Goal: Task Accomplishment & Management: Use online tool/utility

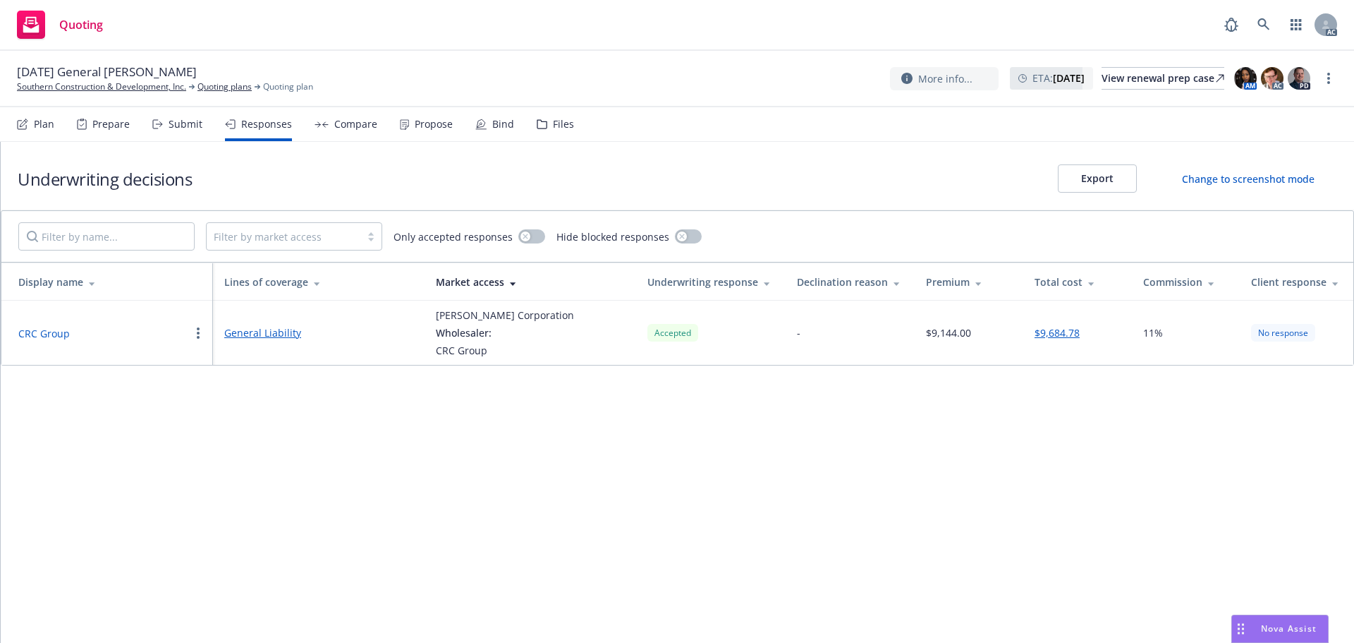
click at [169, 120] on div "Submit" at bounding box center [186, 124] width 34 height 11
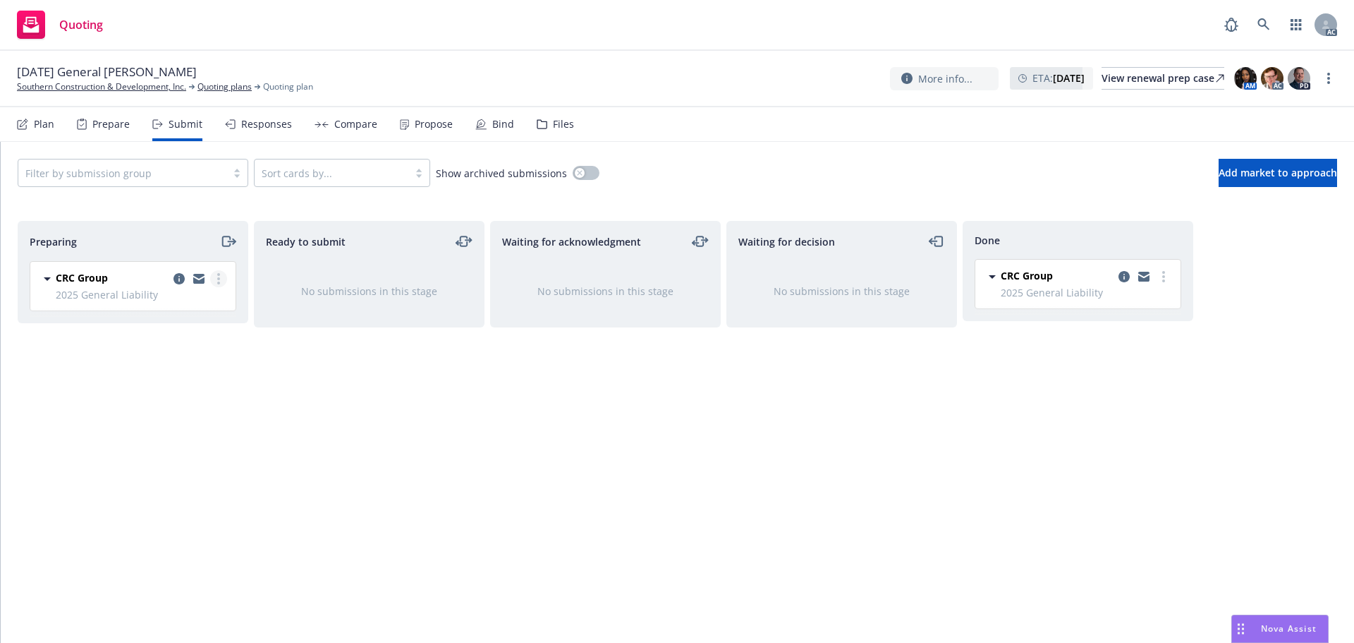
click at [220, 281] on link "more" at bounding box center [218, 278] width 17 height 17
click at [180, 338] on span "Log acknowledgement" at bounding box center [154, 335] width 139 height 13
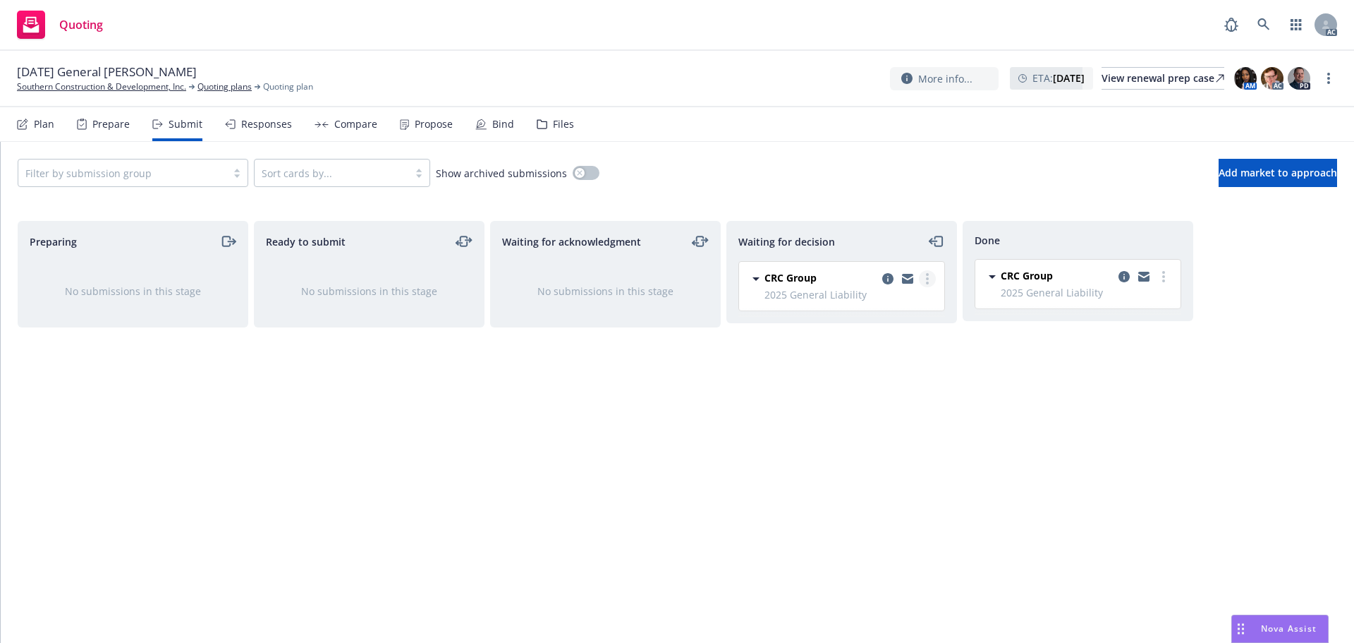
click at [926, 274] on link "more" at bounding box center [927, 278] width 17 height 17
click at [880, 360] on span "Add accepted decision" at bounding box center [864, 363] width 141 height 13
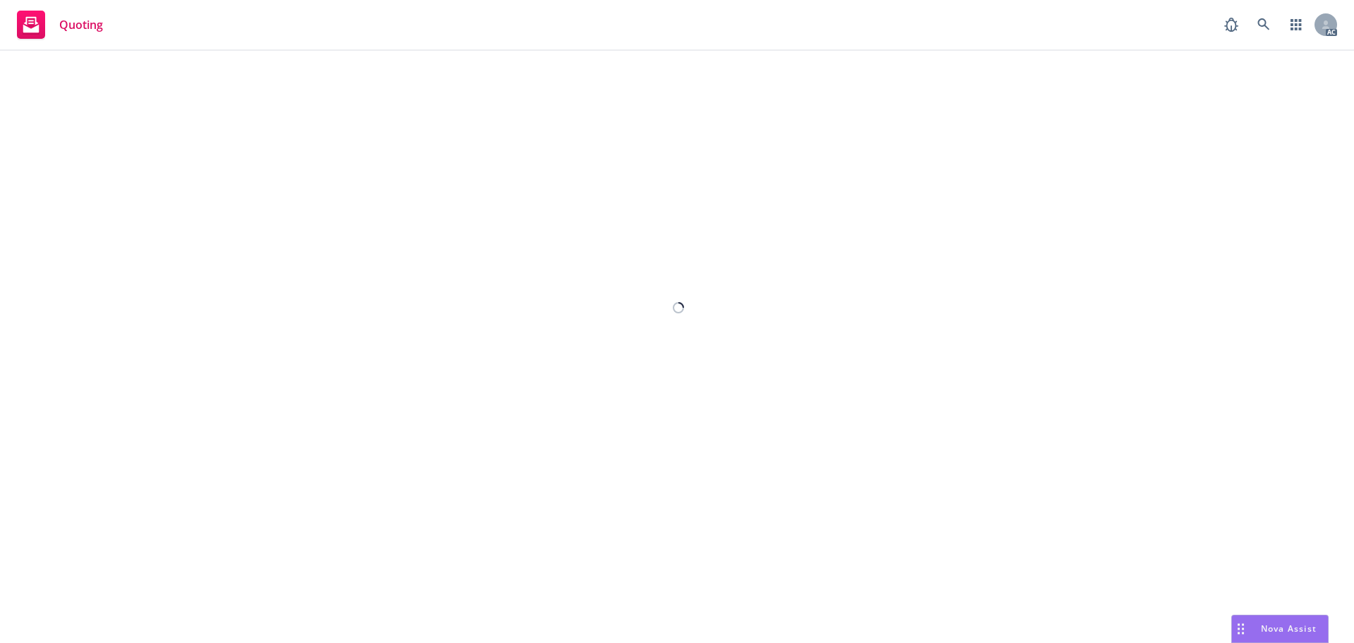
select select "other"
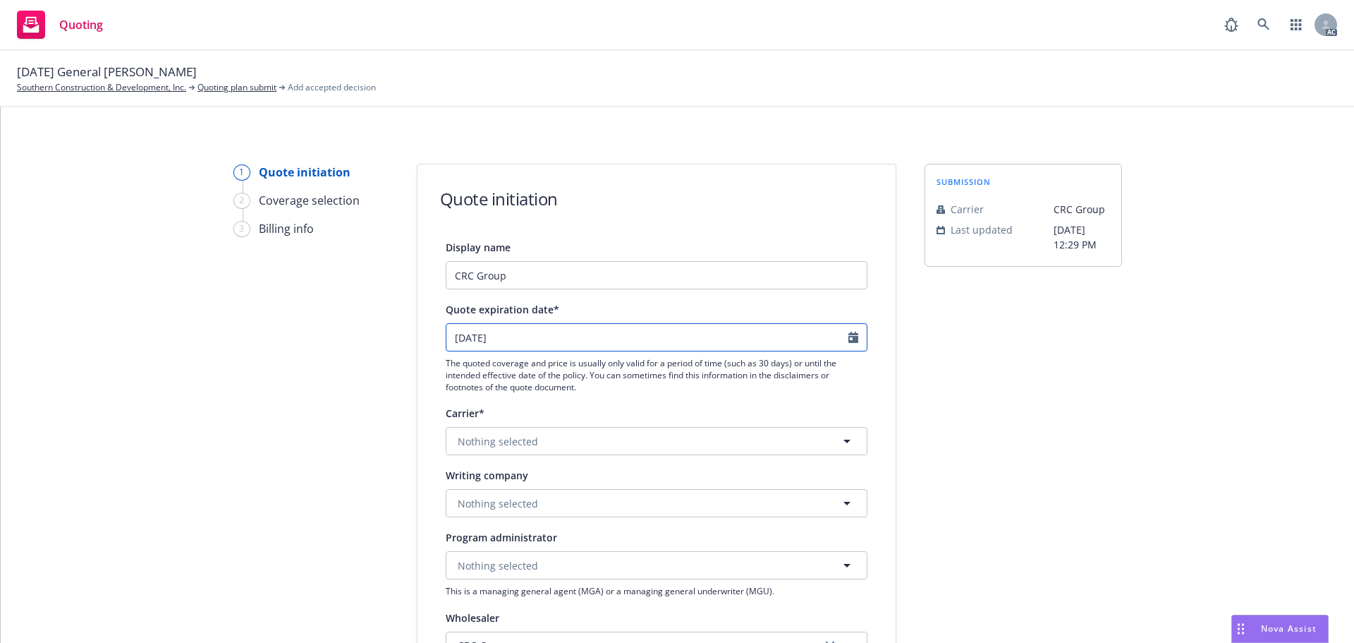
click at [849, 339] on icon "Calendar" at bounding box center [854, 337] width 10 height 11
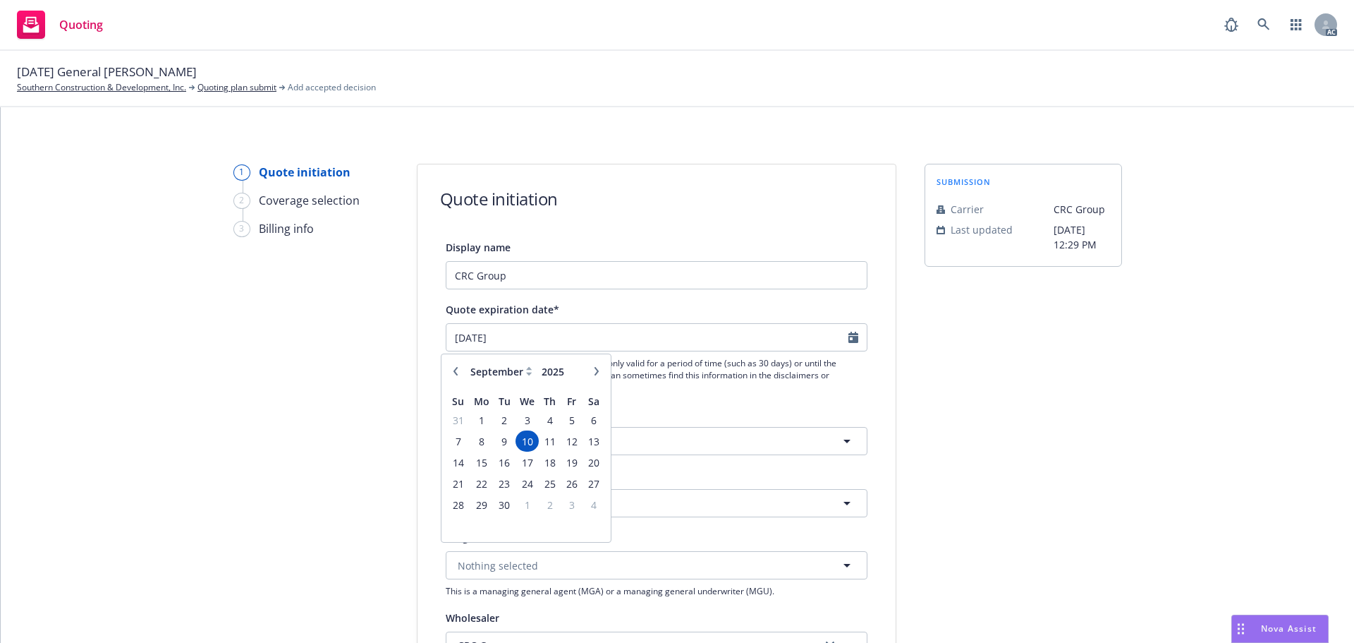
click at [451, 375] on button "button" at bounding box center [455, 371] width 17 height 17
select select "8"
click at [499, 483] on span "19" at bounding box center [504, 484] width 19 height 18
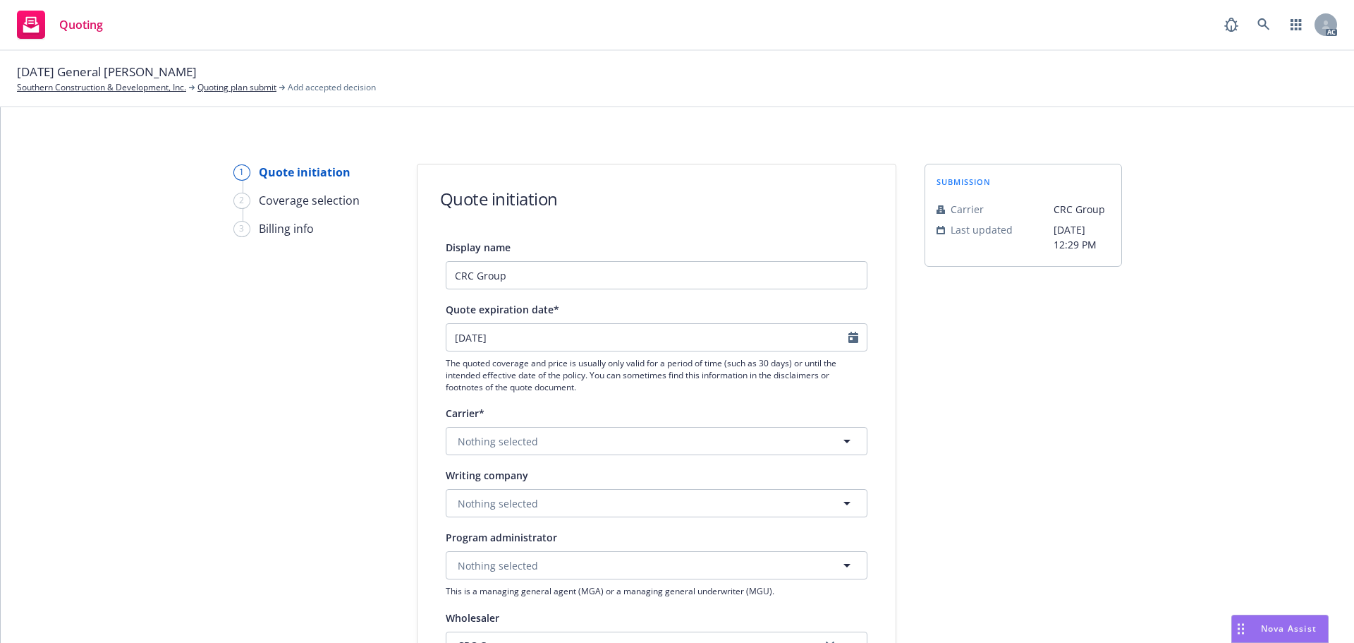
type input "[DATE]"
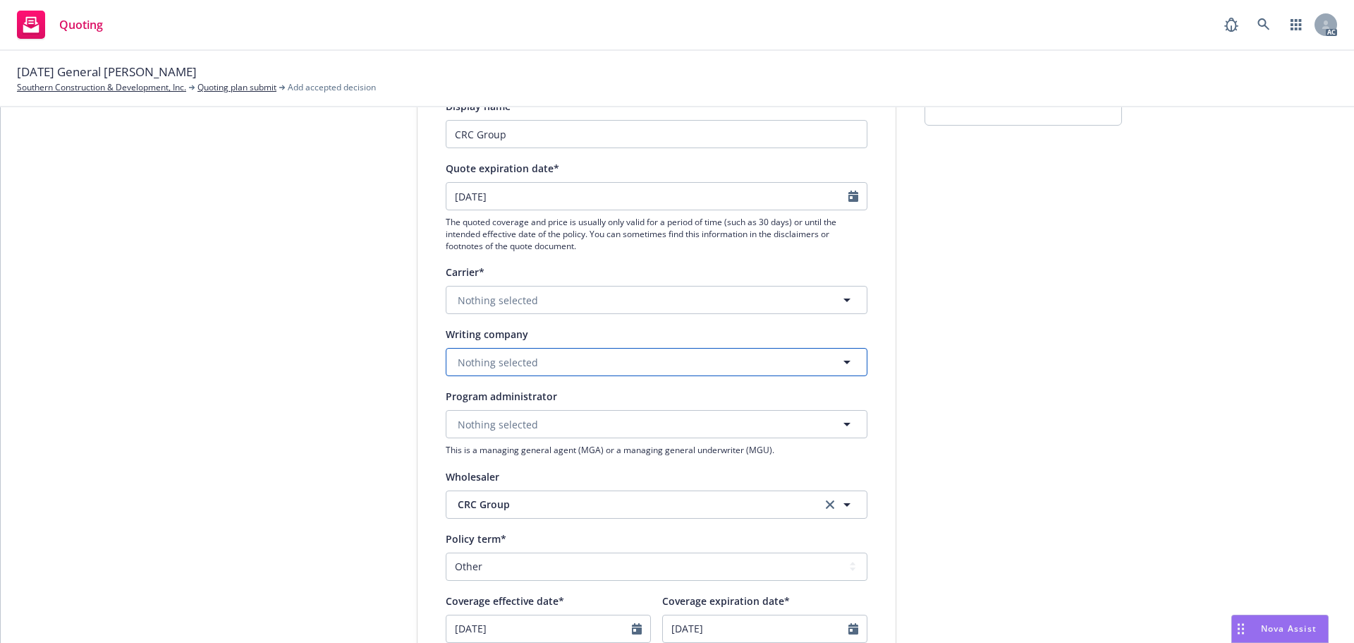
click at [480, 351] on button "Nothing selected" at bounding box center [657, 362] width 422 height 28
type input "champlain"
click at [492, 401] on strong "Champlain Specialty Insurance Company" at bounding box center [559, 401] width 197 height 13
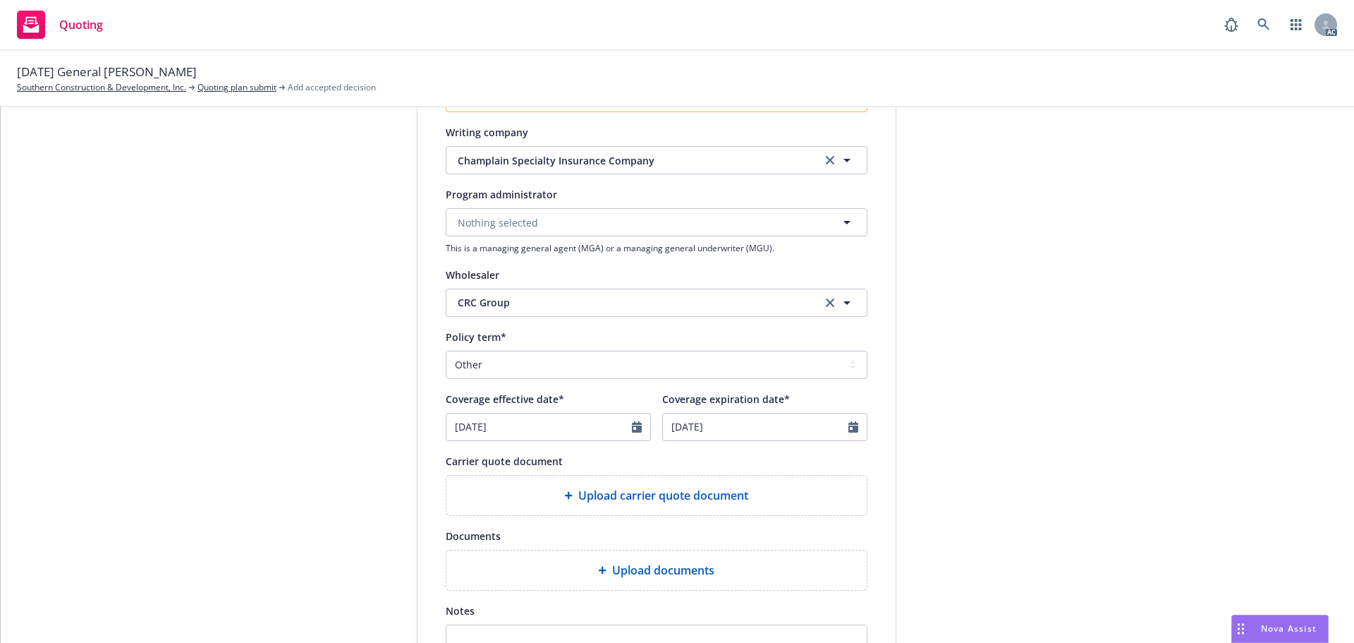
scroll to position [423, 0]
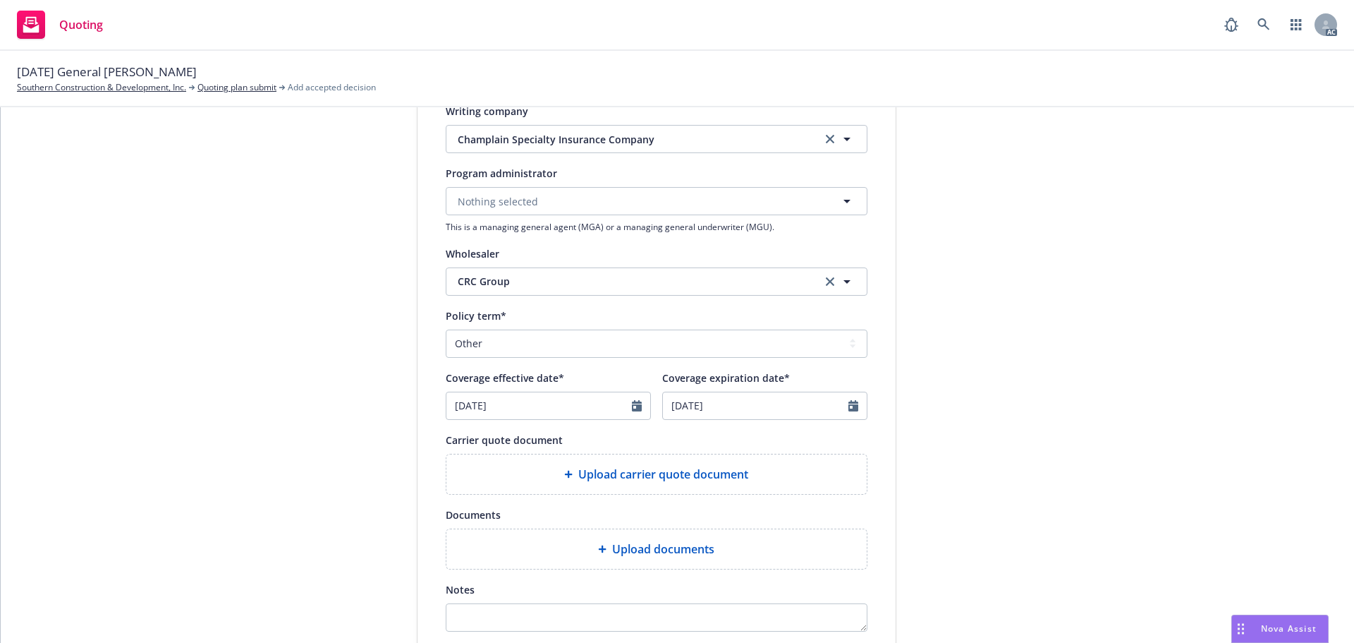
click at [600, 361] on div "Policy term* Select policy term 12 Month 6 Month 4 Month 3 Month 2 Month 1 Mont…" at bounding box center [657, 363] width 422 height 113
click at [542, 343] on select "Select policy term 12 Month 6 Month 4 Month 3 Month 2 Month 1 Month 36 Month (3…" at bounding box center [657, 343] width 422 height 28
select select "12"
click at [446, 329] on select "Select policy term 12 Month 6 Month 4 Month 3 Month 2 Month 1 Month 36 Month (3…" at bounding box center [657, 343] width 422 height 28
type input "[DATE]"
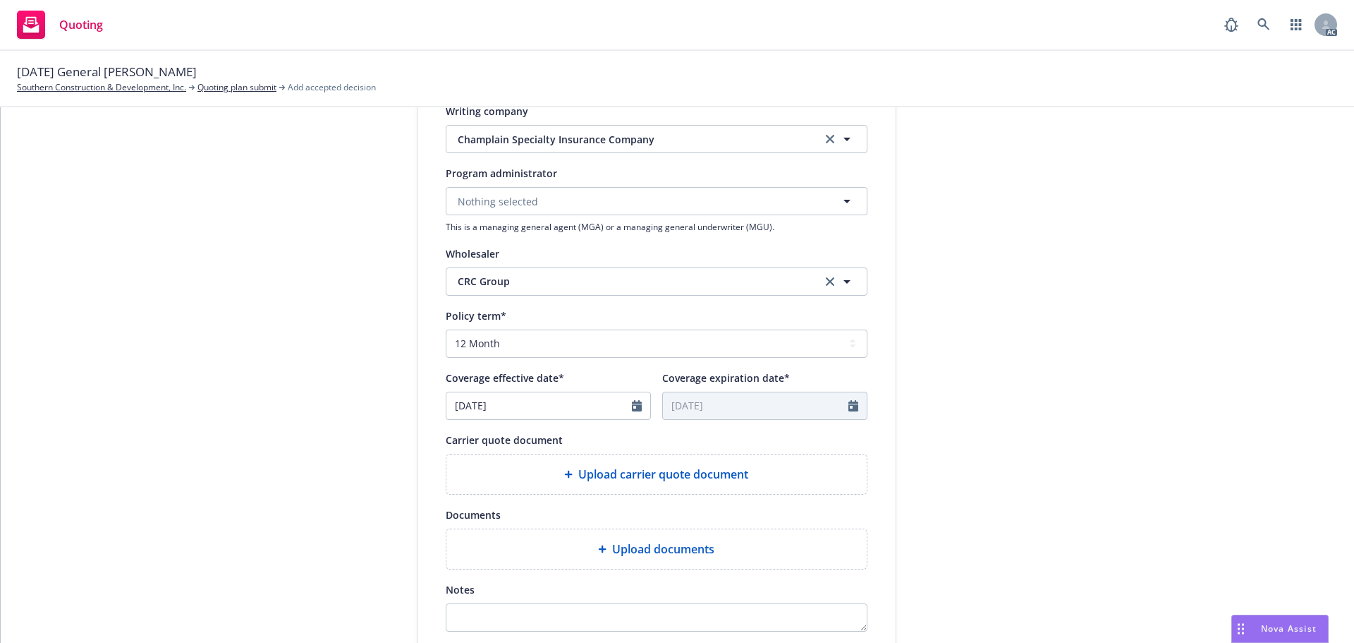
click at [616, 483] on div "Upload carrier quote document" at bounding box center [657, 474] width 420 height 40
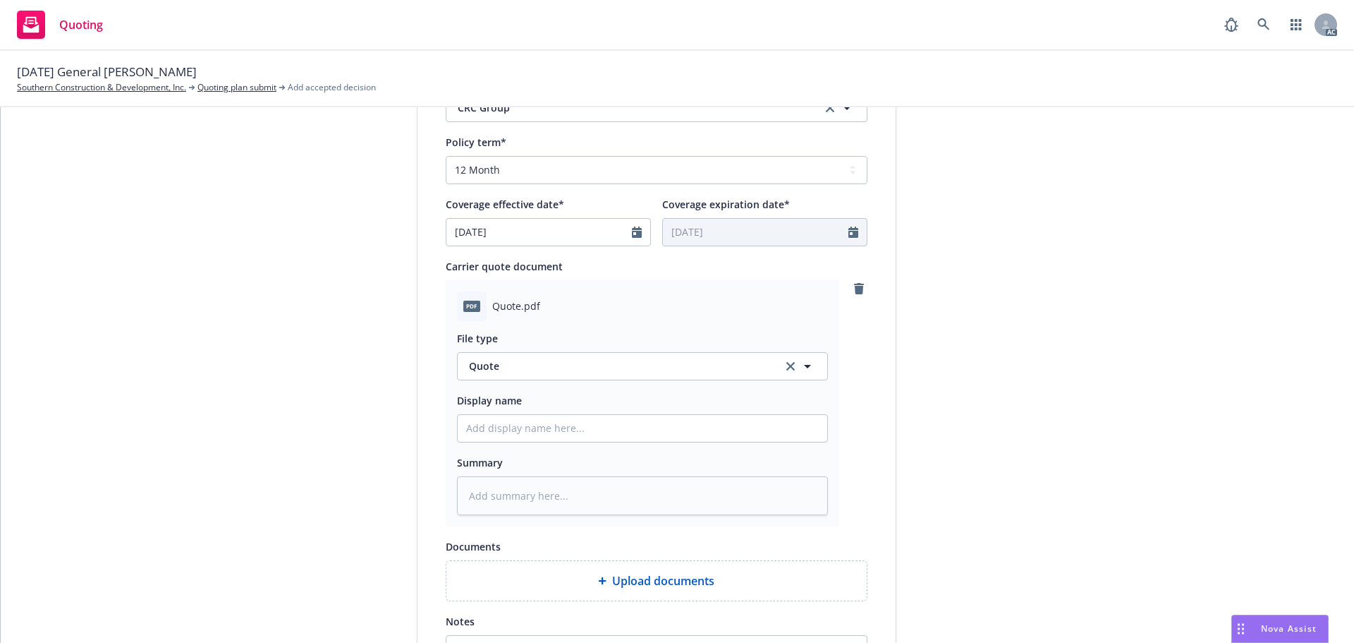
scroll to position [635, 0]
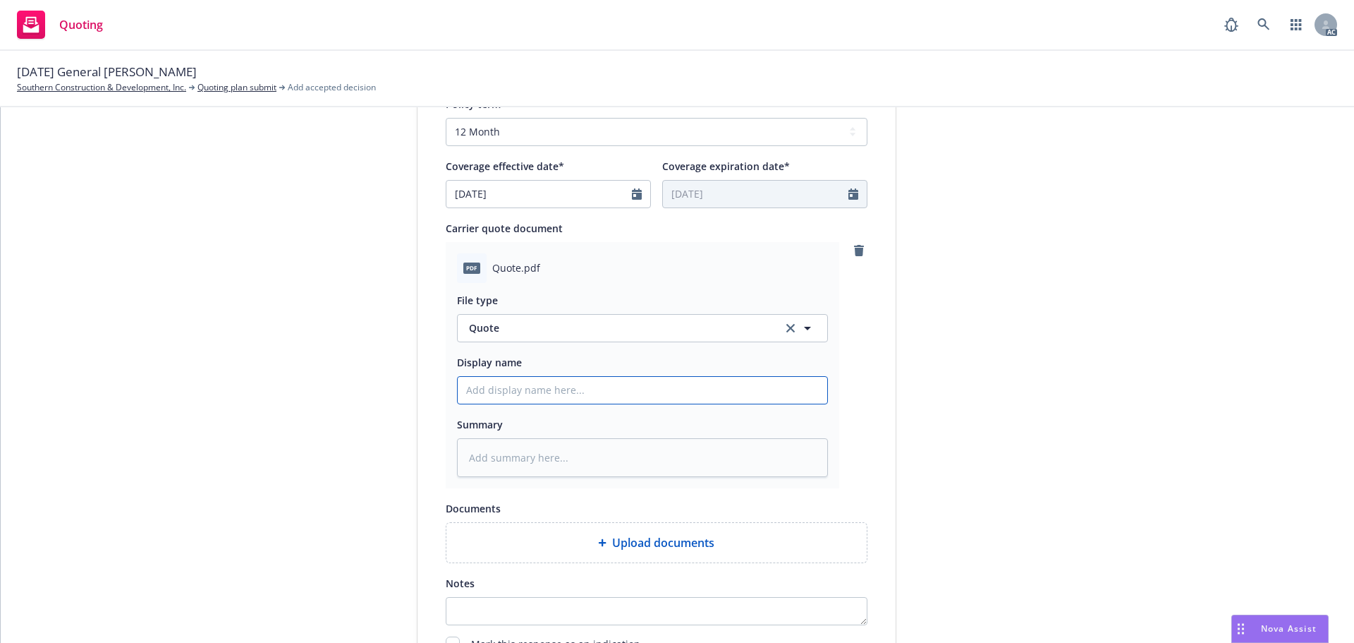
click at [573, 392] on input "Display name" at bounding box center [643, 390] width 370 height 27
type input "25-26 General Liability Quote"
click at [564, 389] on input "25-26 General Liability Quote" at bounding box center [643, 390] width 370 height 27
type textarea "x"
type input "25-26 General Liability cQuote"
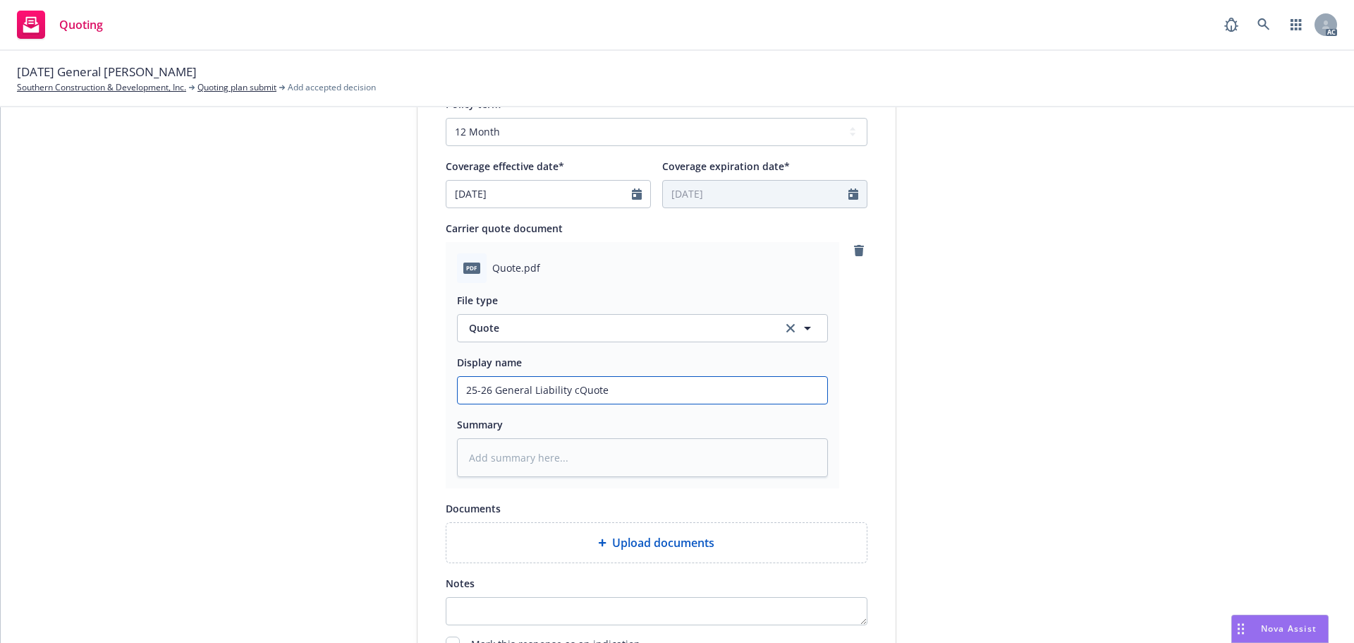
type textarea "x"
type input "25-26 General Liability Quote"
type textarea "x"
type input "25-26 General Liability CQuote"
type textarea "x"
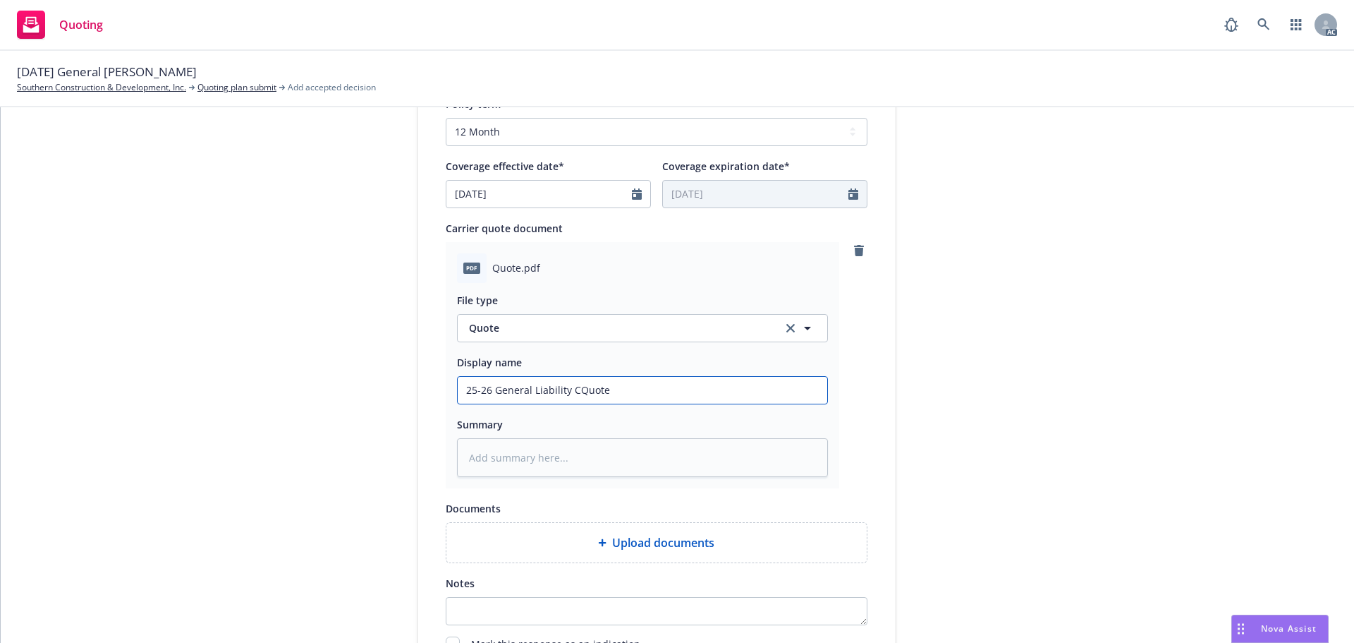
type input "25-26 General Liability CaQuote"
type textarea "x"
type input "25-26 General Liability CarQuote"
type textarea "x"
type input "25-26 General Liability CarrQuote"
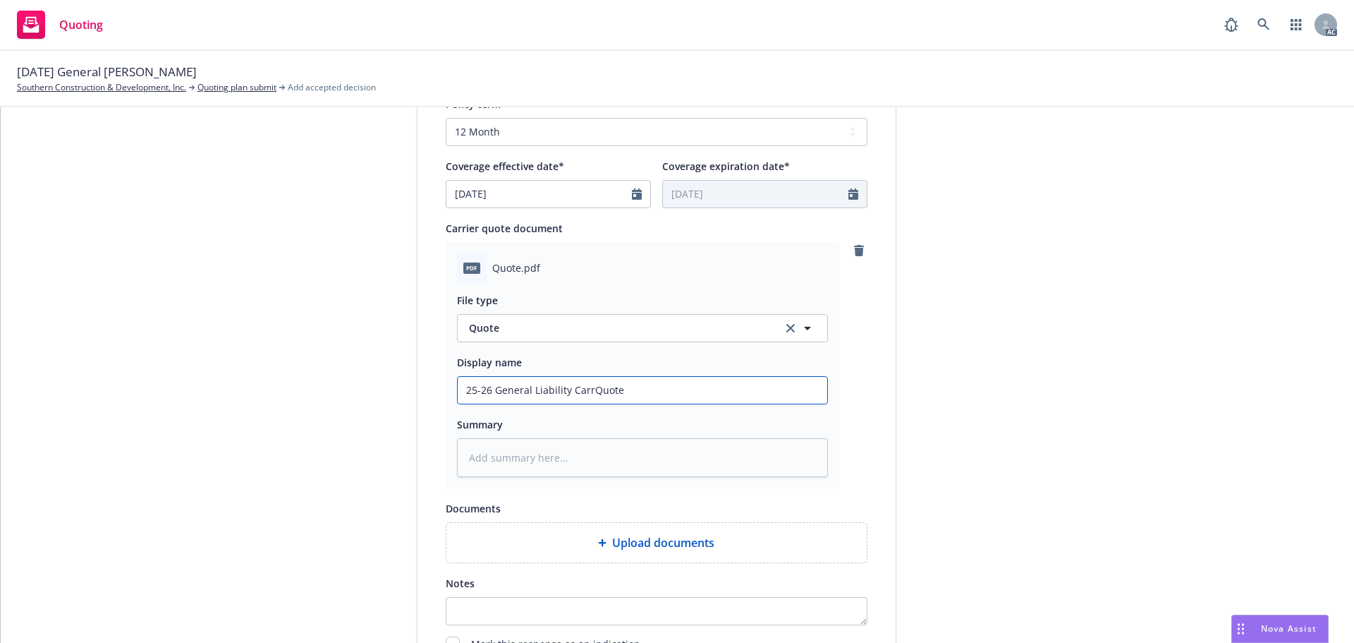
type textarea "x"
type input "25-26 General [PERSON_NAME]"
type textarea "x"
type input "25-26 General Liability CarrieQuote"
type textarea "x"
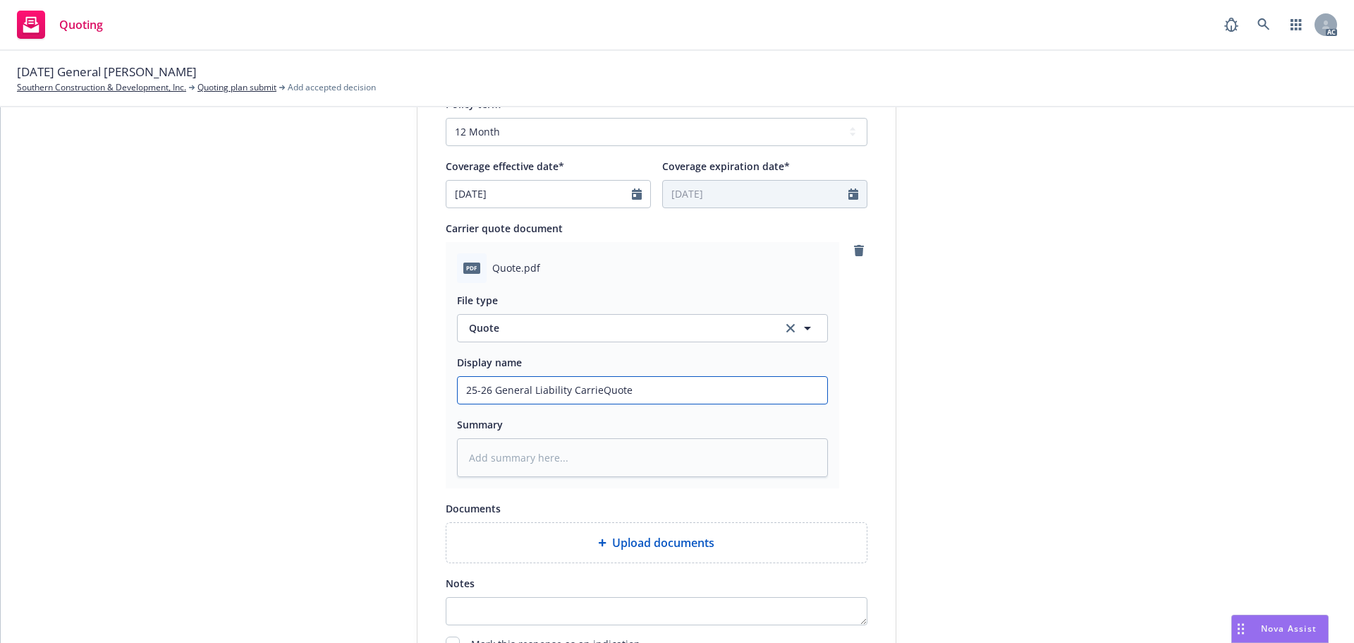
type input "25-26 General Liability CarrierQuote"
type textarea "x"
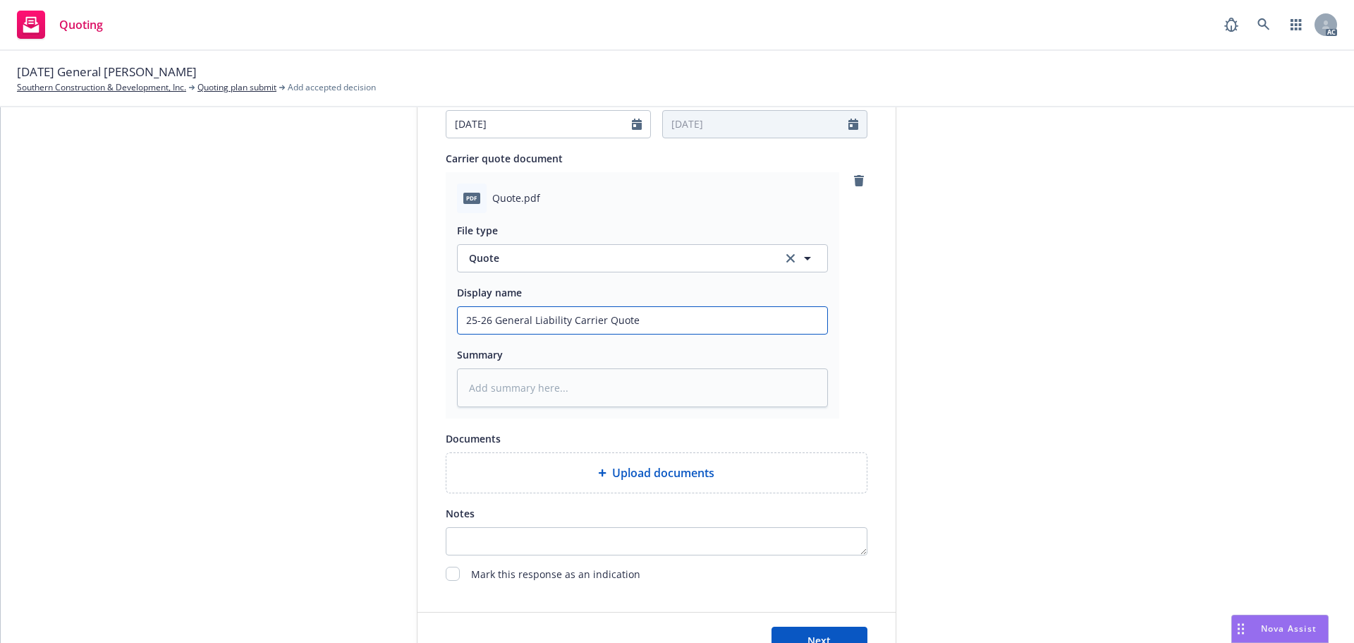
scroll to position [705, 0]
type input "25-26 General Liability Carrier Quote"
click at [559, 461] on div "Upload documents" at bounding box center [657, 472] width 420 height 40
type textarea "x"
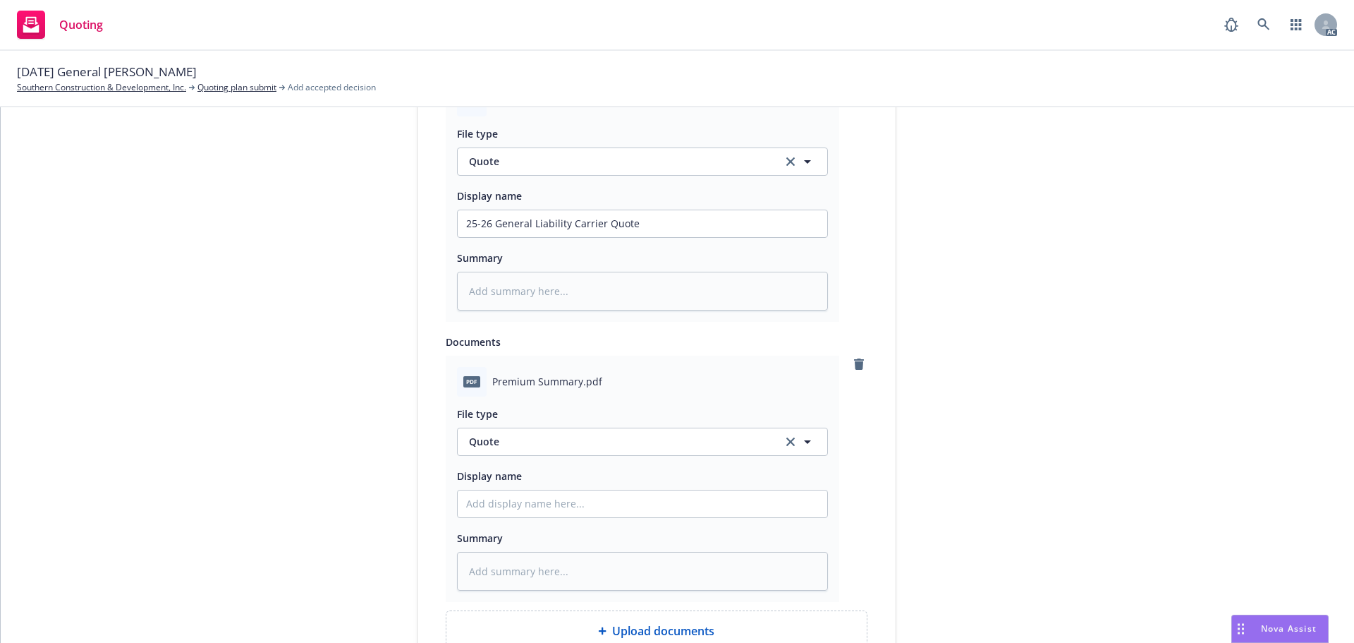
scroll to position [847, 0]
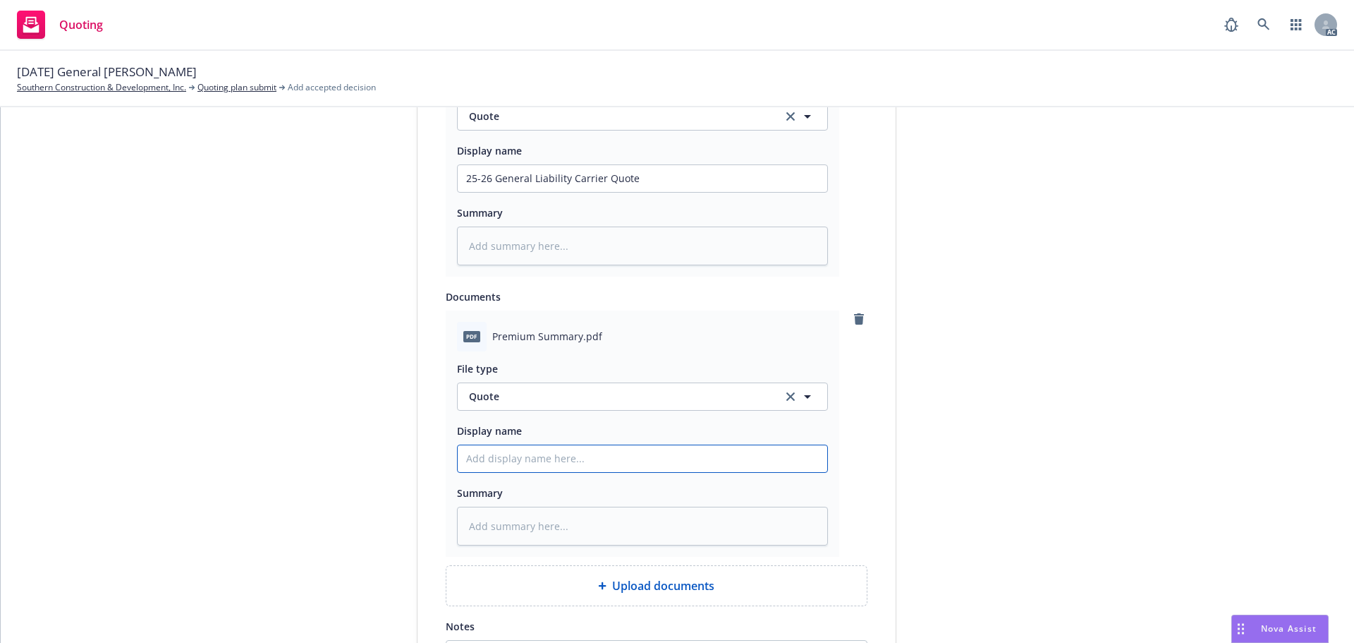
click at [509, 192] on input "Display name" at bounding box center [643, 178] width 370 height 27
type input "25-26 General Liability Quote"
type textarea "x"
click at [566, 192] on input "25-26 General Liability Quote" at bounding box center [643, 178] width 370 height 27
type input "25-26 General Liability BQuote"
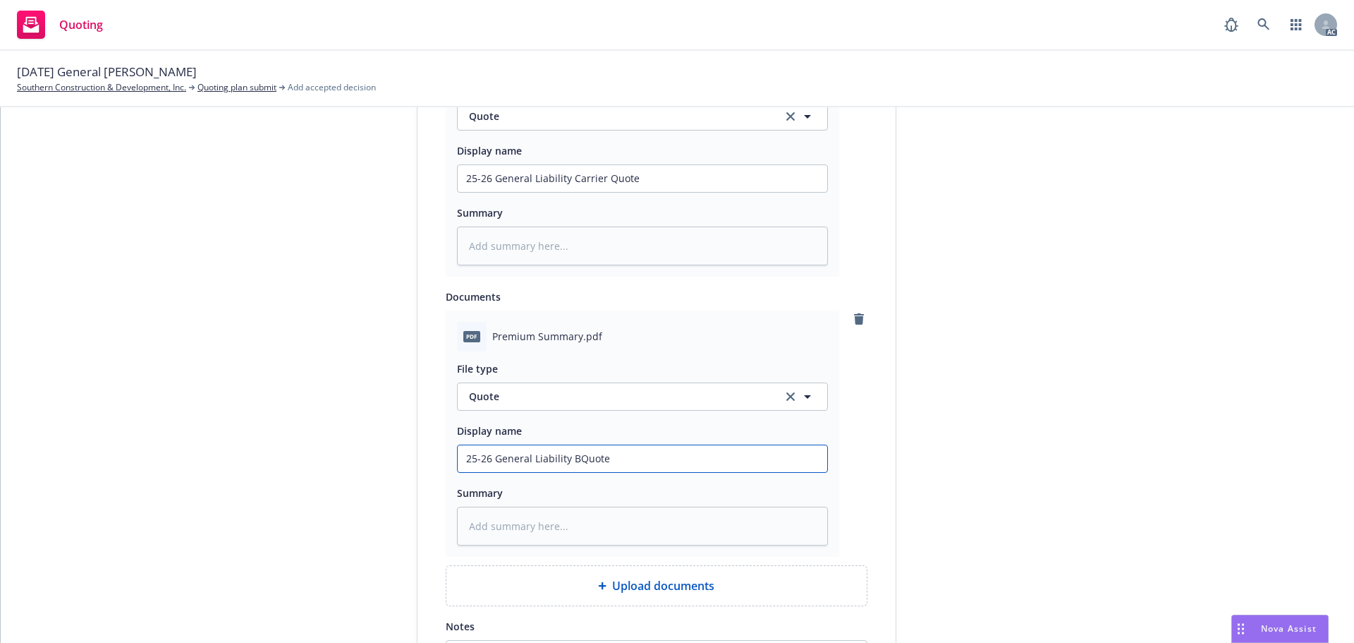
type textarea "x"
type input "25-26 General Liability BrQuote"
type textarea "x"
type input "25-26 General Liability BroQuote"
type textarea "x"
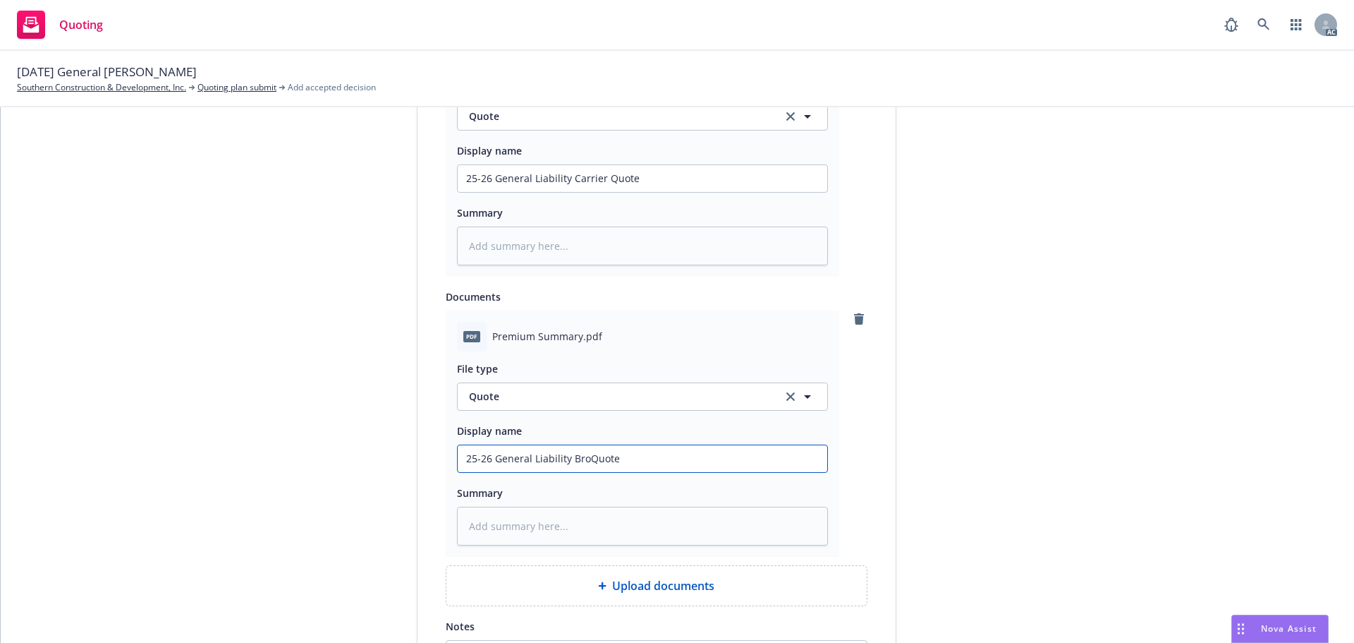
type input "25-26 General Liability BrokQuote"
type textarea "x"
type input "25-26 General Liability BrokeQuote"
type textarea "x"
type input "25-26 General Liability BrokerQuote"
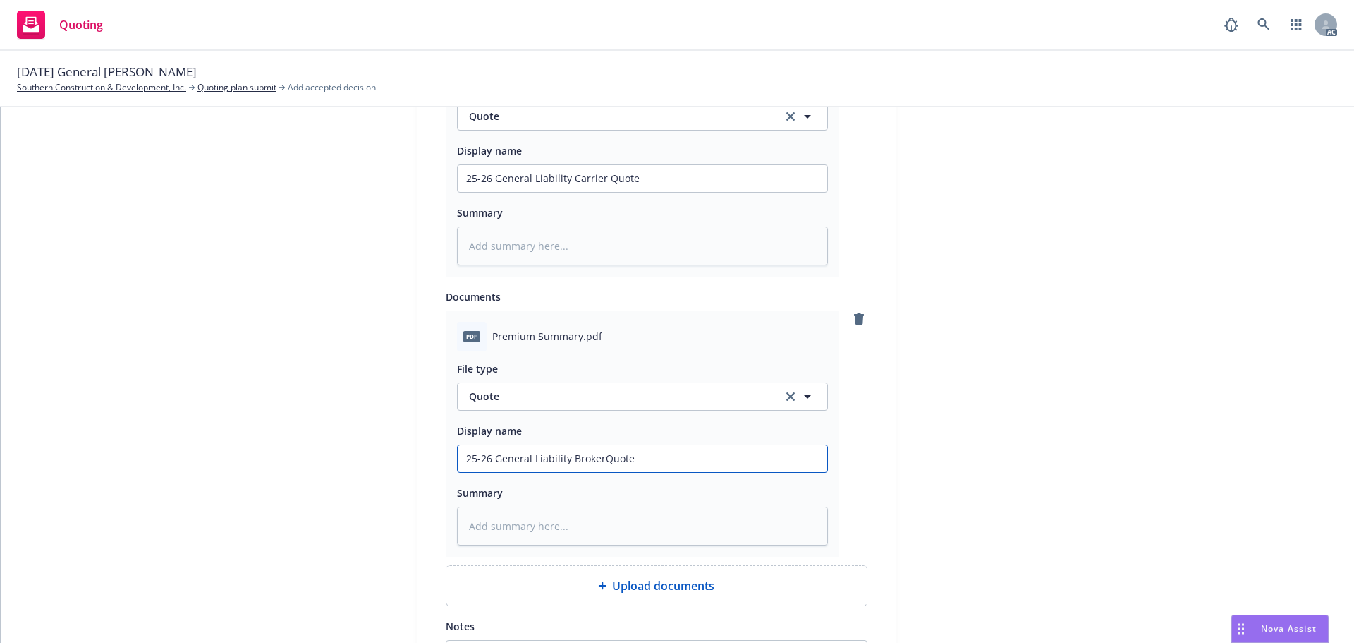
type textarea "x"
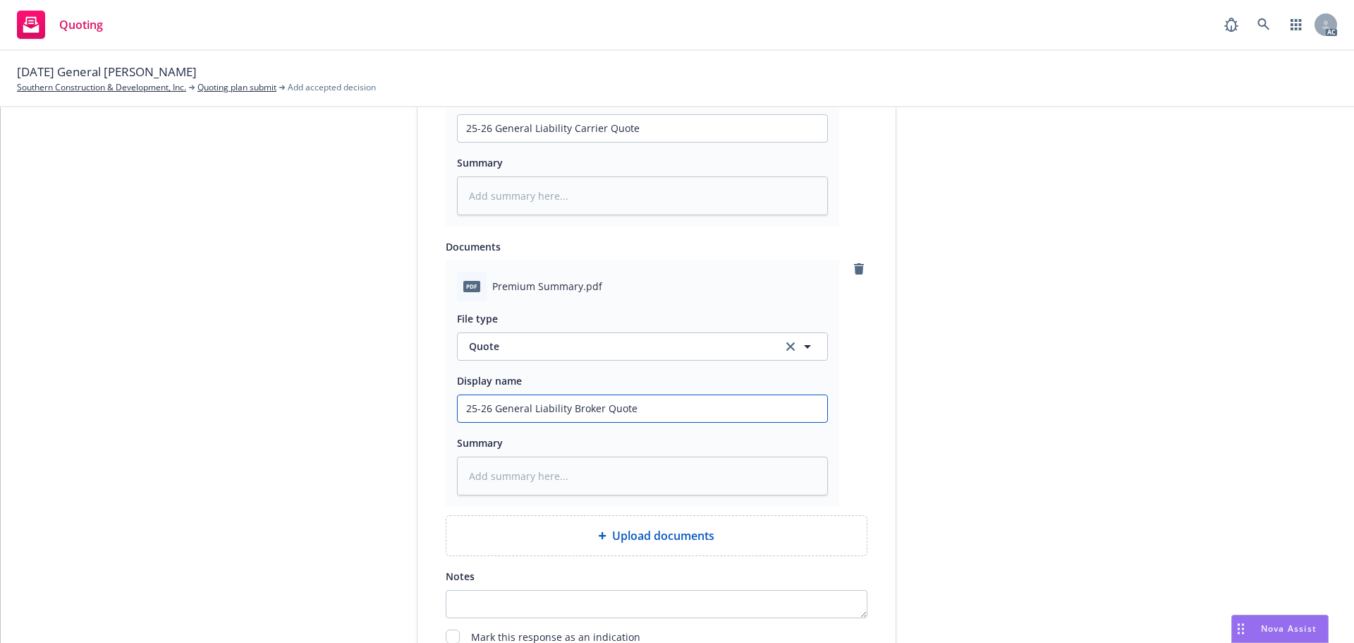
scroll to position [1043, 0]
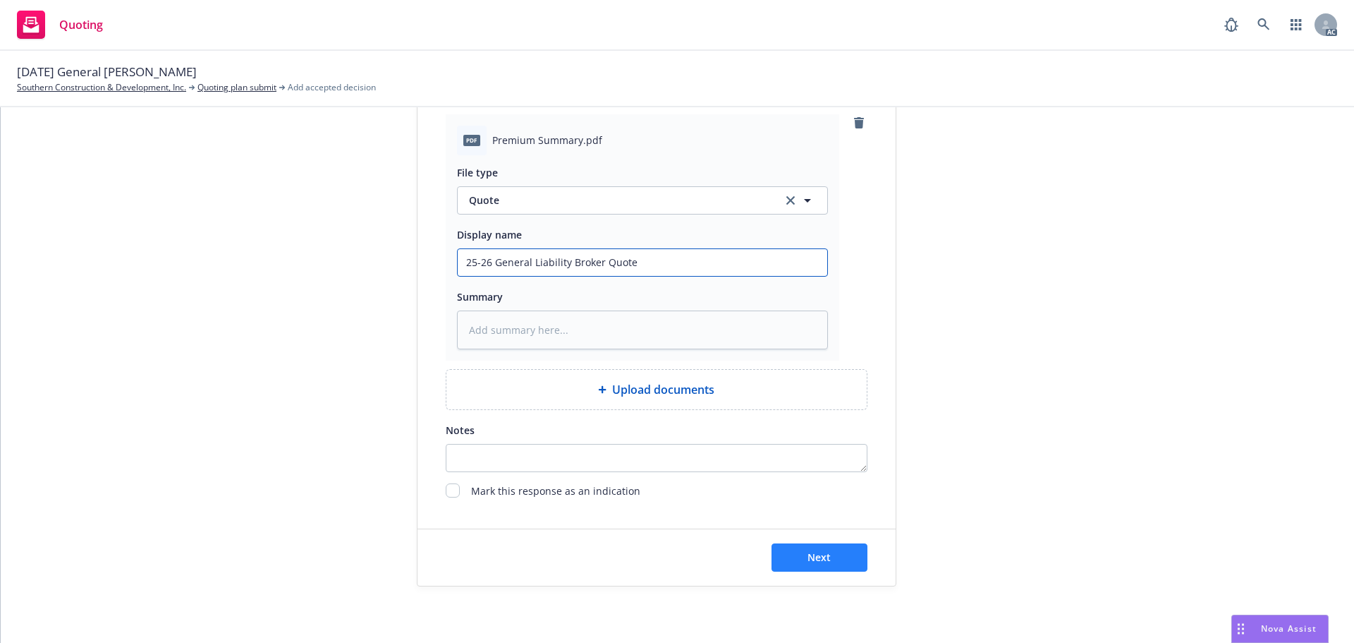
type input "25-26 General Liability Broker Quote"
click at [831, 547] on button "Next" at bounding box center [820, 557] width 96 height 28
type textarea "x"
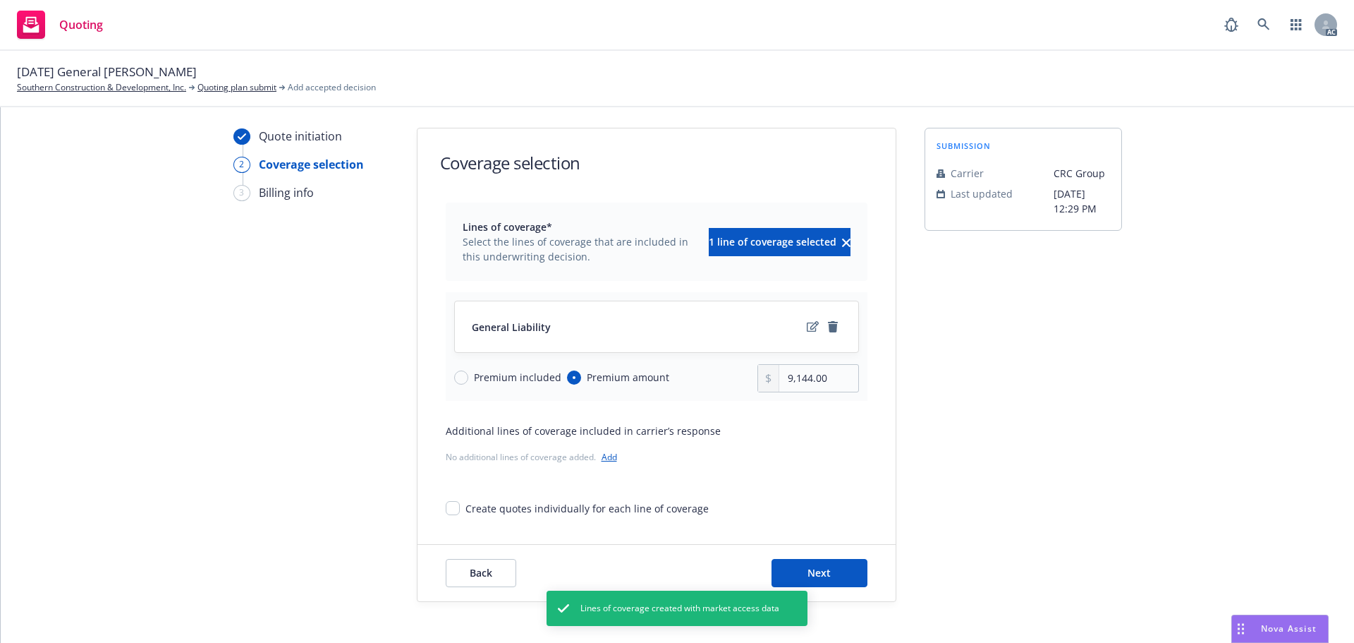
scroll to position [51, 0]
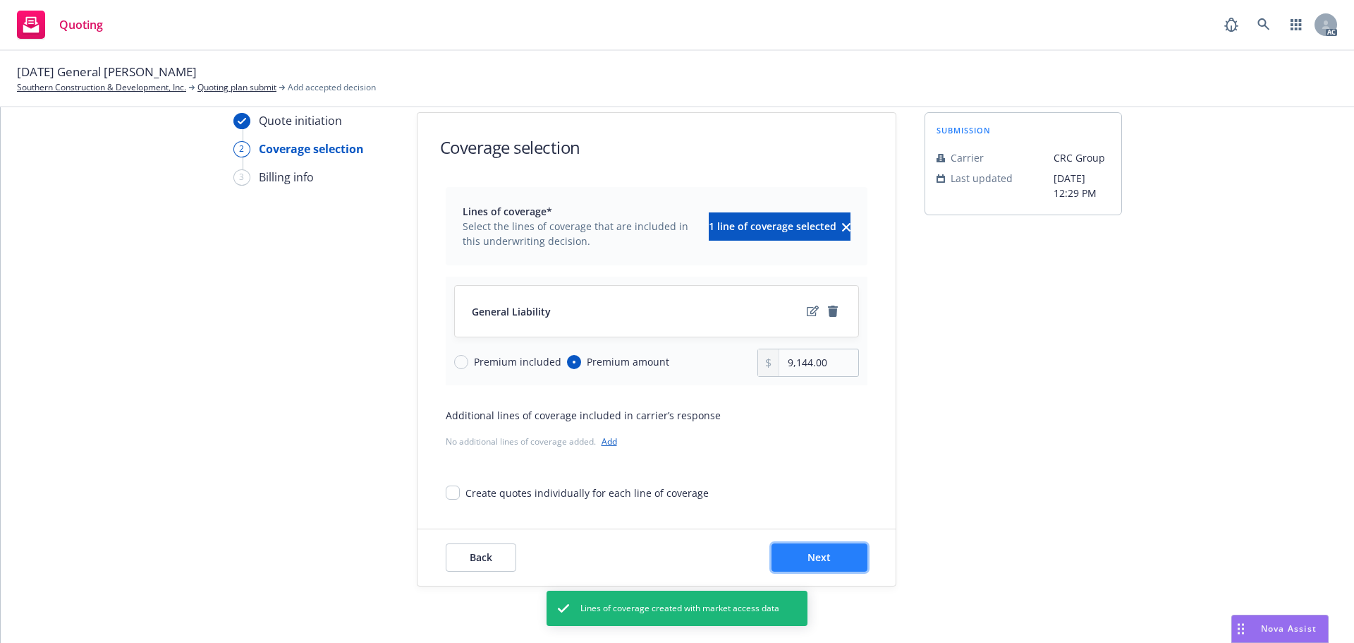
click at [838, 554] on button "Next" at bounding box center [820, 557] width 96 height 28
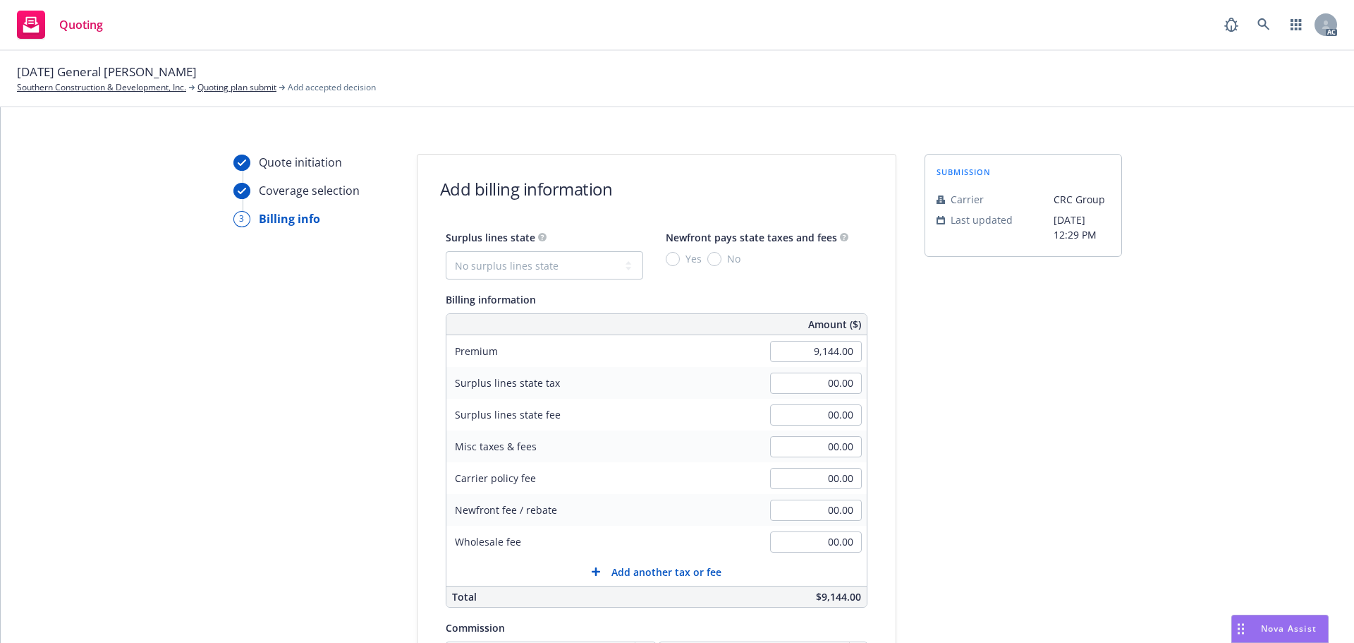
scroll to position [0, 0]
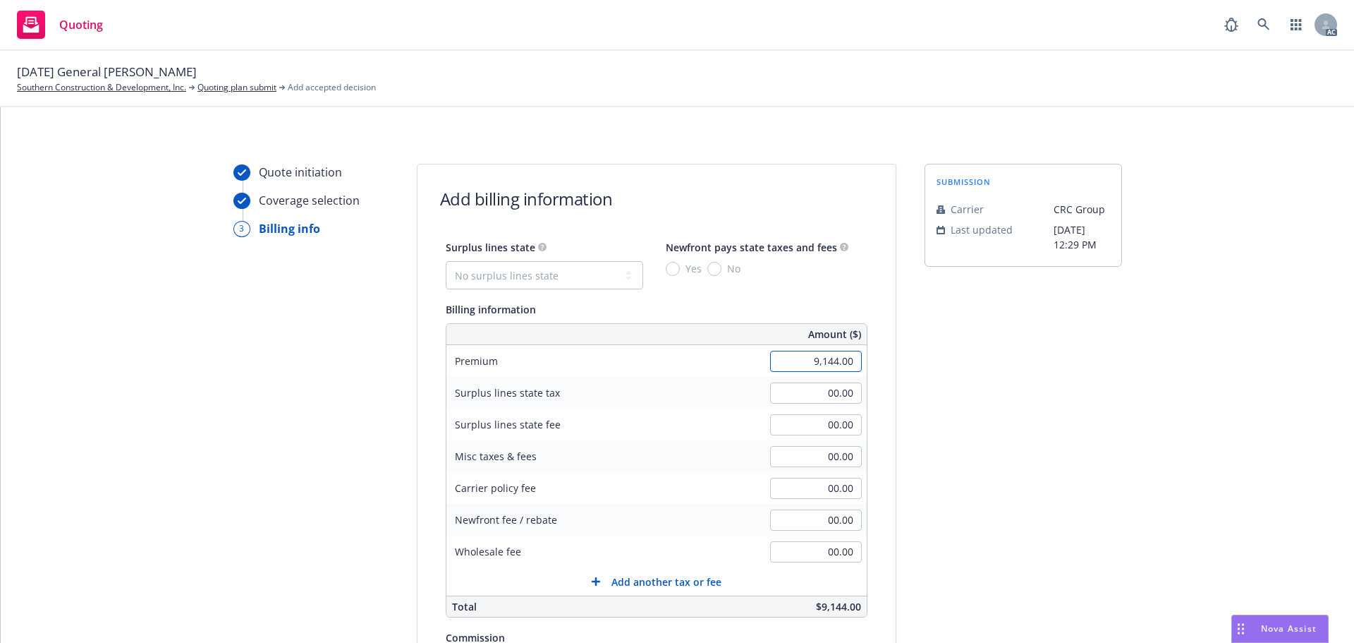
click at [787, 364] on input "9,144.00" at bounding box center [816, 361] width 92 height 21
type input "5,000.00"
click at [530, 274] on select "No surplus lines state [US_STATE] [US_STATE] [US_STATE] [US_STATE] [US_STATE] […" at bounding box center [545, 275] width 198 height 28
select select "CA"
type input "150.00"
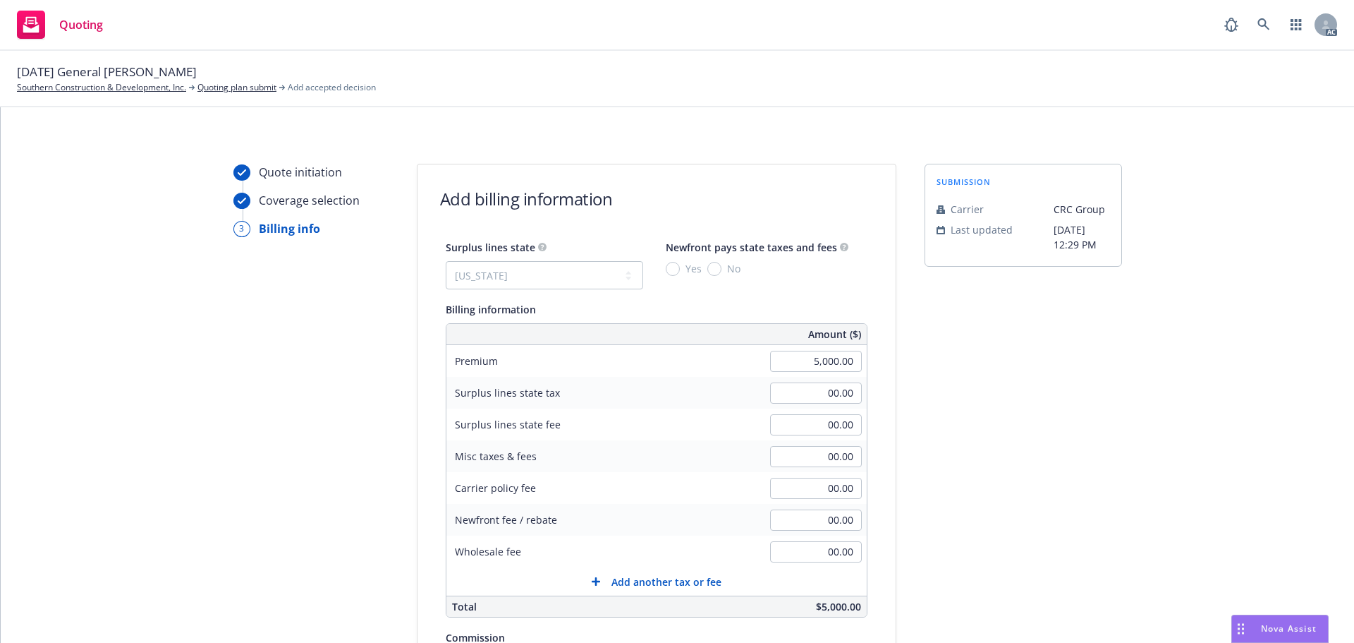
type input "9.00"
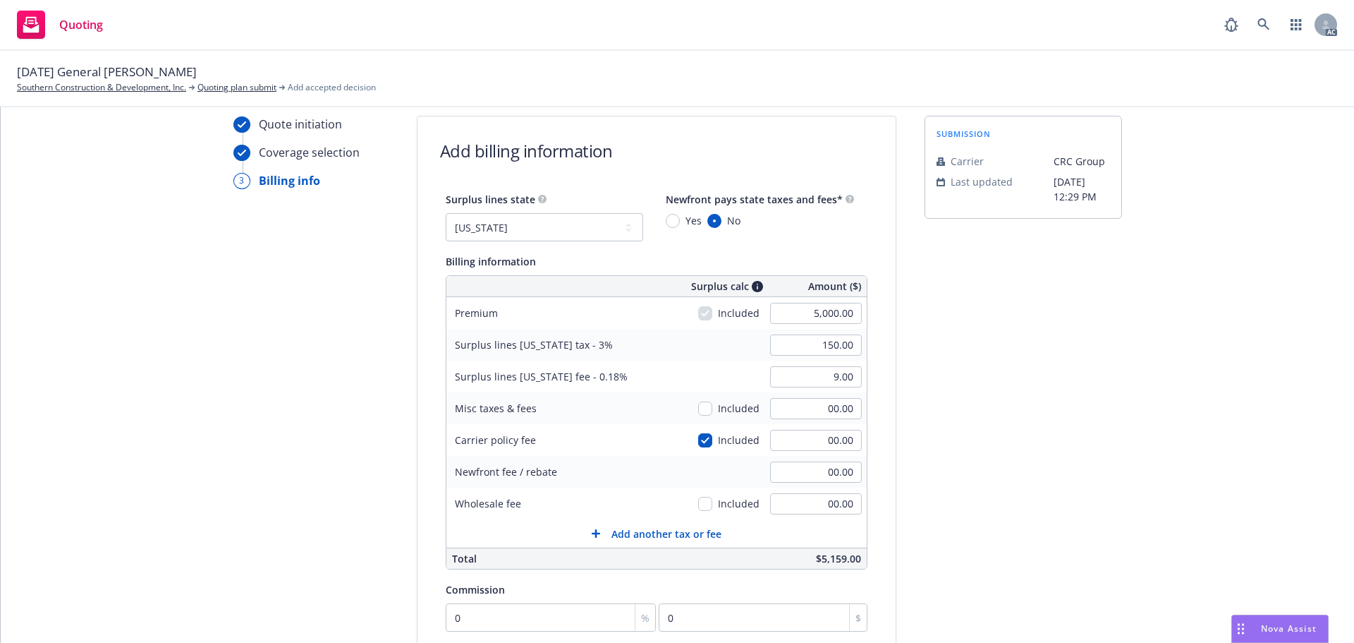
scroll to position [71, 0]
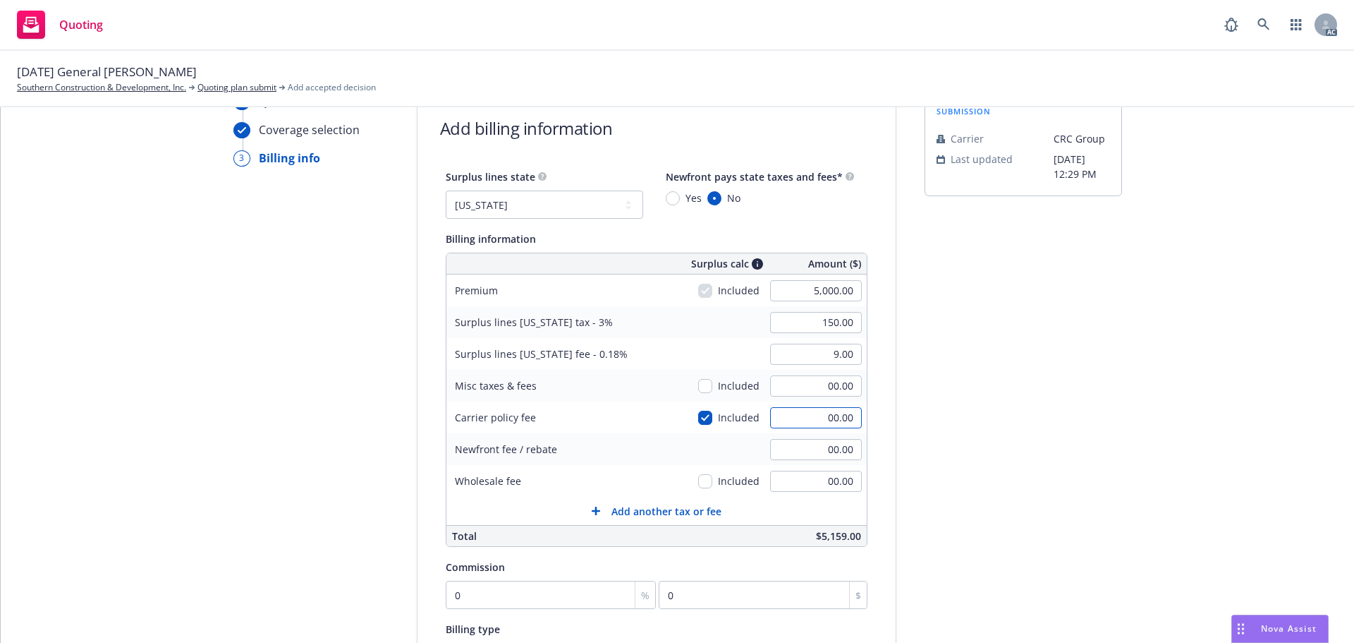
click at [815, 413] on input "00.00" at bounding box center [816, 417] width 92 height 21
type input "350"
type input "160.50"
type input "9.63"
type input "350.00"
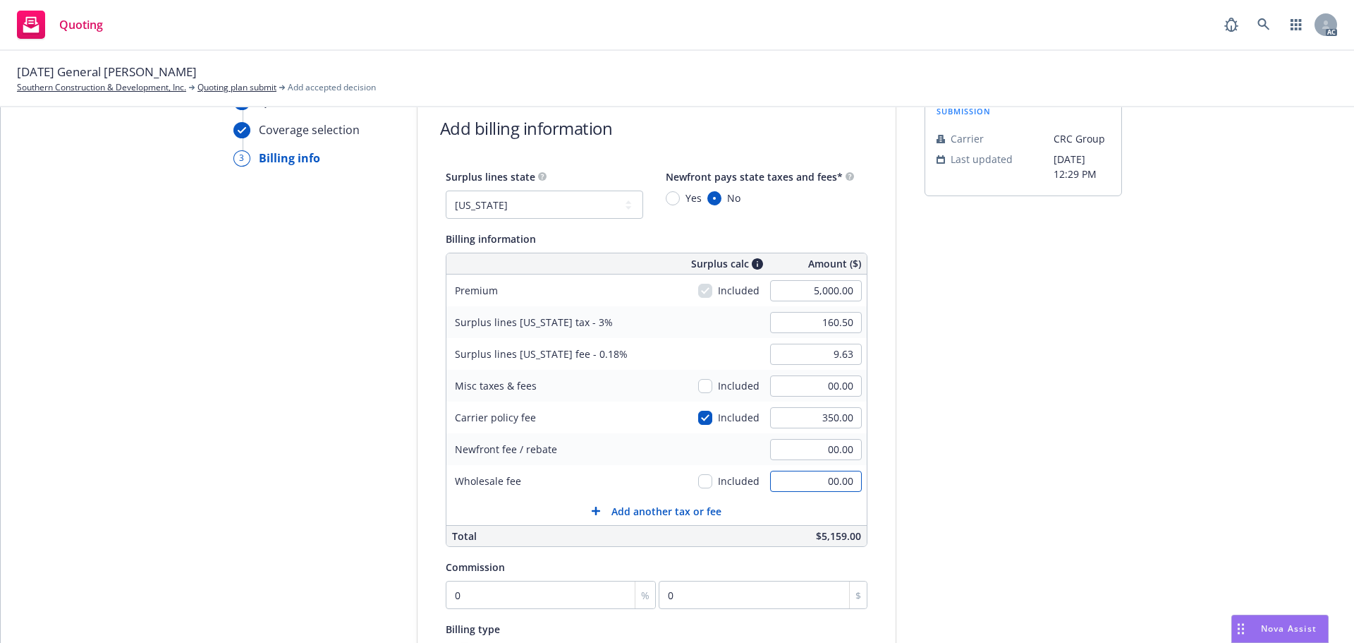
click at [806, 477] on input "00.00" at bounding box center [816, 481] width 92 height 21
type input "350.00"
click at [1030, 451] on div "submission Carrier CRC Group Last updated [DATE] 12:29 PM" at bounding box center [1024, 454] width 198 height 722
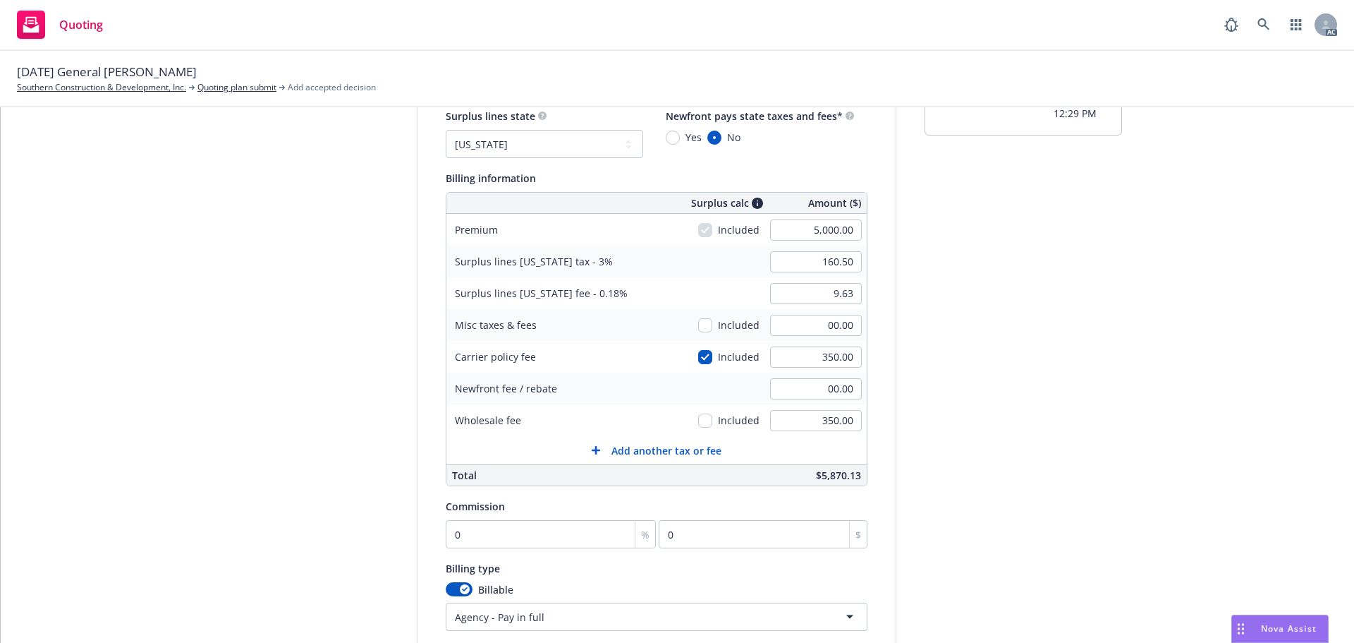
scroll to position [212, 0]
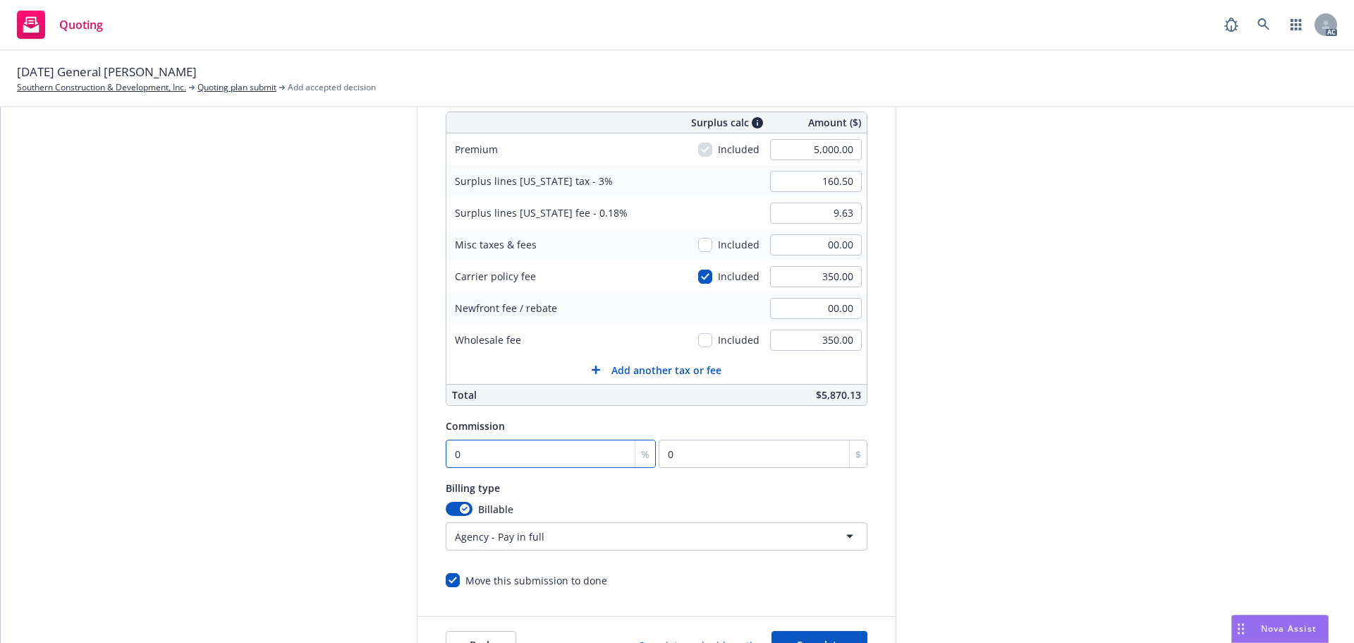
click at [525, 444] on input "0" at bounding box center [551, 453] width 211 height 28
type input "1"
type input "50"
type input "11"
type input "550"
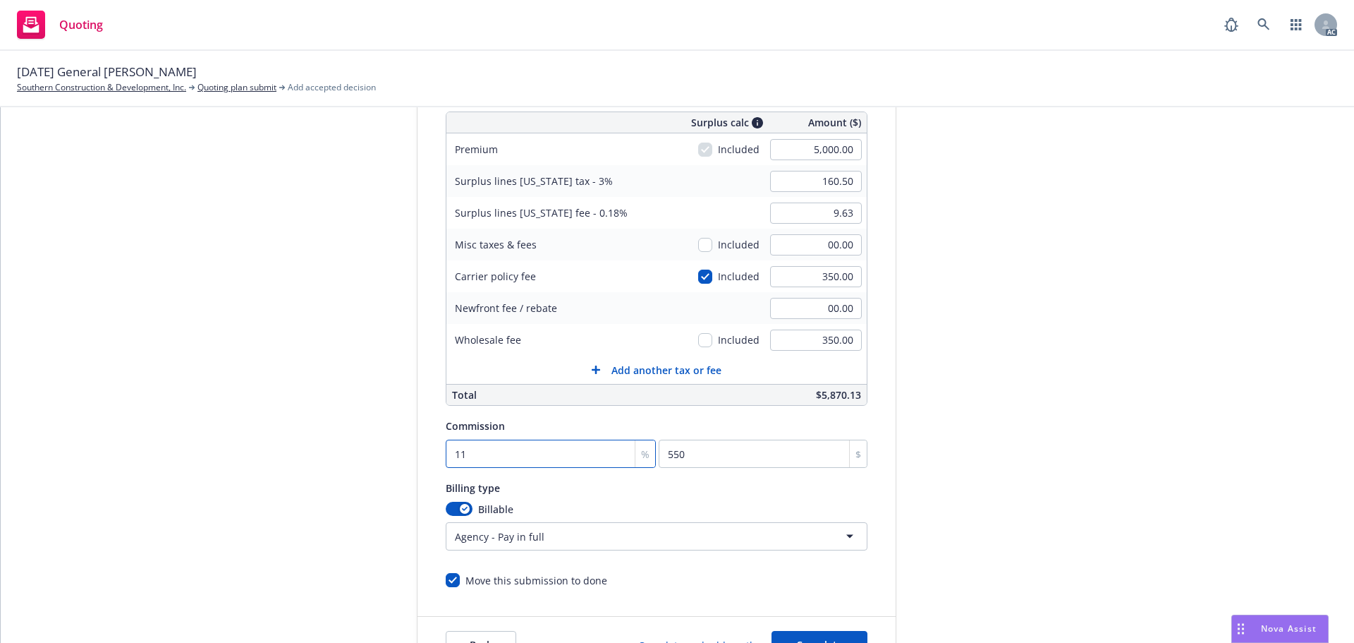
type input "11"
click at [890, 305] on div "Quote initiation Coverage selection 3 Billing info Add billing information Surp…" at bounding box center [678, 313] width 1320 height 722
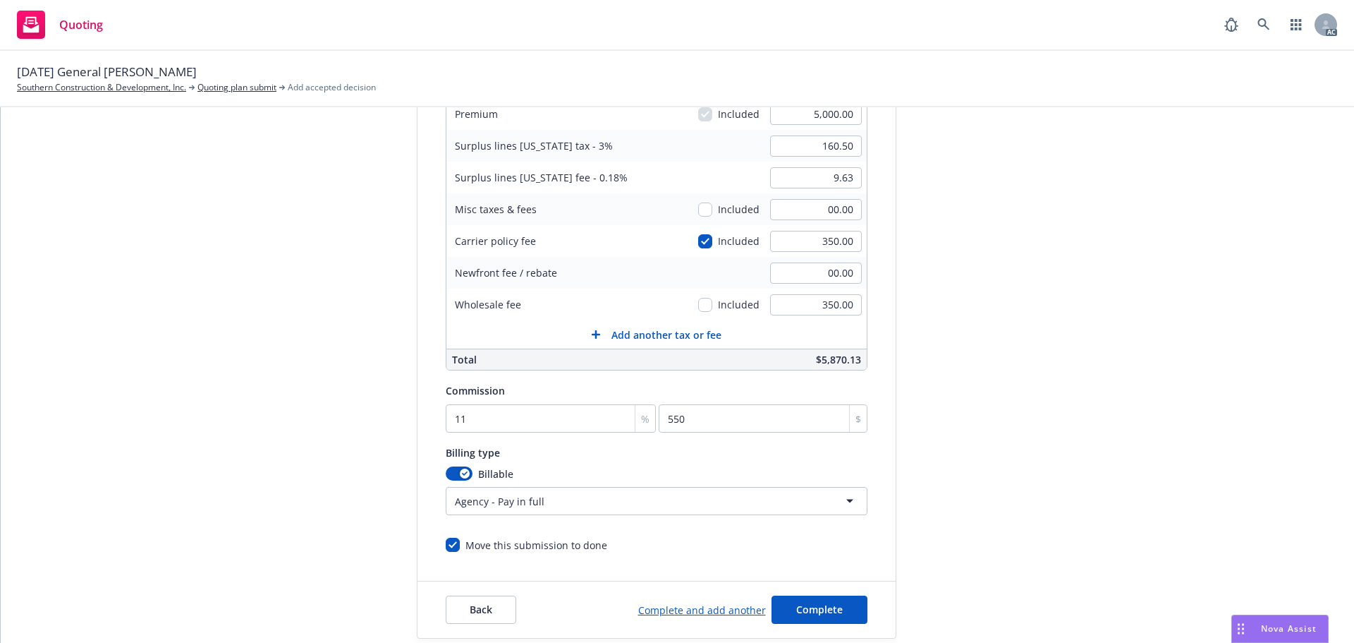
scroll to position [299, 0]
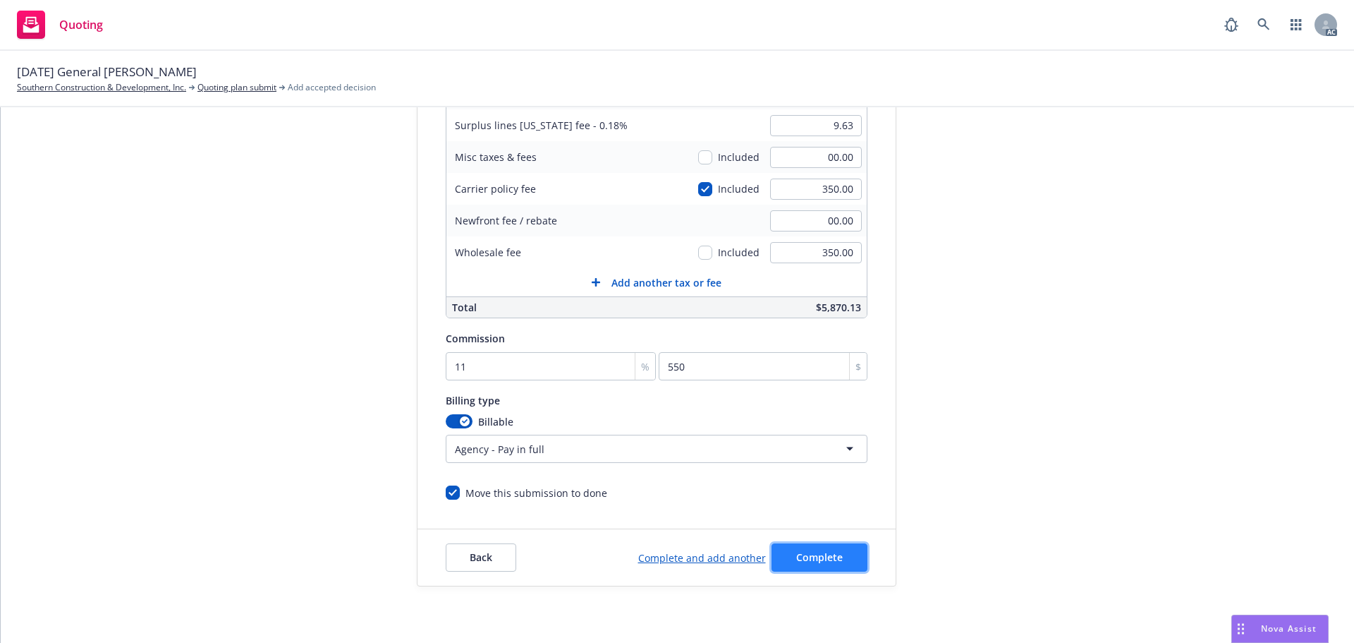
click at [817, 559] on span "Complete" at bounding box center [819, 556] width 47 height 13
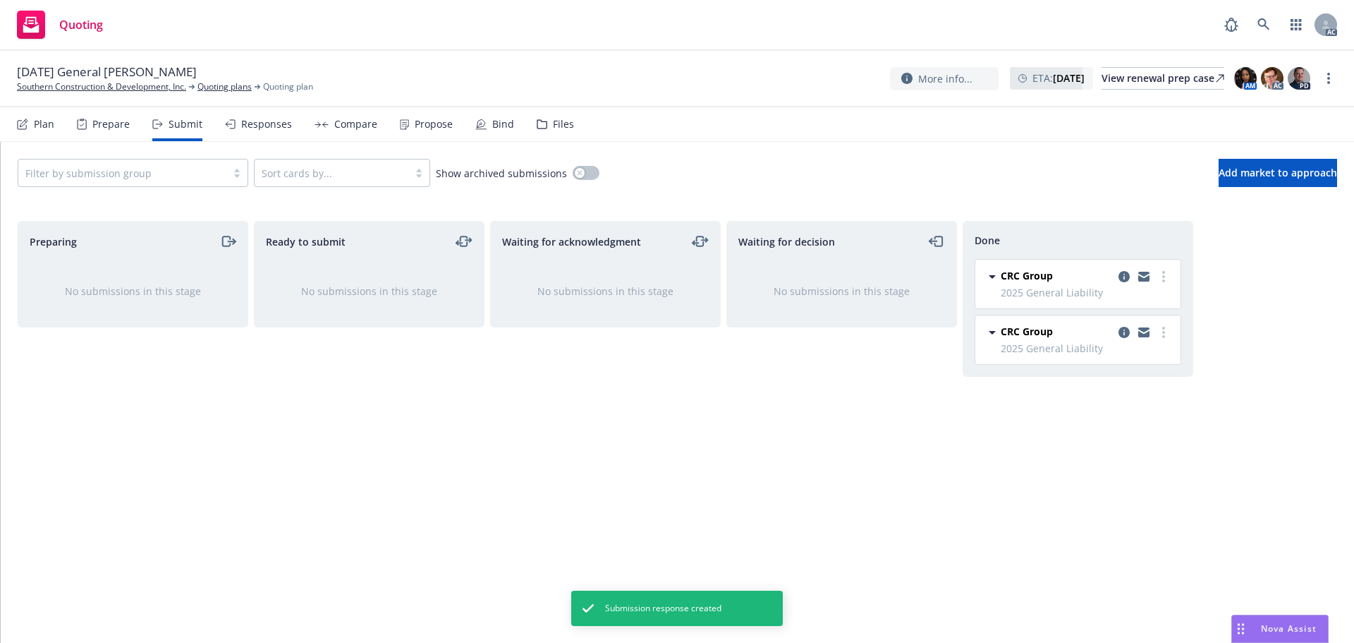
click at [410, 132] on div "Propose" at bounding box center [426, 124] width 53 height 34
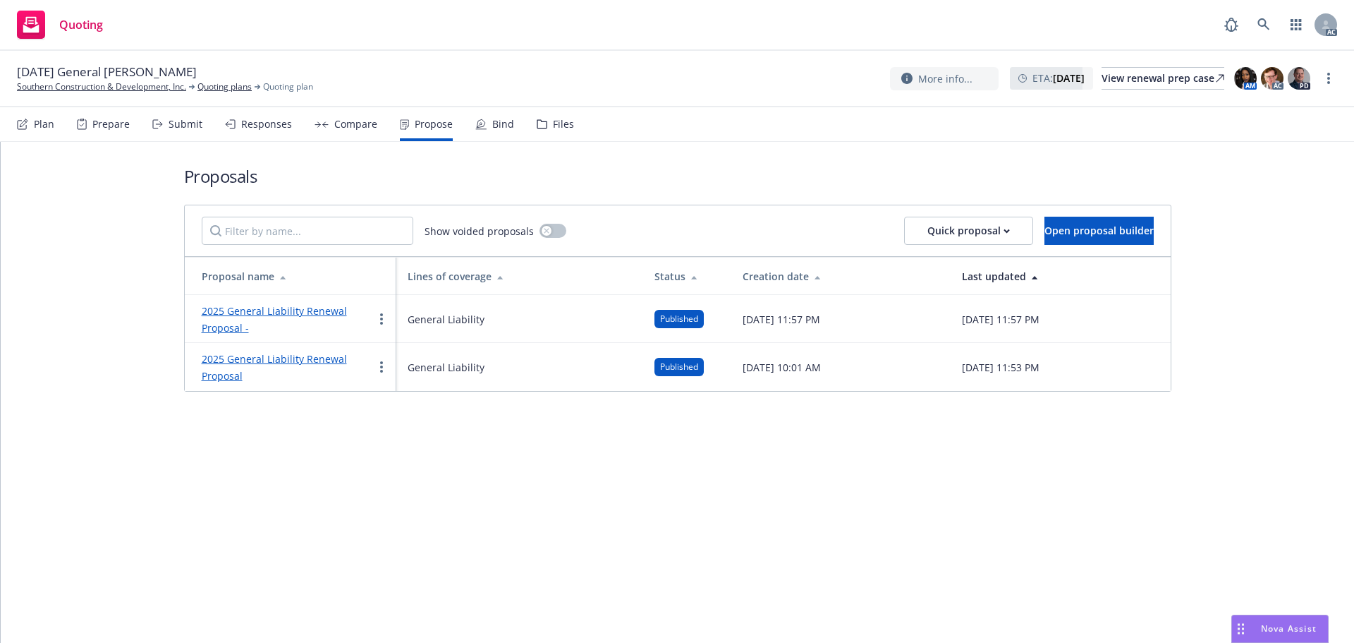
click at [251, 358] on link "2025 General Liability Renewal Proposal" at bounding box center [274, 367] width 145 height 30
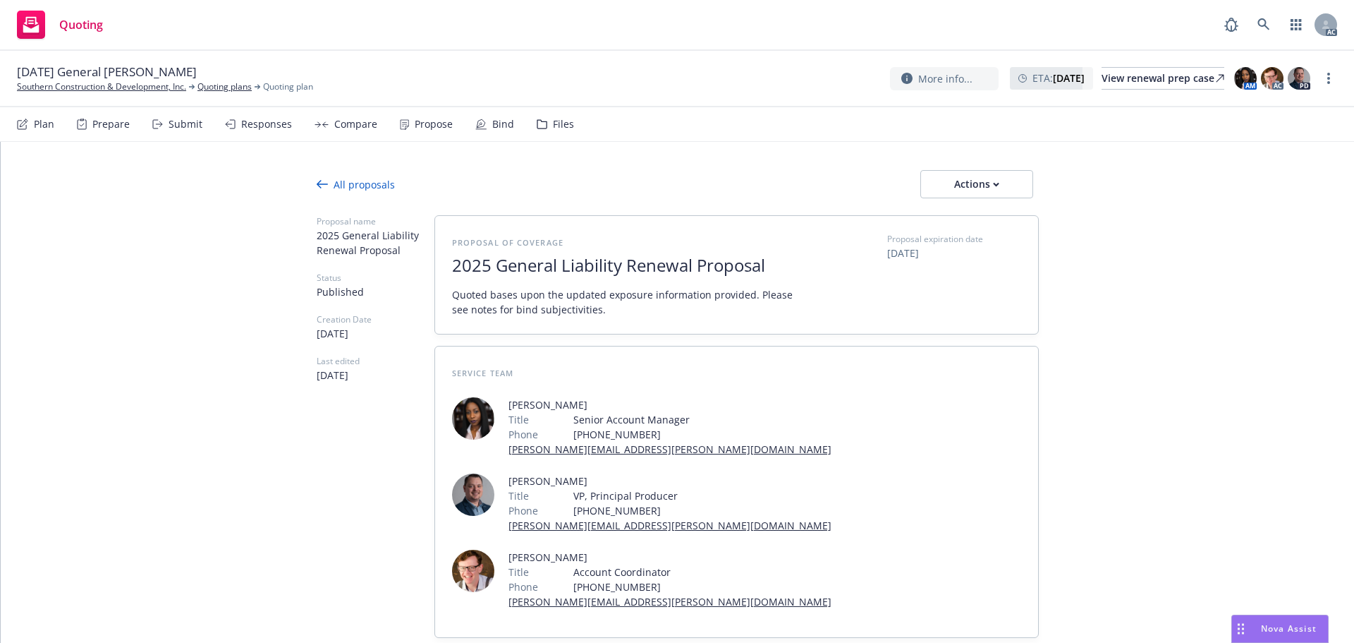
click at [327, 178] on div "All proposals" at bounding box center [356, 184] width 78 height 15
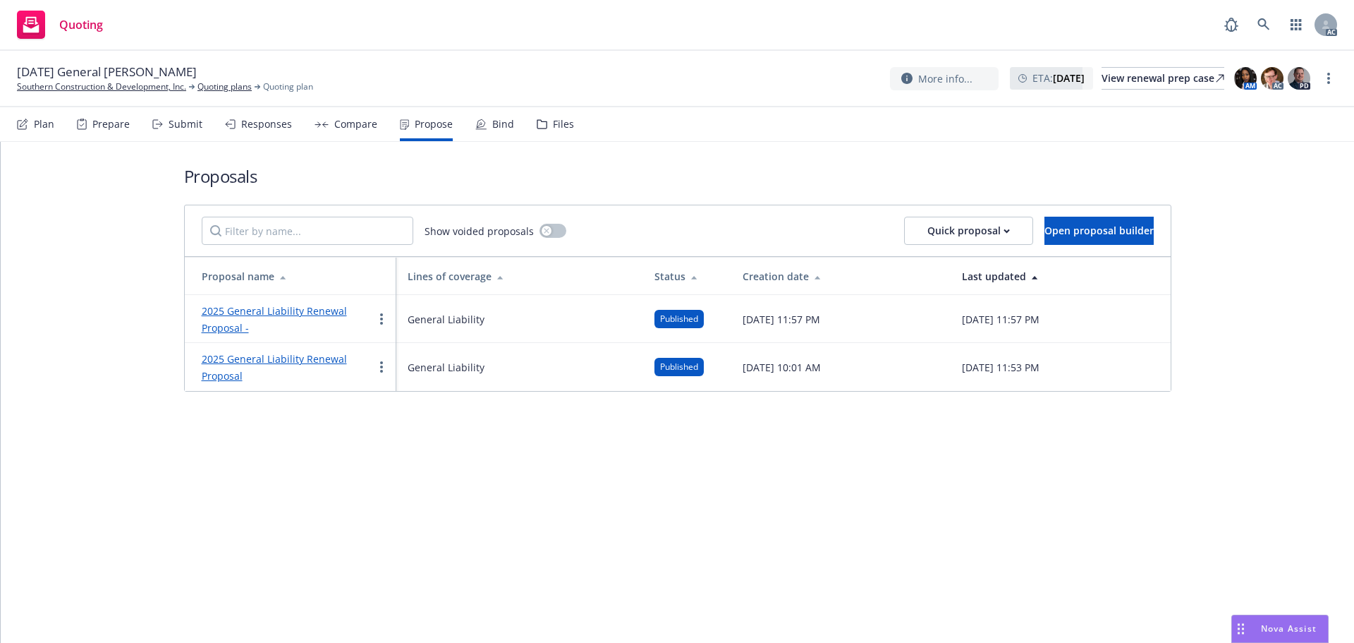
click at [238, 312] on link "2025 General Liability Renewal Proposal -" at bounding box center [274, 319] width 145 height 30
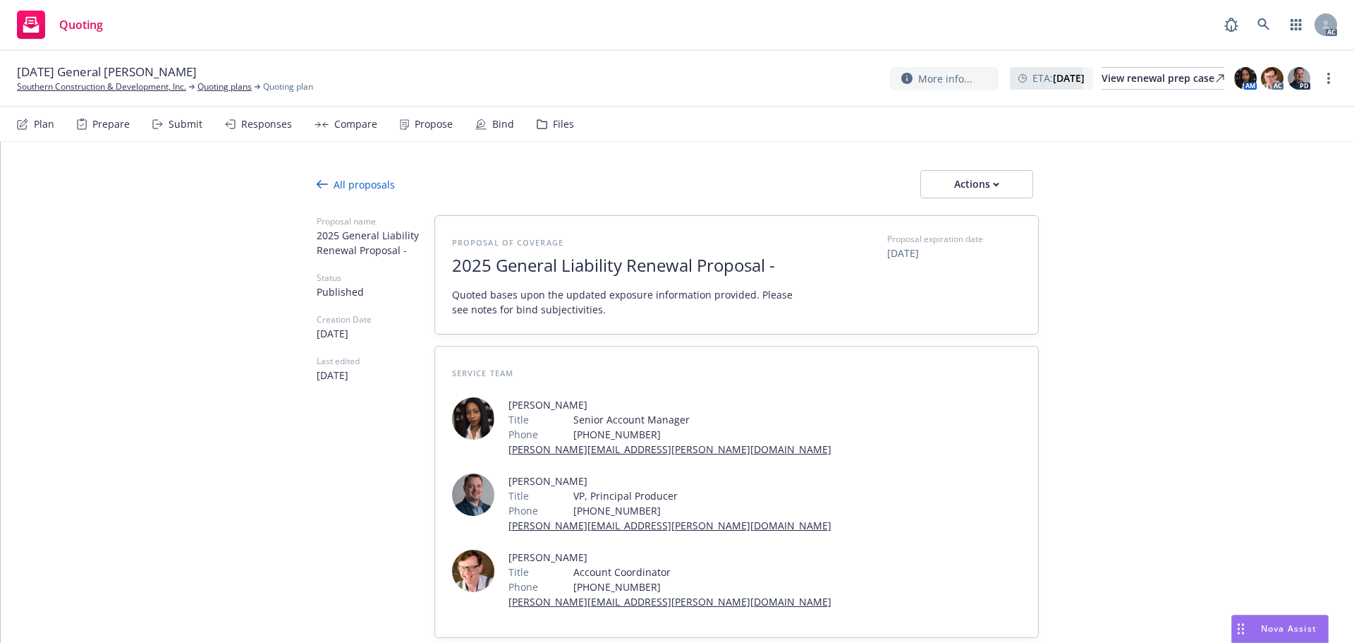
type textarea "x"
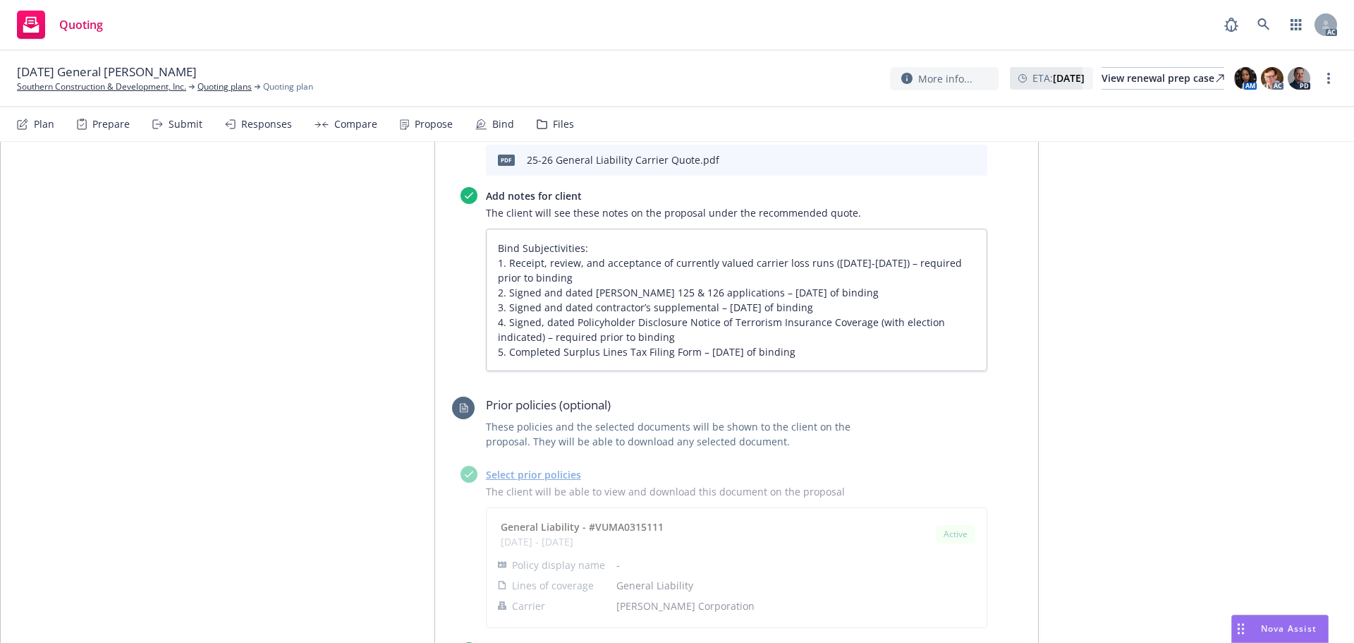
scroll to position [940, 0]
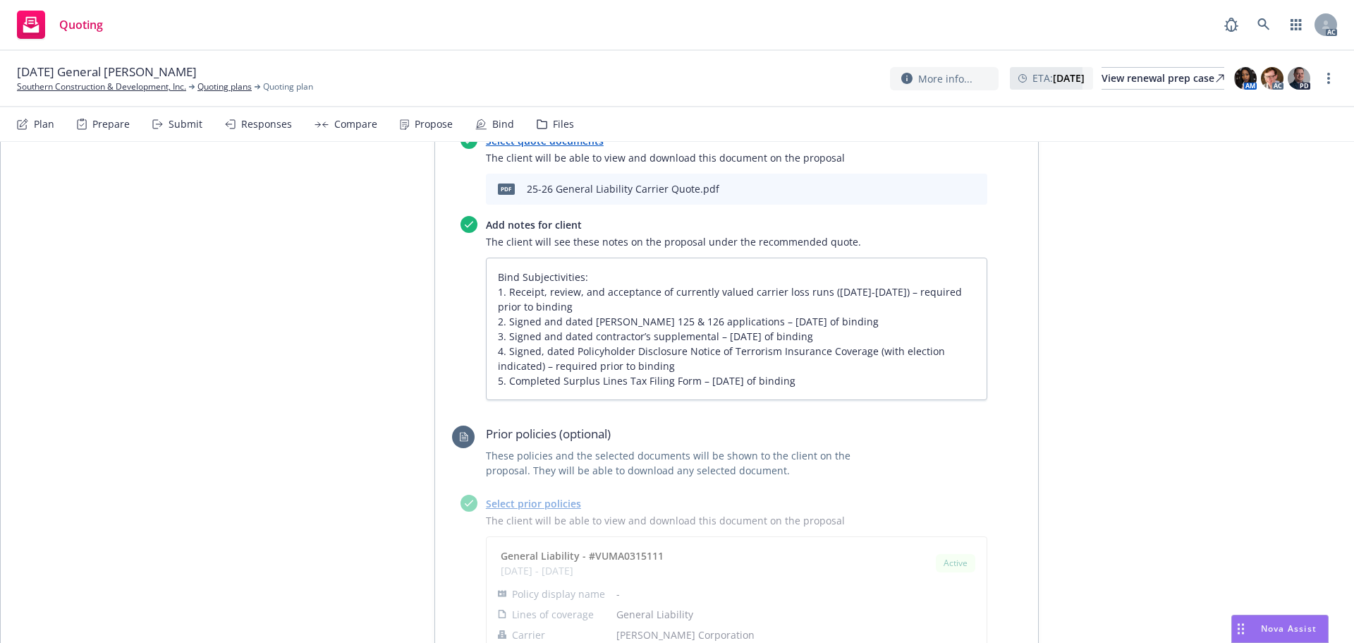
click at [435, 126] on div "Propose" at bounding box center [434, 124] width 38 height 11
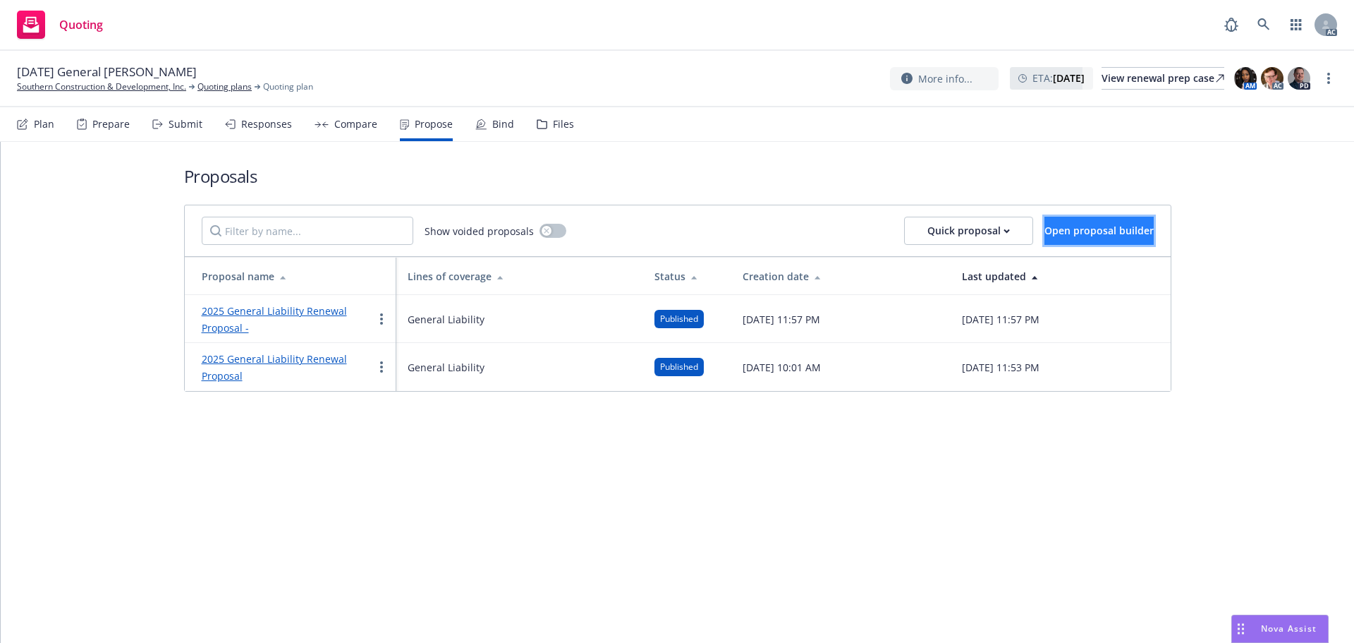
click at [1067, 235] on span "Open proposal builder" at bounding box center [1099, 230] width 109 height 13
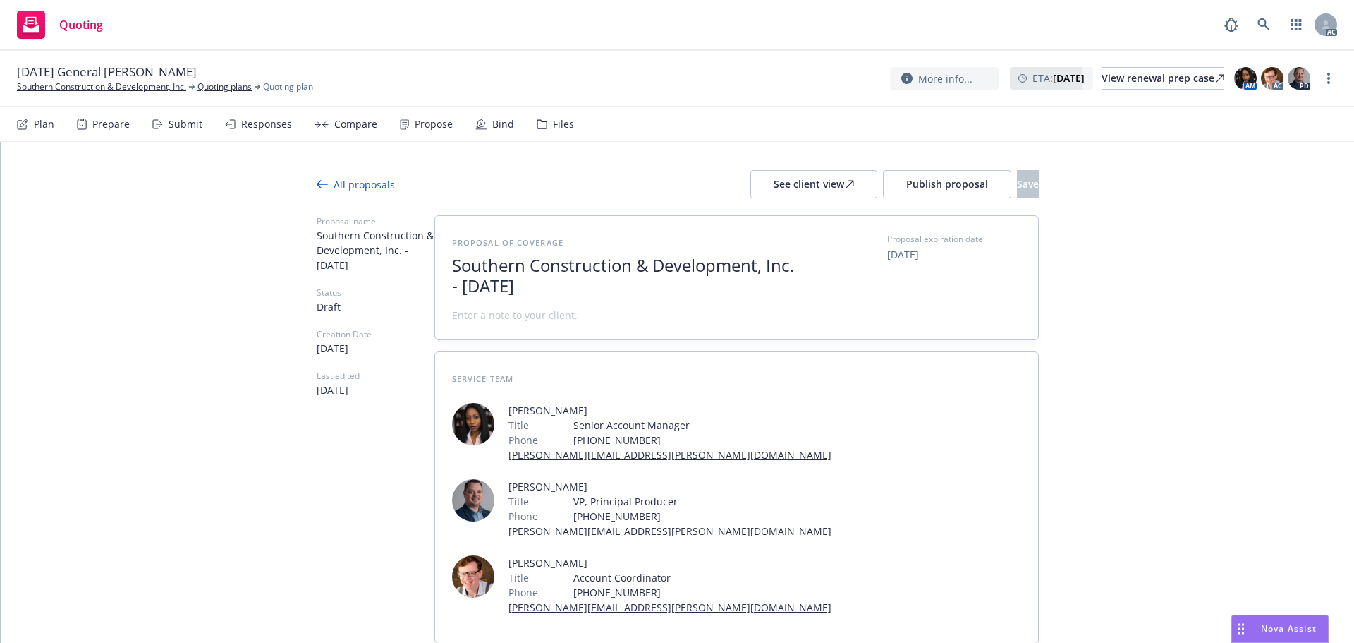
drag, startPoint x: 593, startPoint y: 284, endPoint x: 346, endPoint y: 255, distance: 247.9
click at [346, 255] on div "Proposal name Southern Construction & Development, Inc. - [DATE] Status Draft C…" at bounding box center [678, 455] width 722 height 480
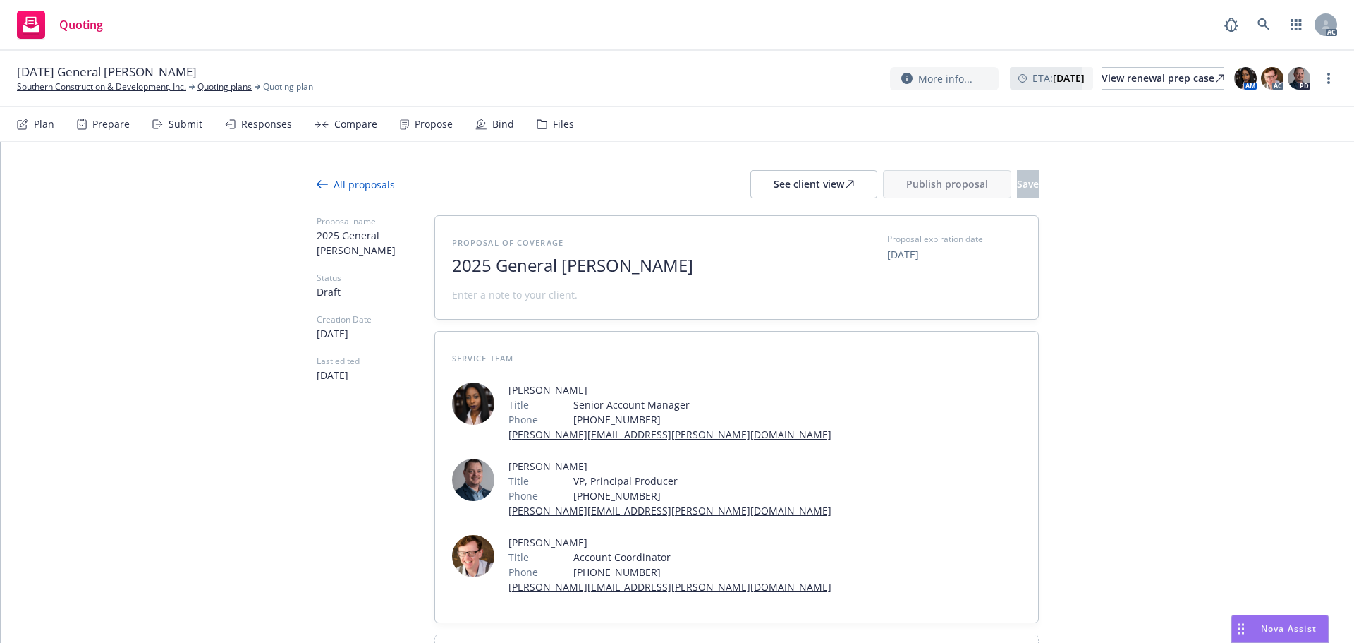
click at [712, 264] on span "2025 General [PERSON_NAME]" at bounding box center [625, 265] width 346 height 20
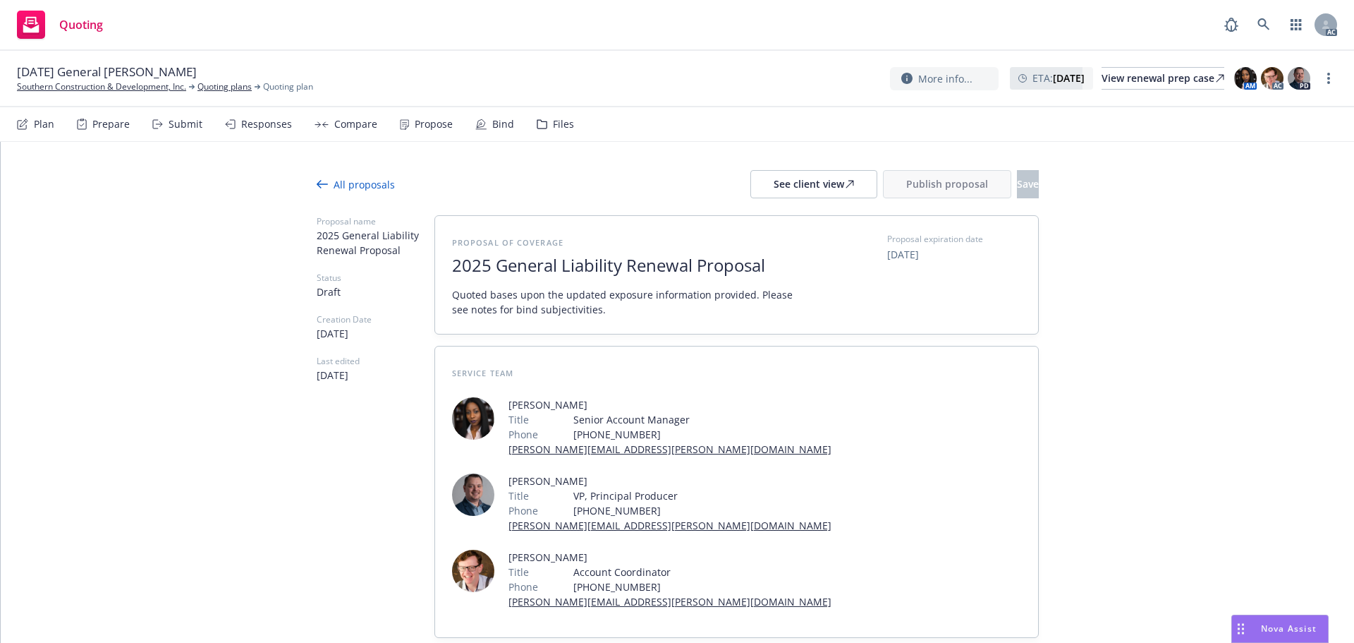
scroll to position [56, 0]
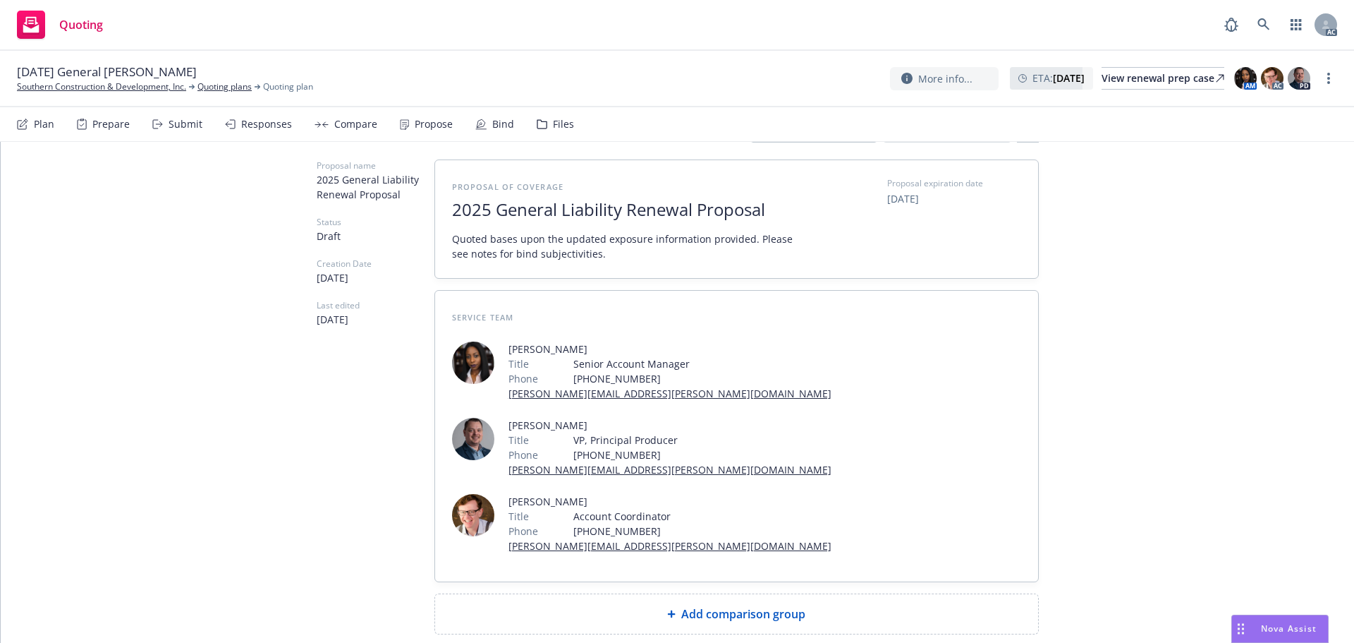
click at [609, 605] on div "Add comparison group" at bounding box center [737, 613] width 581 height 17
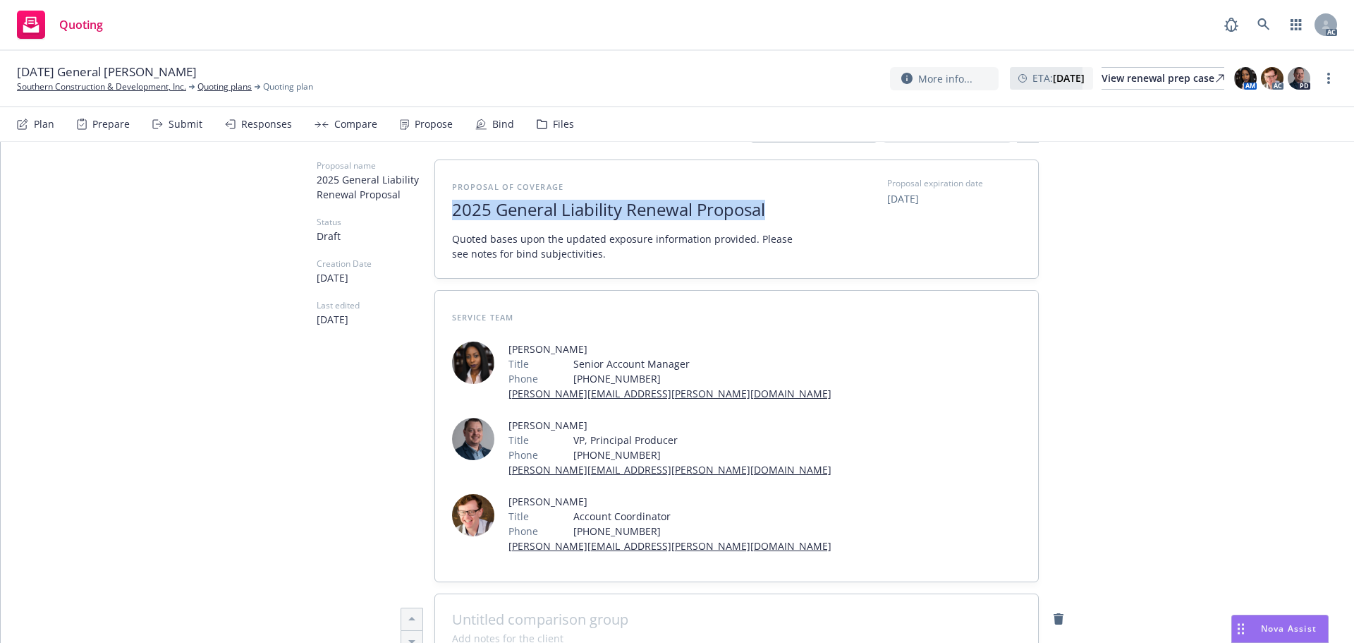
drag, startPoint x: 765, startPoint y: 209, endPoint x: 332, endPoint y: 210, distance: 432.4
copy span "2025 General Liability Renewal Proposal"
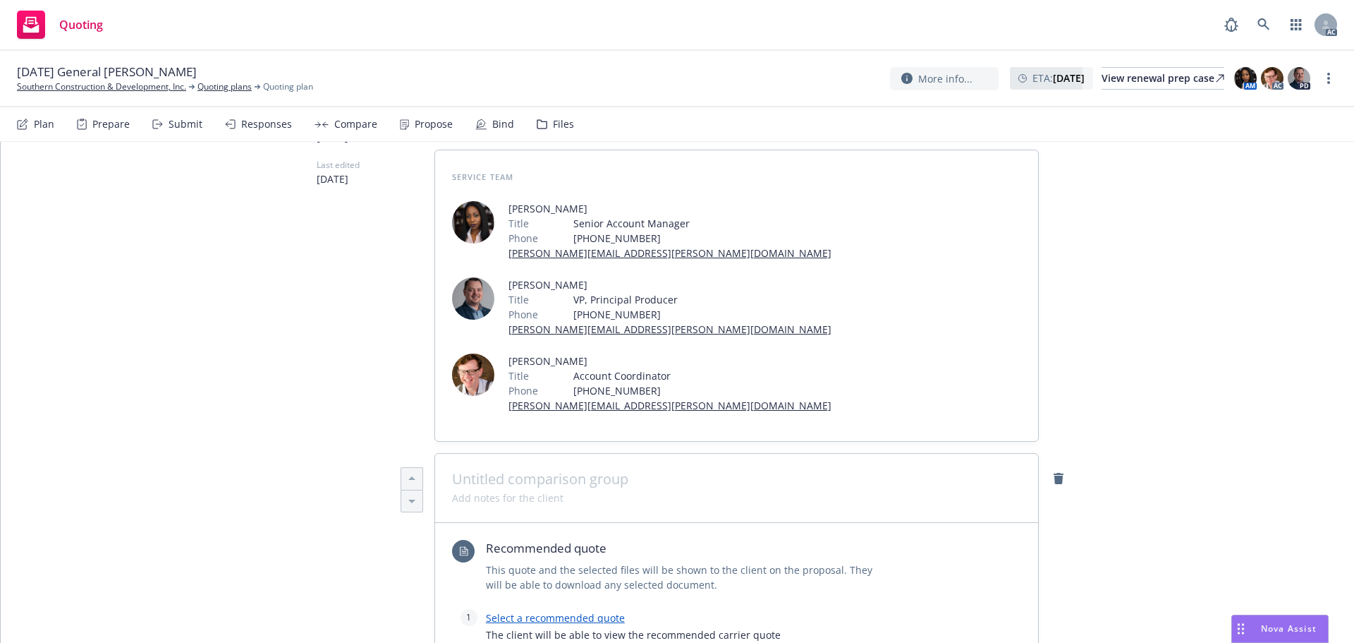
scroll to position [197, 0]
type textarea "x"
click at [530, 470] on span at bounding box center [736, 478] width 569 height 17
paste span
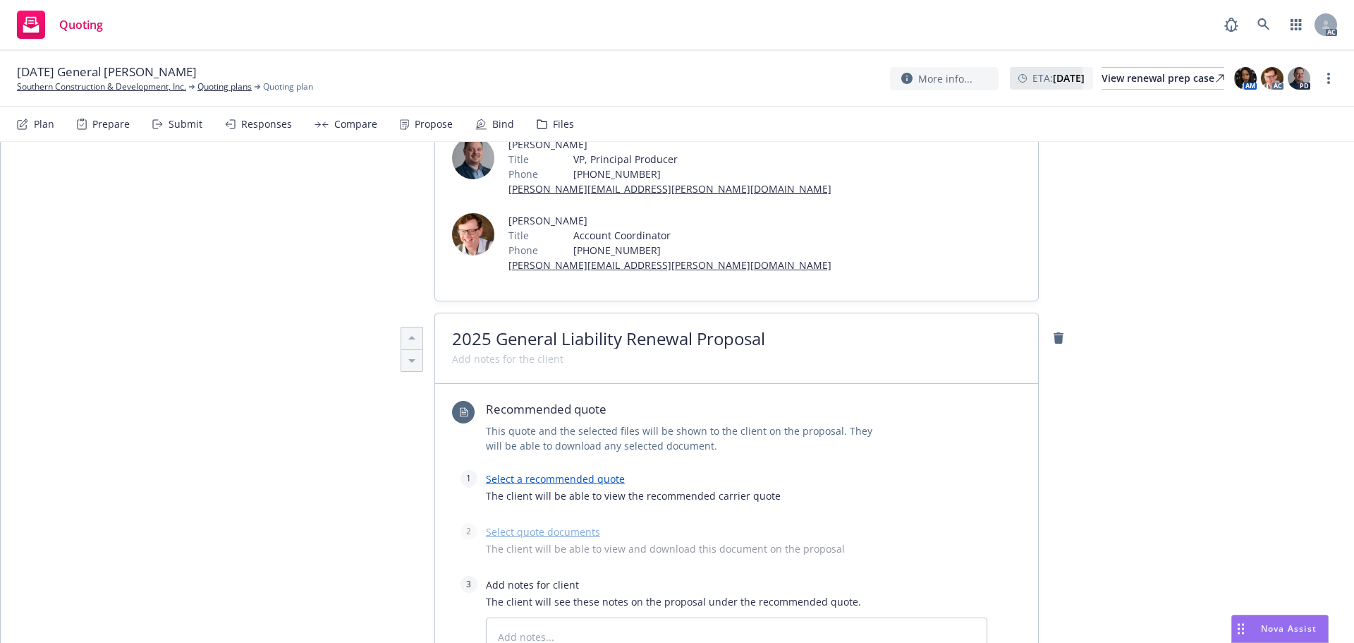
scroll to position [338, 0]
click at [546, 468] on div "Select a recommended quote The client will be able to view the recommended carr…" at bounding box center [737, 489] width 502 height 42
click at [562, 471] on link "Select a recommended quote" at bounding box center [555, 477] width 139 height 13
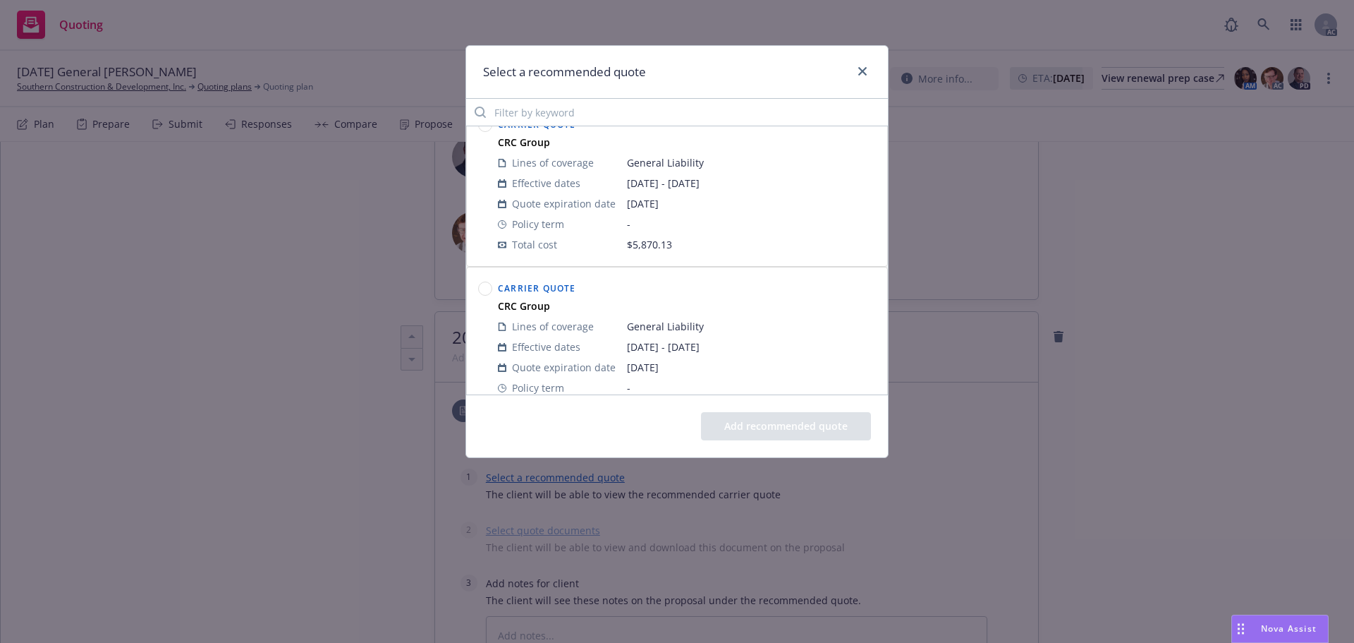
scroll to position [0, 0]
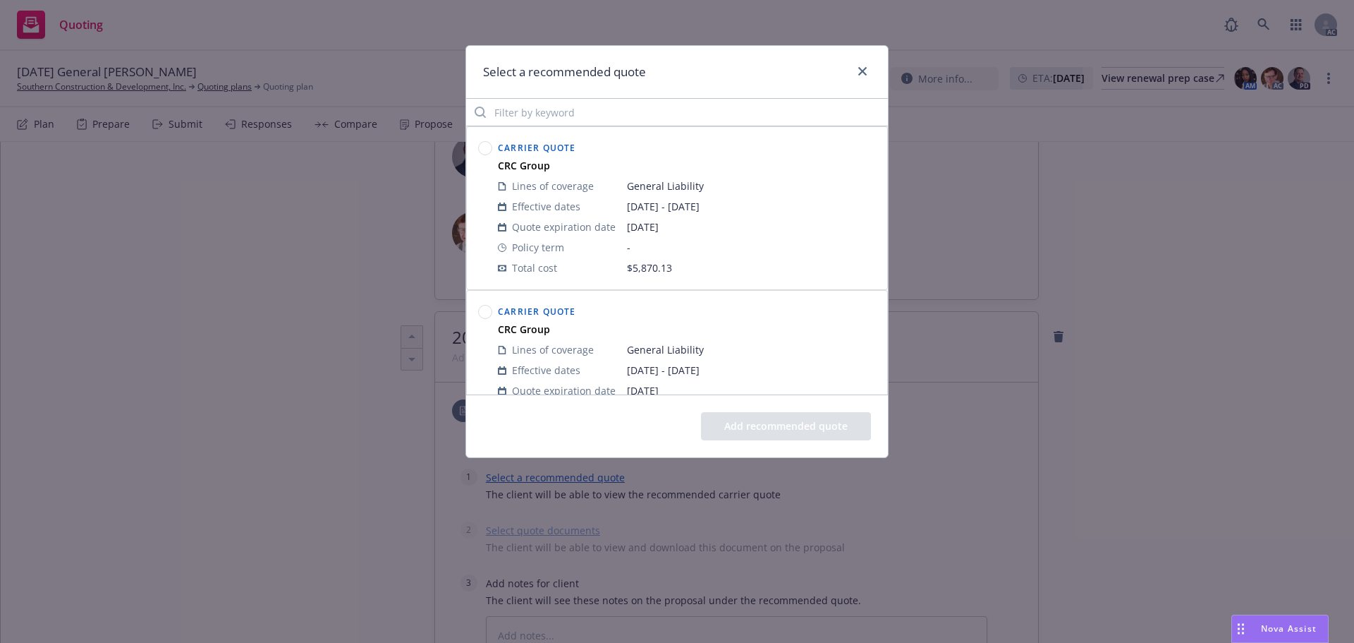
click at [482, 145] on circle at bounding box center [485, 148] width 13 height 13
click at [744, 429] on button "Add recommended quote" at bounding box center [786, 426] width 170 height 28
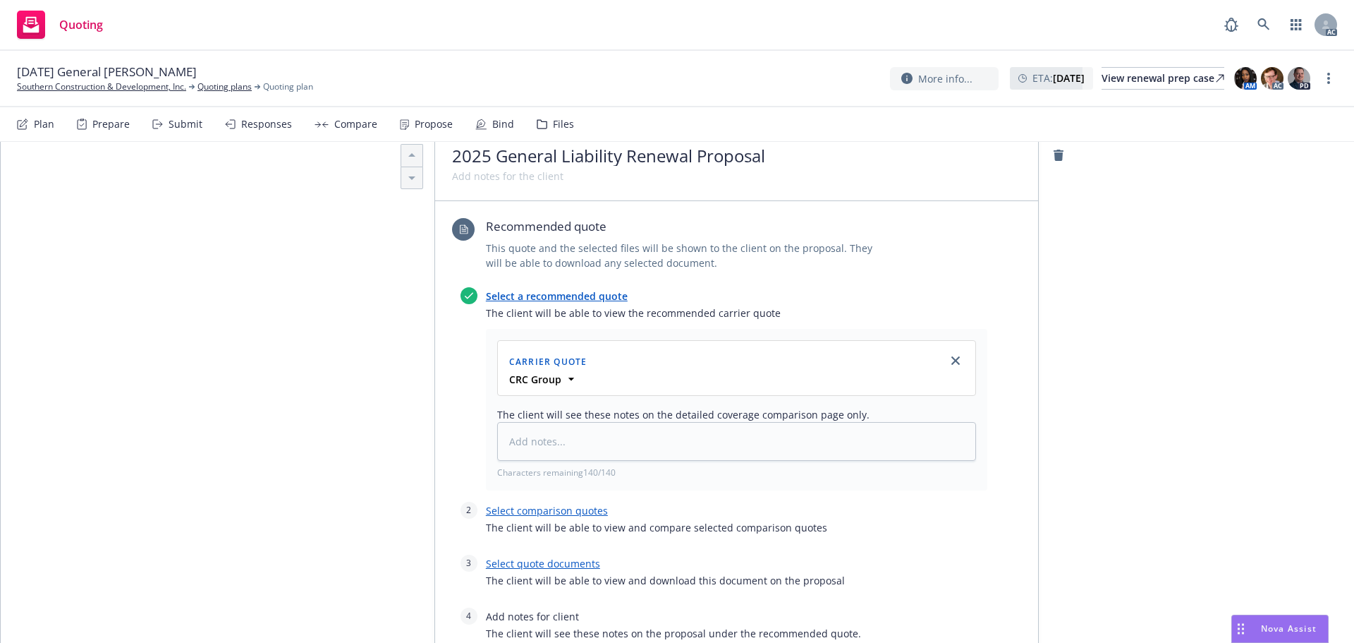
scroll to position [550, 0]
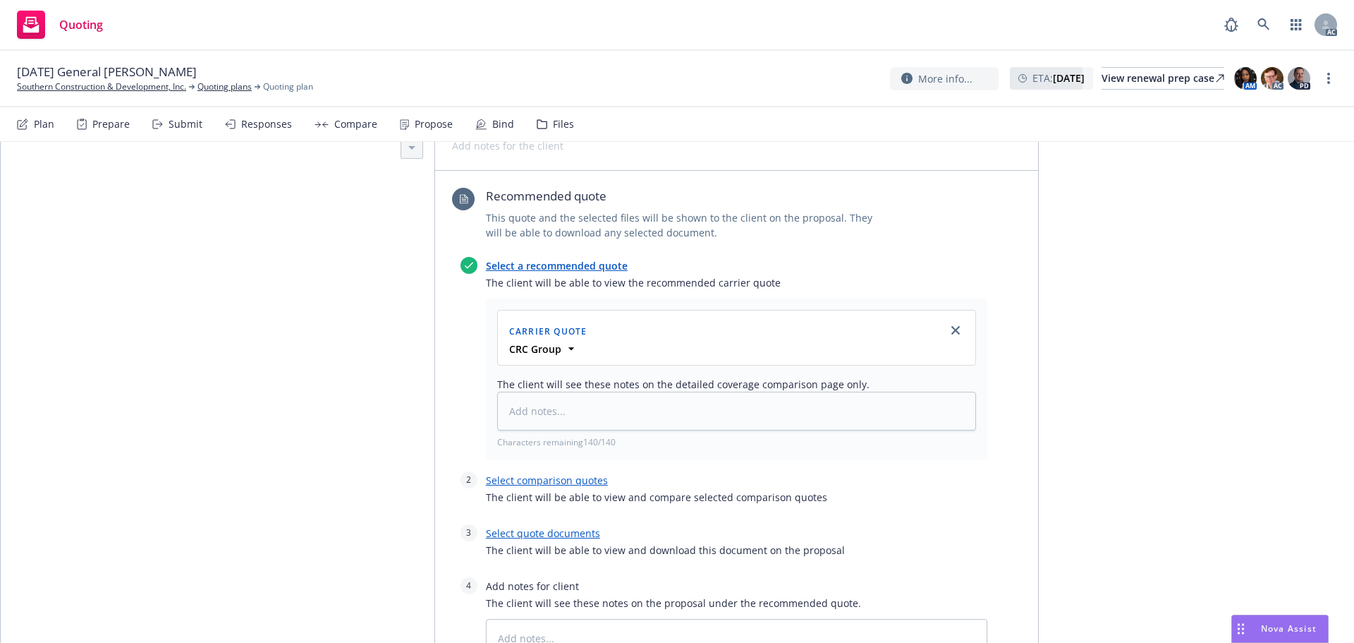
click at [535, 526] on link "Select quote documents" at bounding box center [543, 532] width 114 height 13
type textarea "x"
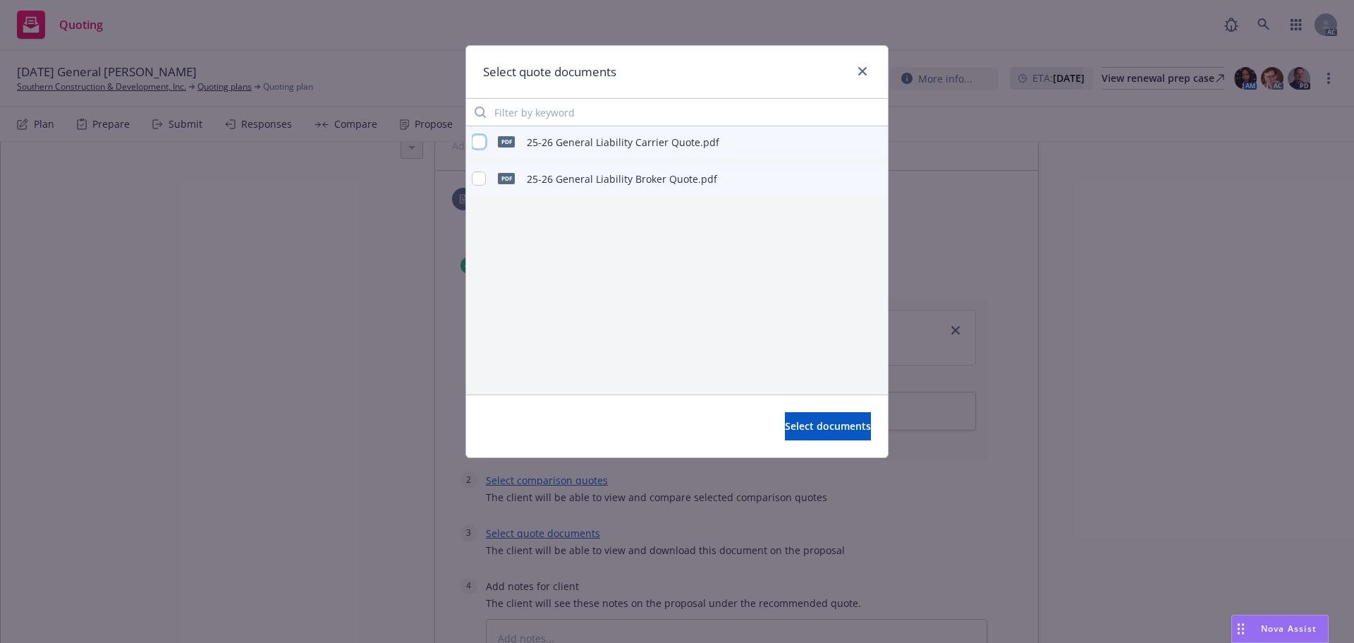
click at [473, 147] on input "checkbox" at bounding box center [479, 142] width 14 height 14
checkbox input "true"
click at [478, 173] on input "checkbox" at bounding box center [479, 178] width 14 height 14
checkbox input "true"
click at [807, 422] on span "Select documents" at bounding box center [828, 425] width 86 height 13
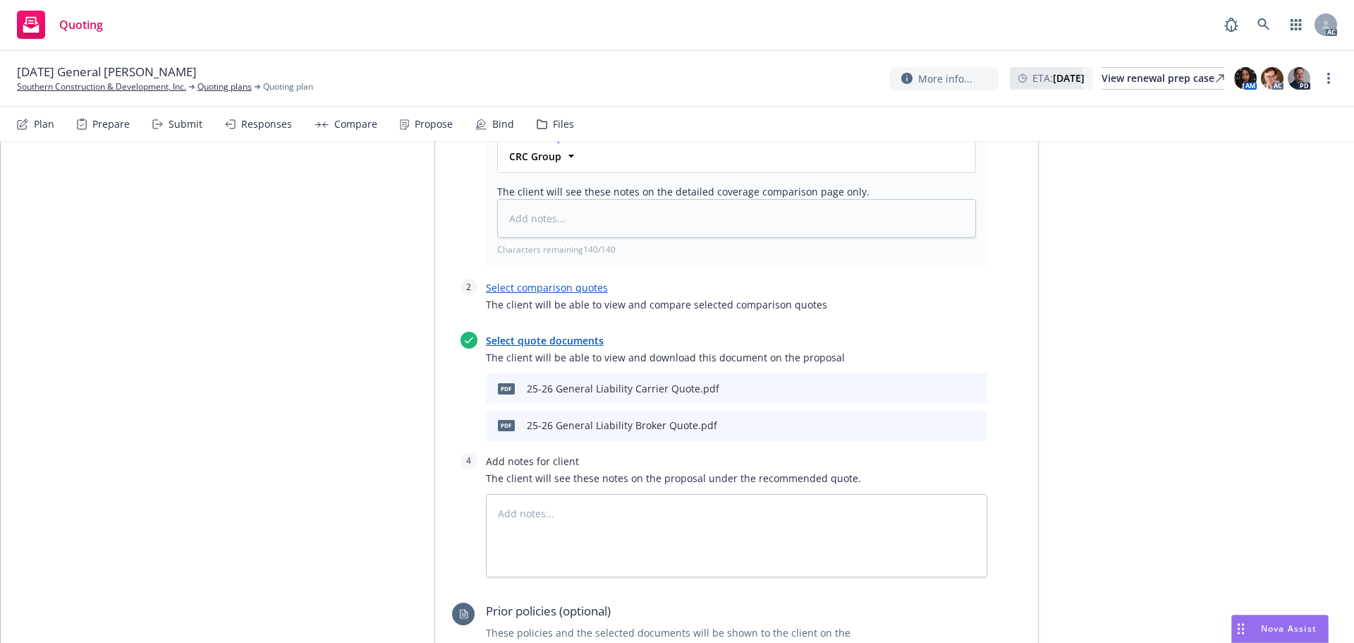
scroll to position [761, 0]
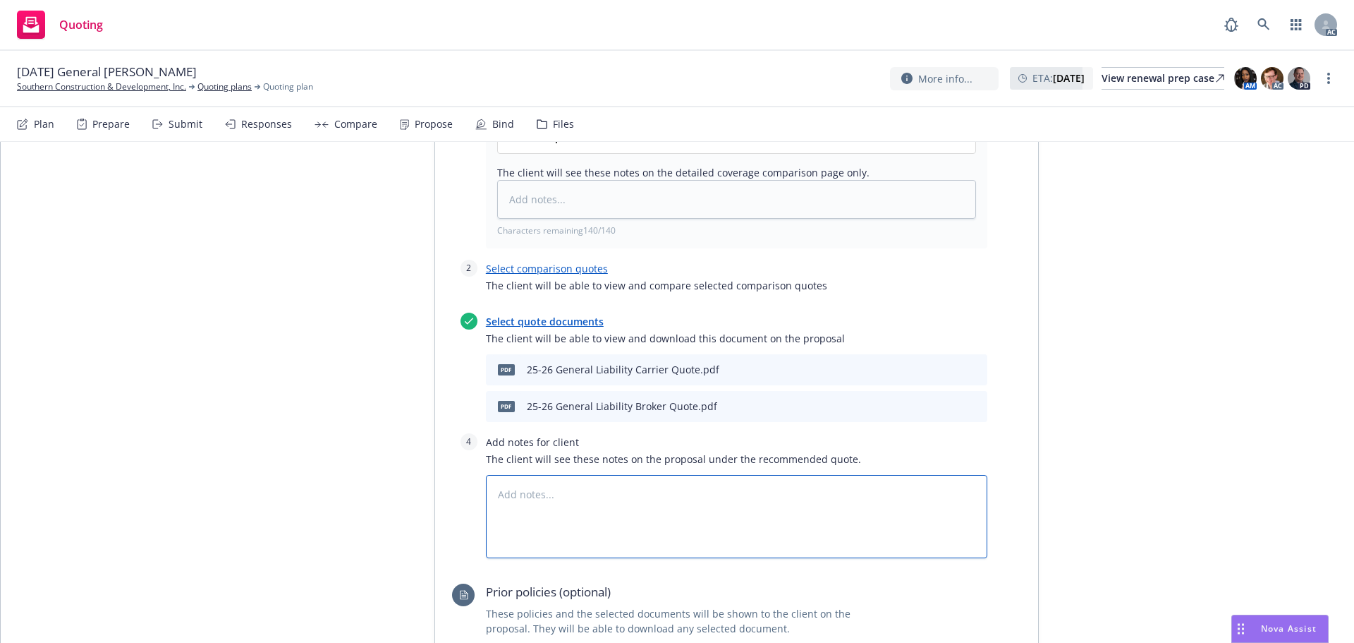
click at [678, 475] on textarea at bounding box center [737, 516] width 502 height 83
type textarea "x"
type textarea "B"
type textarea "x"
type textarea "Bi"
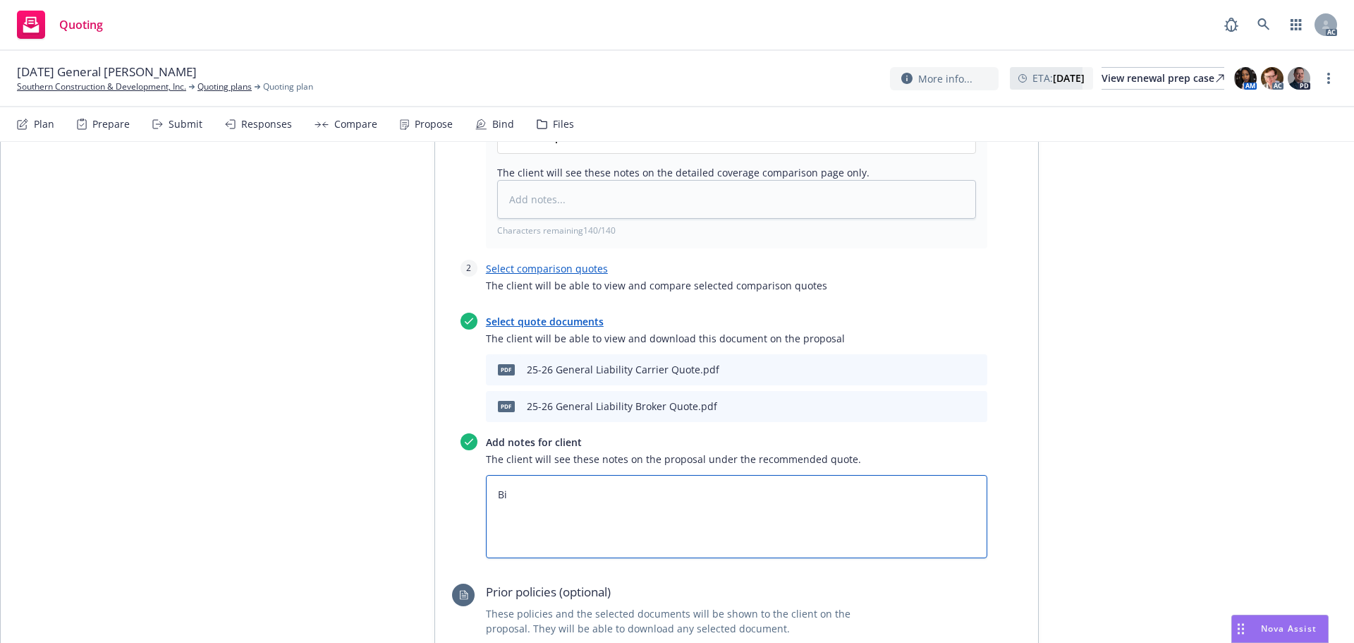
type textarea "x"
type textarea "Bin"
type textarea "x"
type textarea "Bind"
type textarea "x"
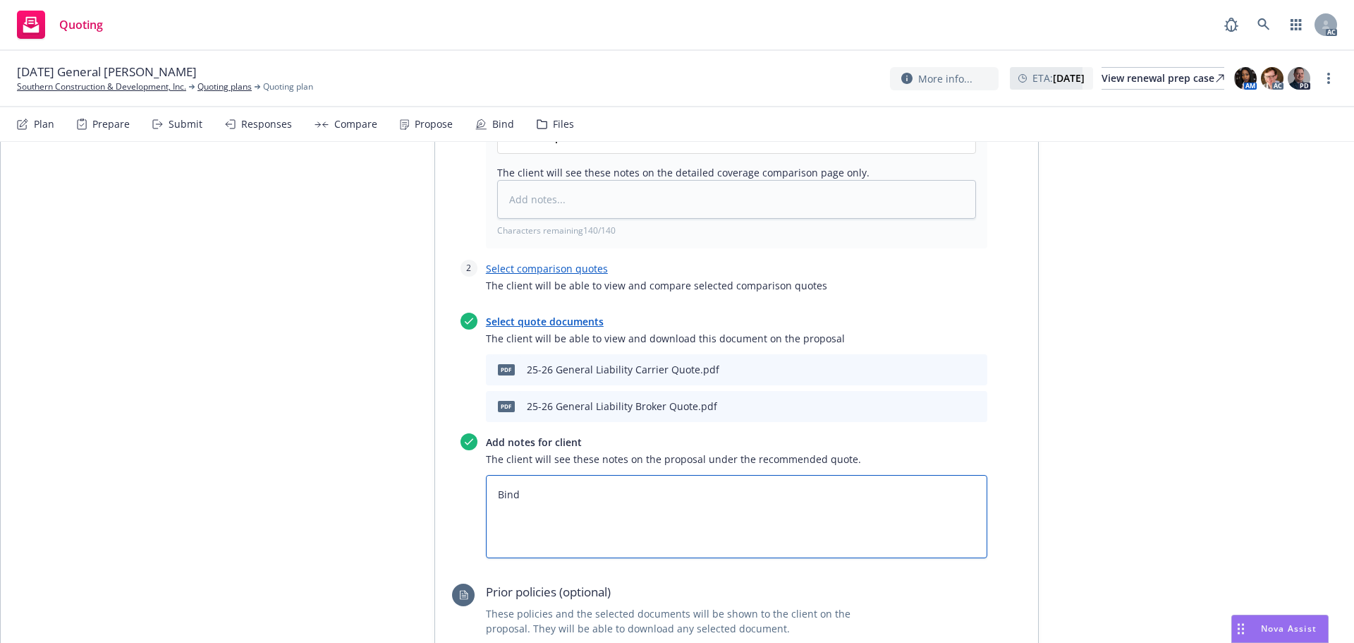
type textarea "Bind"
type textarea "x"
type textarea "Bind S"
type textarea "x"
type textarea "Bind Su"
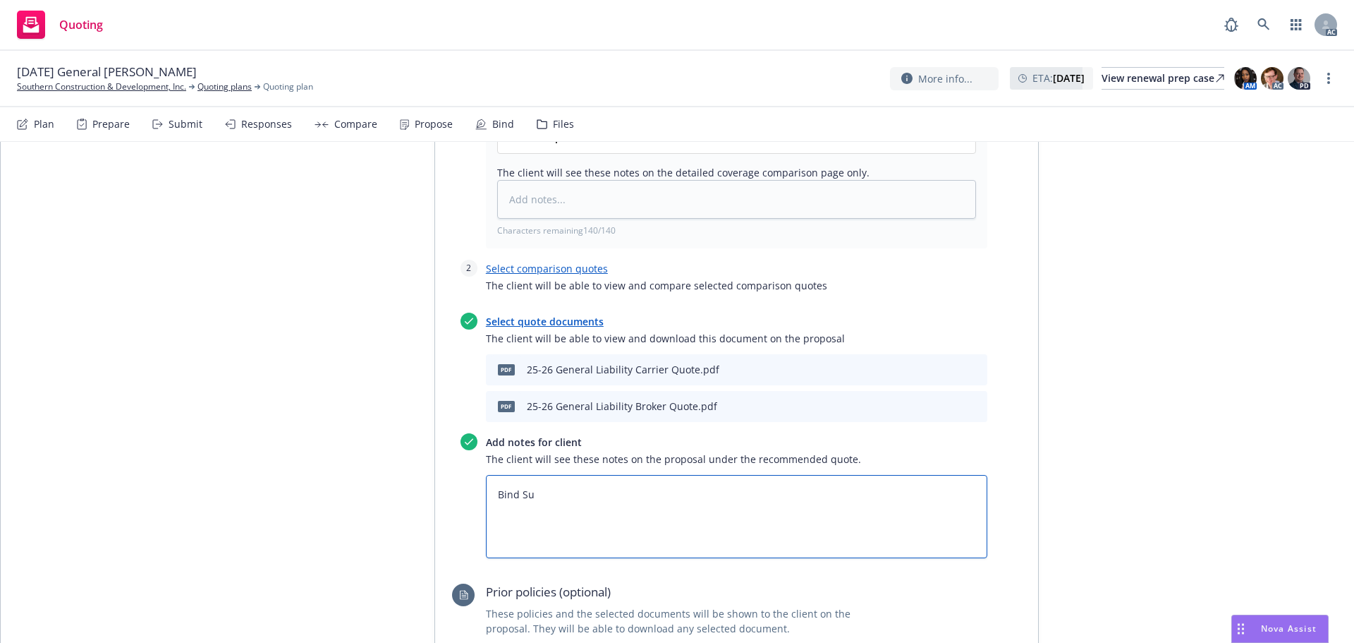
type textarea "x"
type textarea "Bind Sub"
type textarea "x"
type textarea "Bind Subj"
type textarea "x"
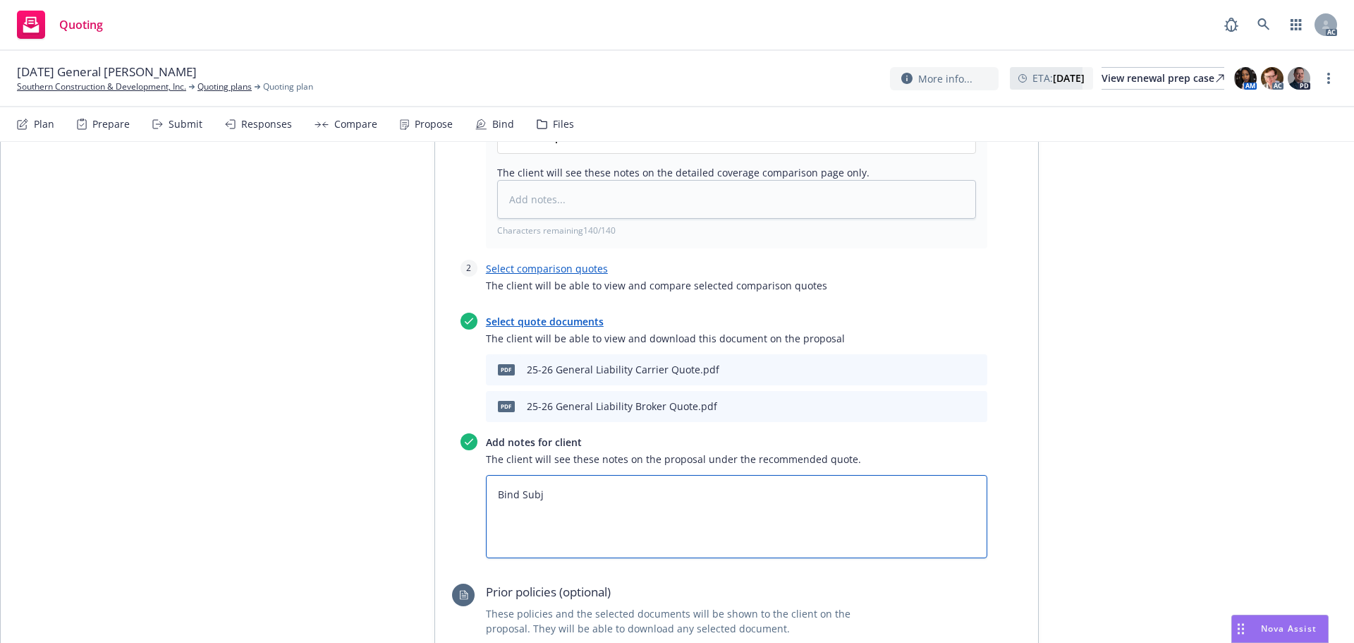
type textarea "Bind Subje"
type textarea "x"
type textarea "Bind Subjec"
type textarea "x"
type textarea "Bind Subject"
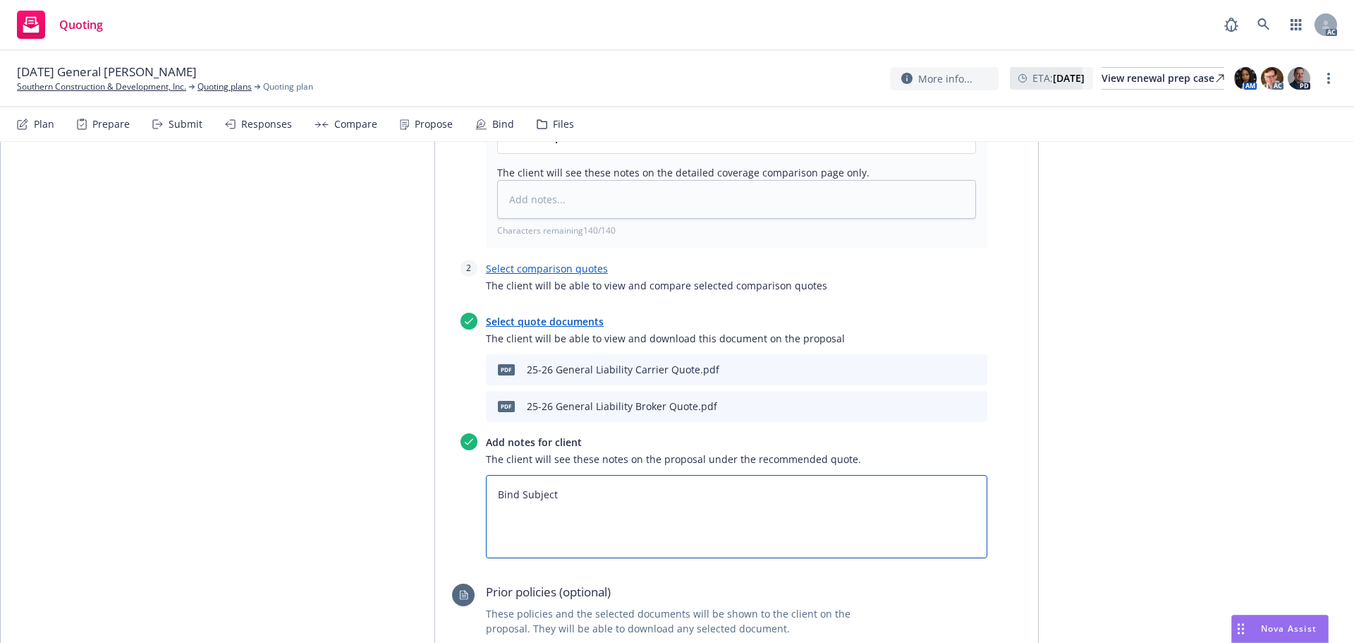
type textarea "x"
type textarea "Bind Subjecti"
type textarea "x"
type textarea "Bind Subjectiv"
type textarea "x"
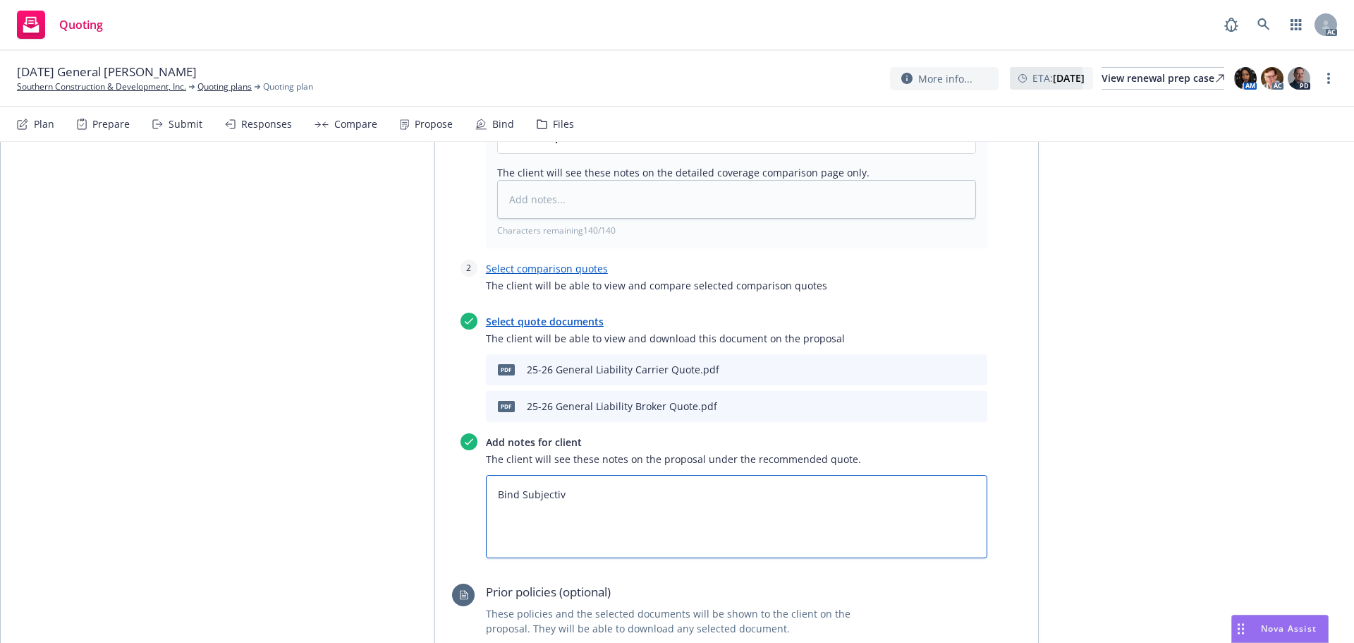
type textarea "Bind Subjectivi"
type textarea "x"
type textarea "Bind Subjectivit"
type textarea "x"
type textarea "Bind Subjectiviti"
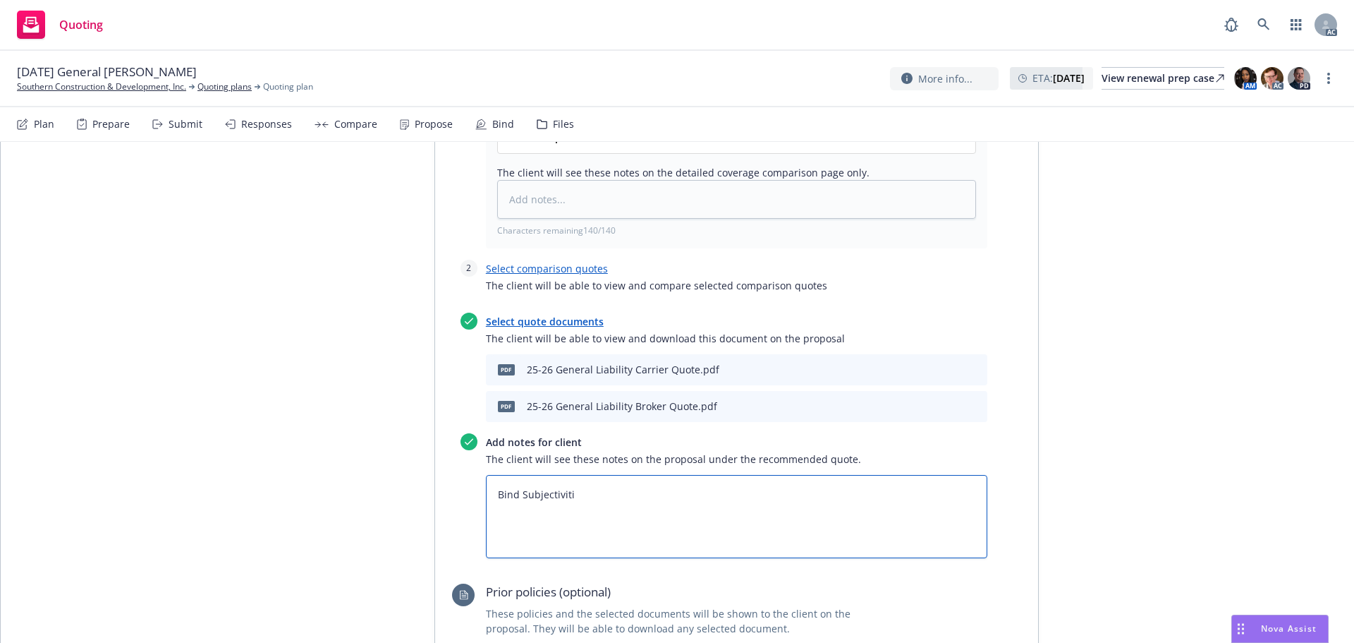
type textarea "x"
type textarea "Bind Subjectivitie"
type textarea "x"
type textarea "Bind Subjectivities"
type textarea "x"
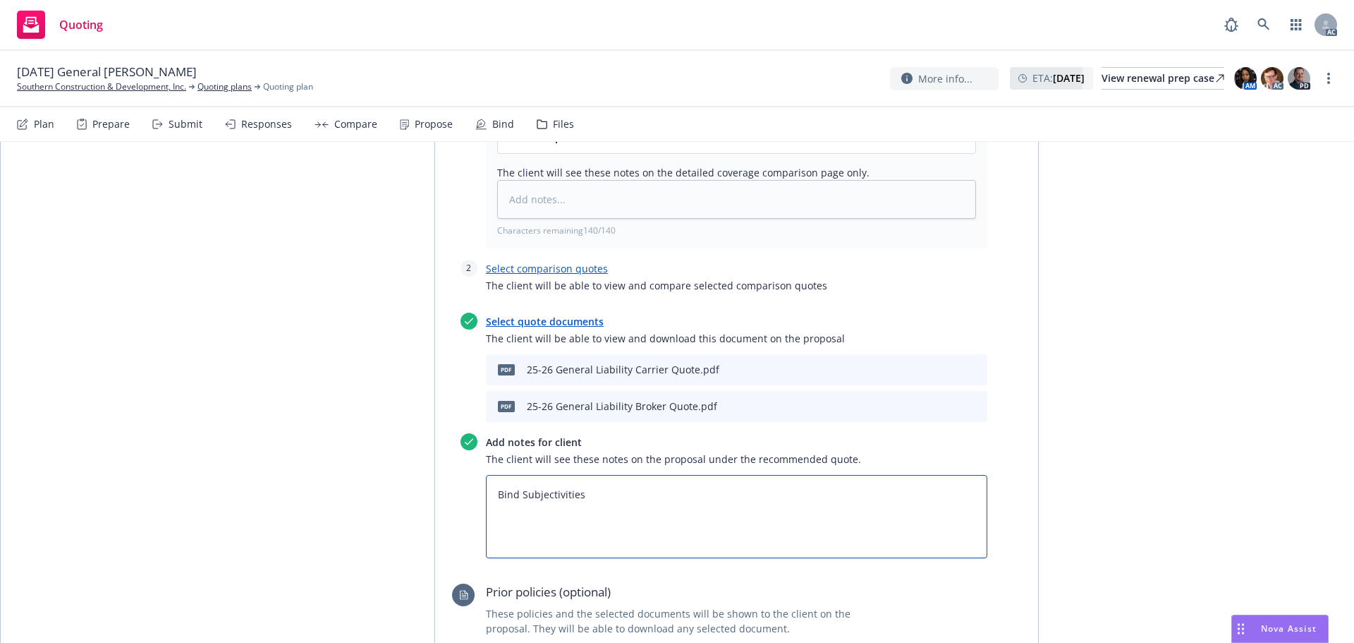
type textarea "Bind Subjectivities:"
type textarea "x"
type textarea "Bind Subjectivities:"
type textarea "x"
click at [508, 475] on textarea "Bind Subjectivities:" at bounding box center [737, 516] width 502 height 83
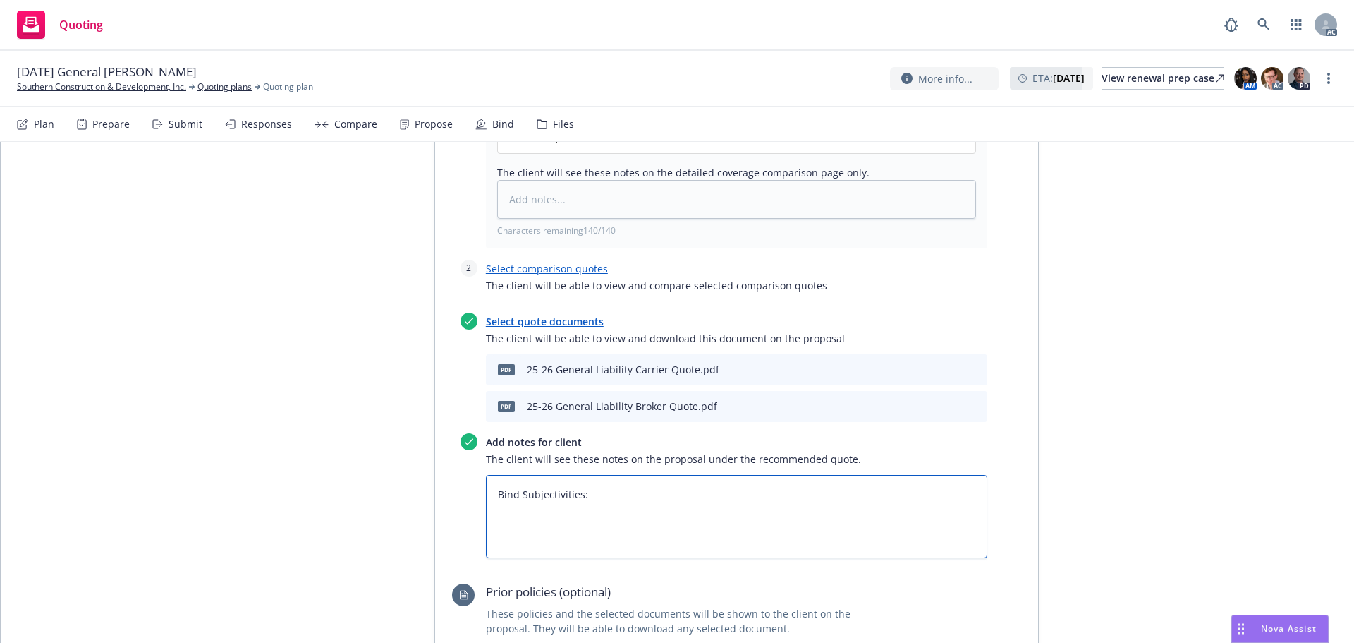
paste textarea "Need confirmation insureds operations does not derive of more than 49% remodel …"
type textarea "Bind Subjectivities: Need confirmation insureds operations does not derive of m…"
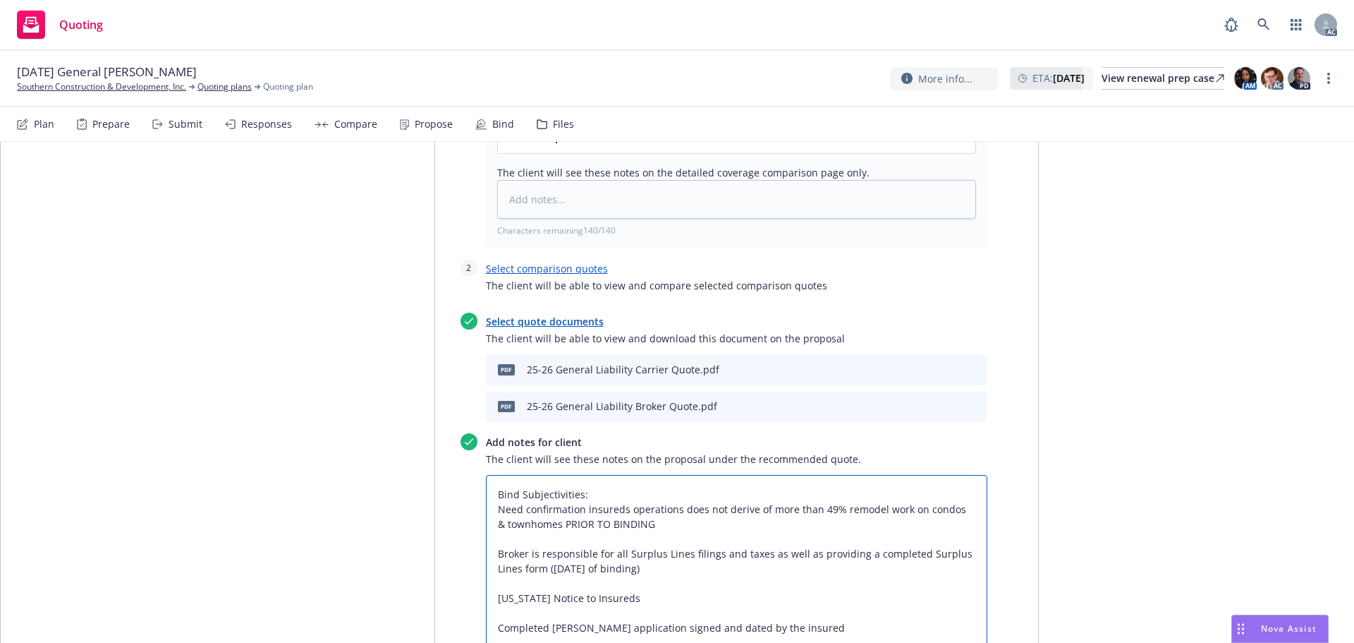
scroll to position [780, 0]
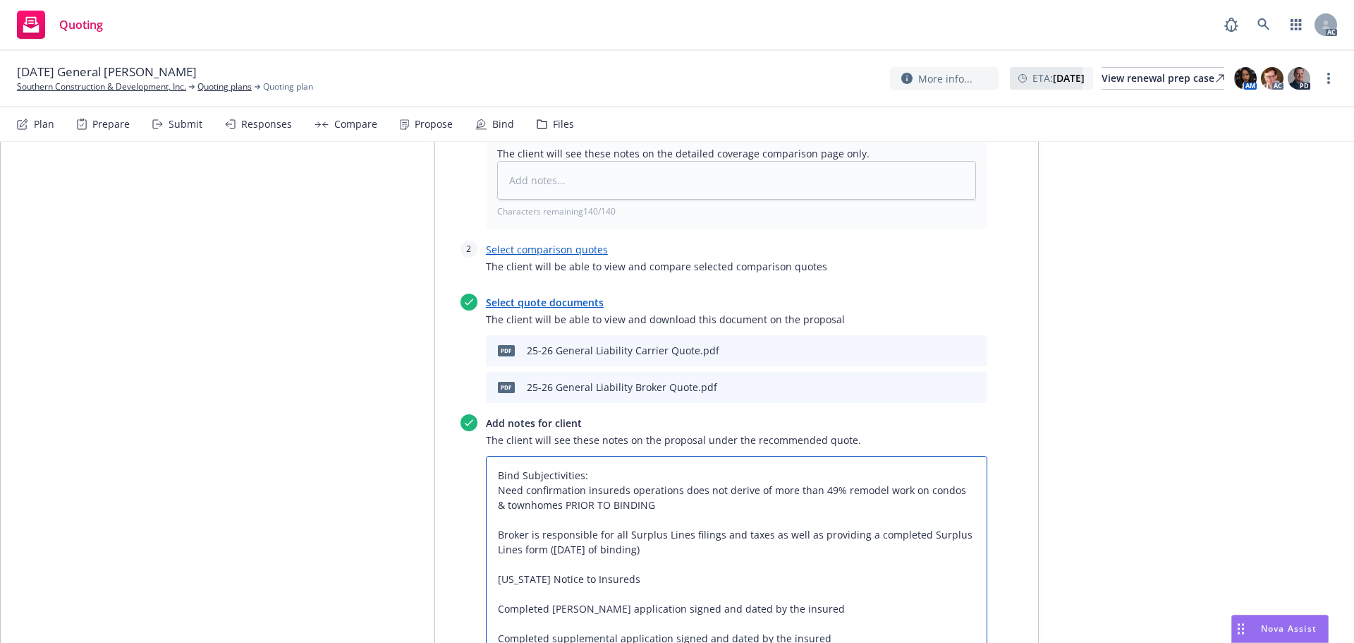
click at [509, 456] on textarea "Bind Subjectivities: Need confirmation insureds operations does not derive of m…" at bounding box center [737, 594] width 502 height 276
type textarea "x"
type textarea "Bind Subjectivities: Need confirmation insureds operations does not derive of m…"
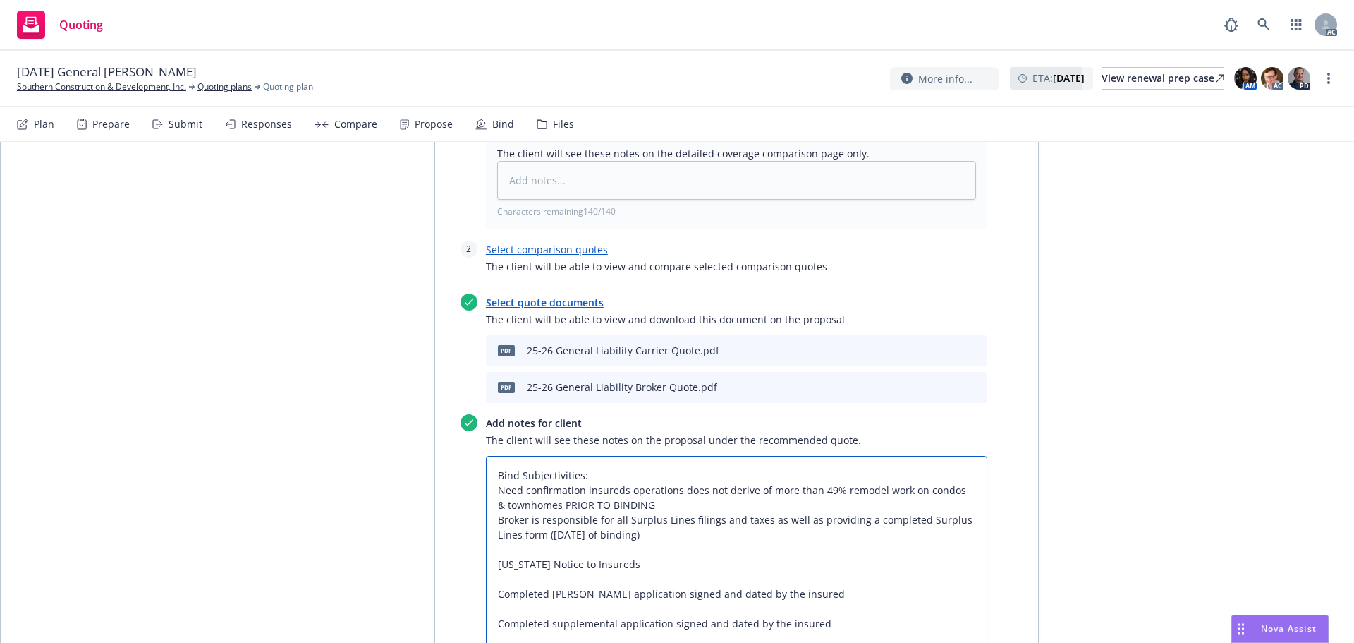
click at [486, 456] on textarea "Bind Subjectivities: Need confirmation insureds operations does not derive of m…" at bounding box center [737, 586] width 502 height 261
type textarea "x"
type textarea "Bind Subjectivities: 1Need confirmation insureds operations does not derive of …"
type textarea "x"
type textarea "Bind Subjectivities: 1.Need confirmation insureds operations does not derive of…"
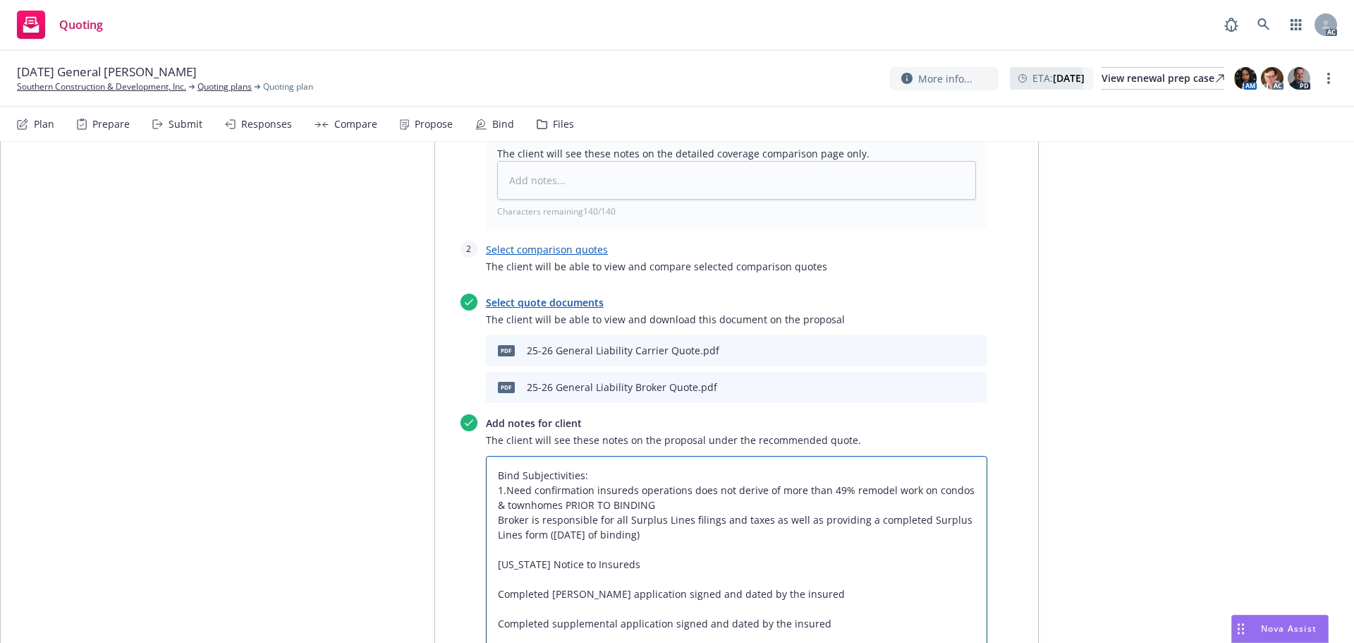
type textarea "x"
type textarea "Bind Subjectivities: 1. Need confirmation insureds operations does not derive o…"
click at [487, 456] on textarea "Bind Subjectivities: 1. Need confirmation insureds operations does not derive o…" at bounding box center [737, 586] width 502 height 261
type textarea "x"
type textarea "Bind Subjectivities: 1. Need confirmation insureds operations does not derive o…"
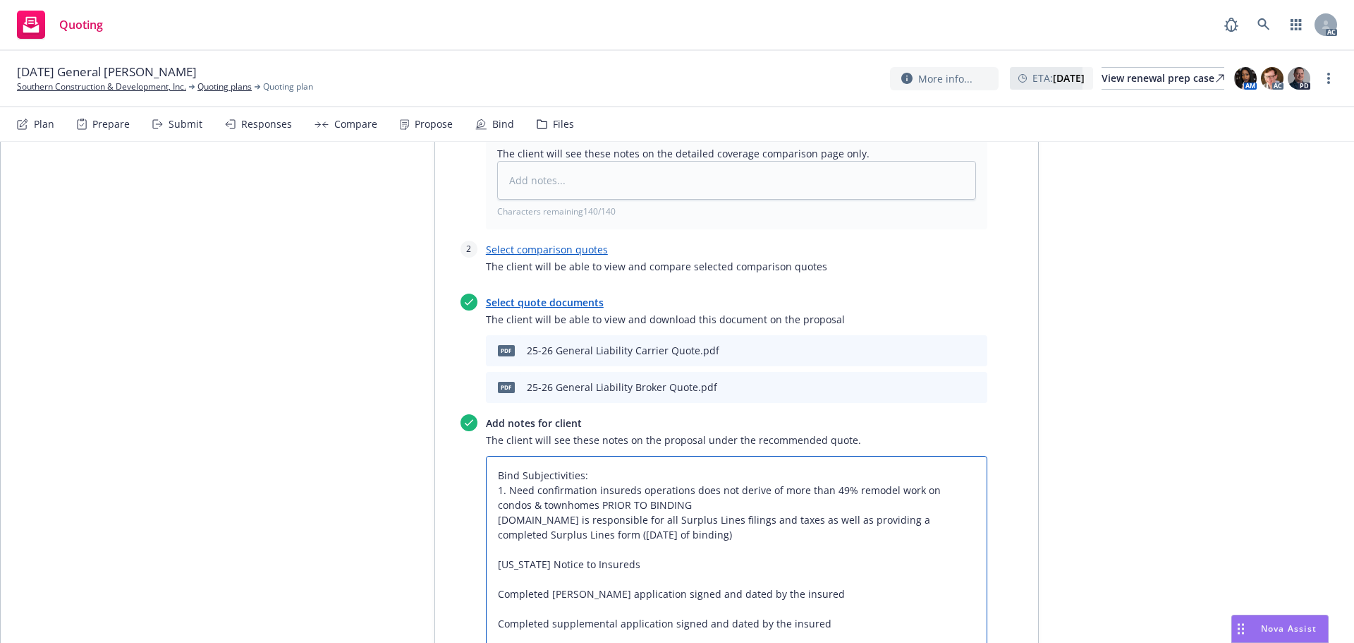
type textarea "x"
type textarea "Bind Subjectivities: 1. Need confirmation insureds operations does not derive o…"
click at [499, 470] on textarea "Bind Subjectivities: 1. Need confirmation insureds operations does not derive o…" at bounding box center [737, 586] width 502 height 261
type textarea "x"
type textarea "Bind Subjectivities: 1. Need confirmation insureds operations does not derive o…"
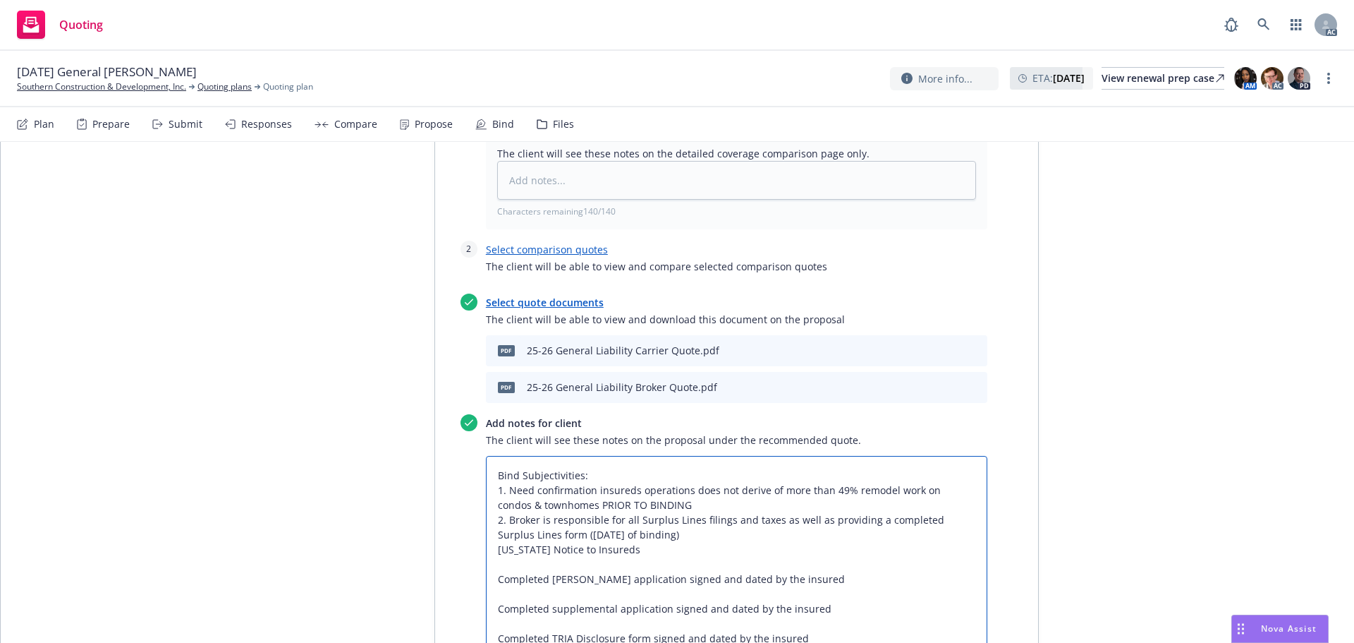
drag, startPoint x: 488, startPoint y: 473, endPoint x: 514, endPoint y: 470, distance: 26.3
click at [490, 473] on textarea "Bind Subjectivities: 1. Need confirmation insureds operations does not derive o…" at bounding box center [737, 579] width 502 height 246
type textarea "x"
type textarea "Bind Subjectivities: 1. Need confirmation insureds operations does not derive o…"
type textarea "x"
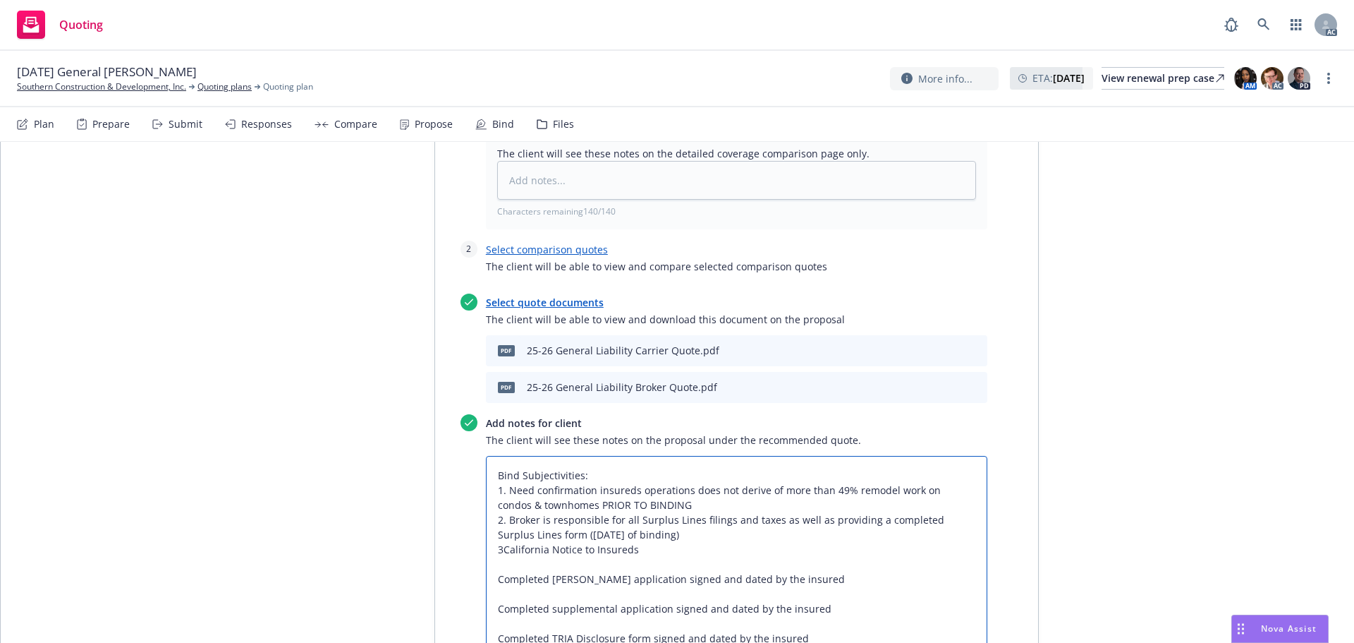
type textarea "Bind Subjectivities: 1. Need confirmation insureds operations does not derive o…"
type textarea "x"
type textarea "Bind Subjectivities: 1. Need confirmation insureds operations does not derive o…"
click at [504, 491] on textarea "Bind Subjectivities: 1. Need confirmation insureds operations does not derive o…" at bounding box center [737, 579] width 502 height 246
type textarea "x"
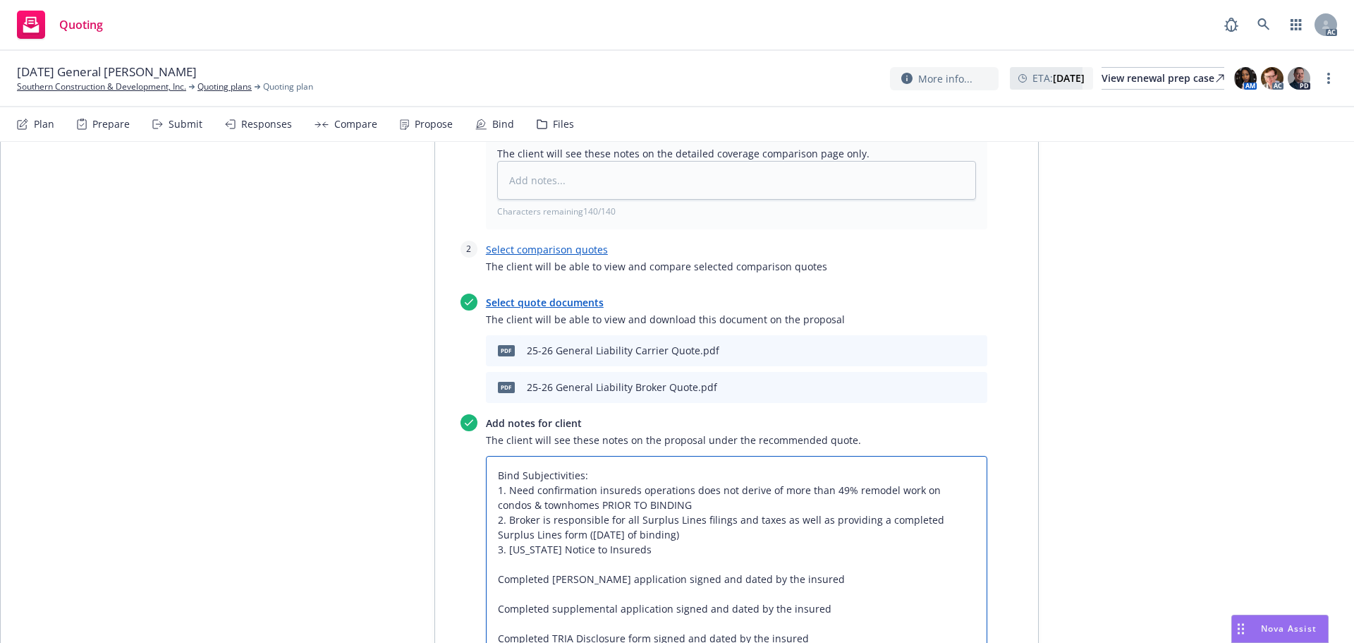
type textarea "Bind Subjectivities: 1. Need confirmation insureds operations does not derive o…"
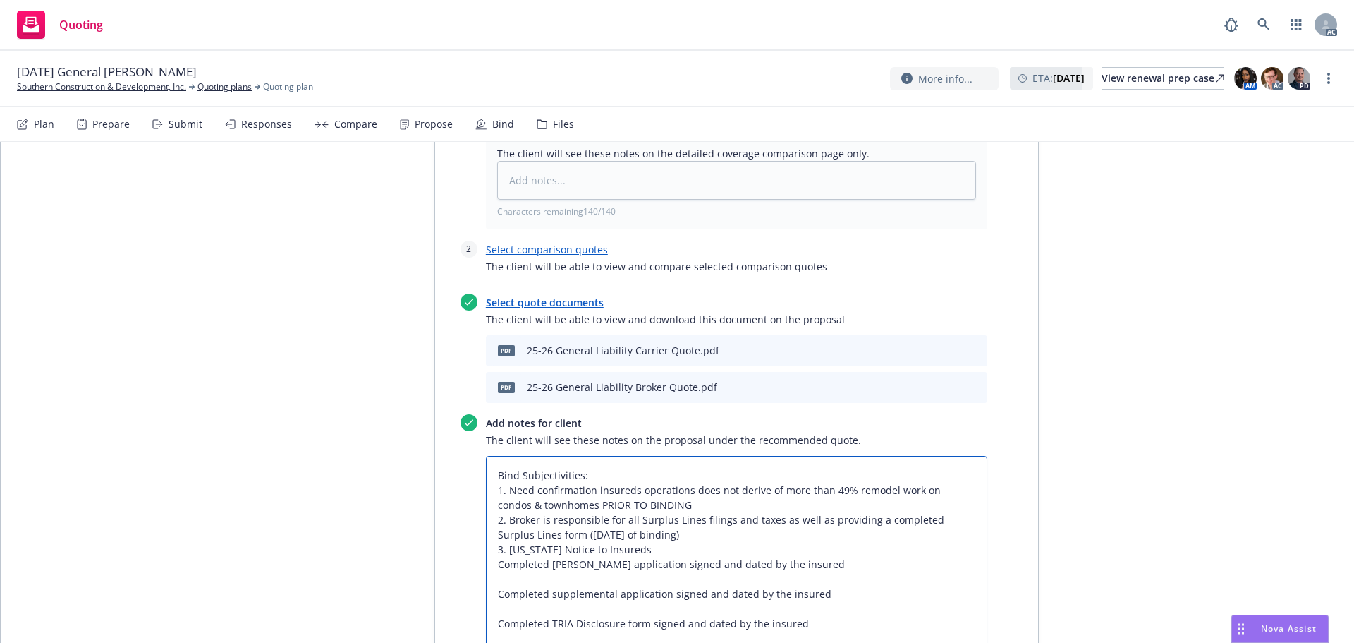
drag, startPoint x: 487, startPoint y: 485, endPoint x: 496, endPoint y: 487, distance: 8.6
click at [488, 485] on textarea "Bind Subjectivities: 1. Need confirmation insureds operations does not derive o…" at bounding box center [737, 571] width 502 height 231
type textarea "x"
type textarea "Bind Subjectivities: 1. Need confirmation insureds operations does not derive o…"
type textarea "x"
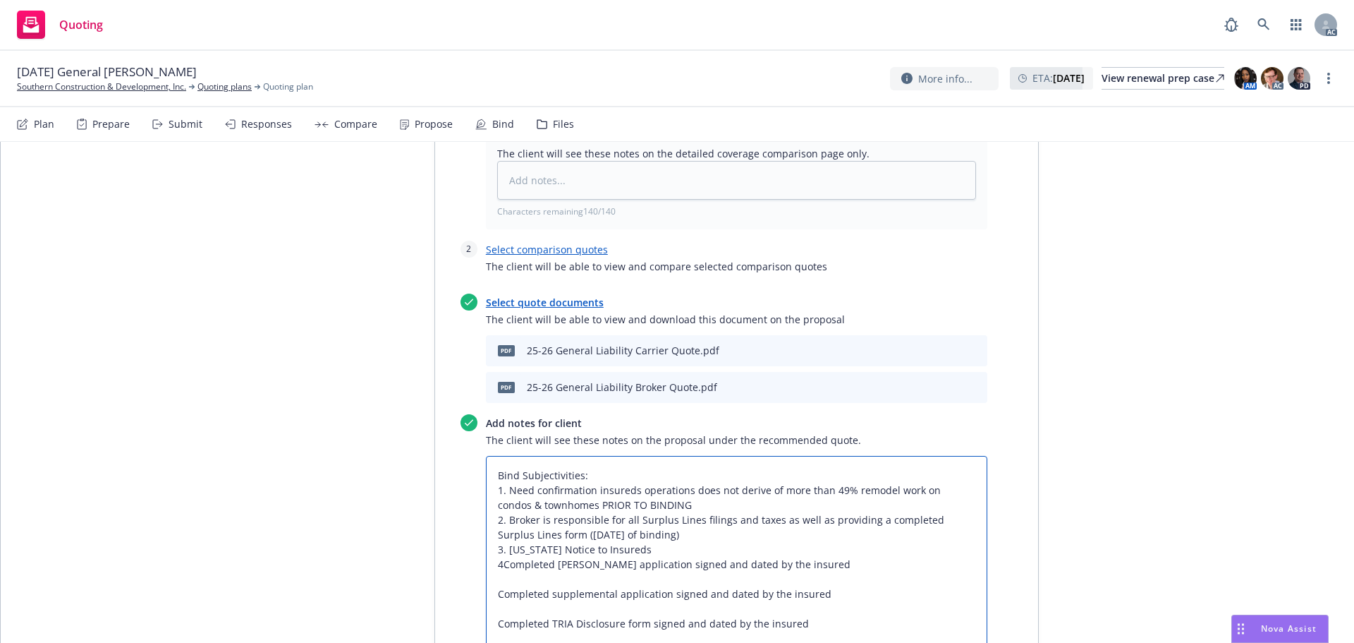
type textarea "Bind Subjectivities: 1. Need confirmation insureds operations does not derive o…"
type textarea "x"
type textarea "Bind Subjectivities: 1. Need confirmation insureds operations does not derive o…"
click at [520, 503] on textarea "Bind Subjectivities: 1. Need confirmation insureds operations does not derive o…" at bounding box center [737, 571] width 502 height 231
type textarea "x"
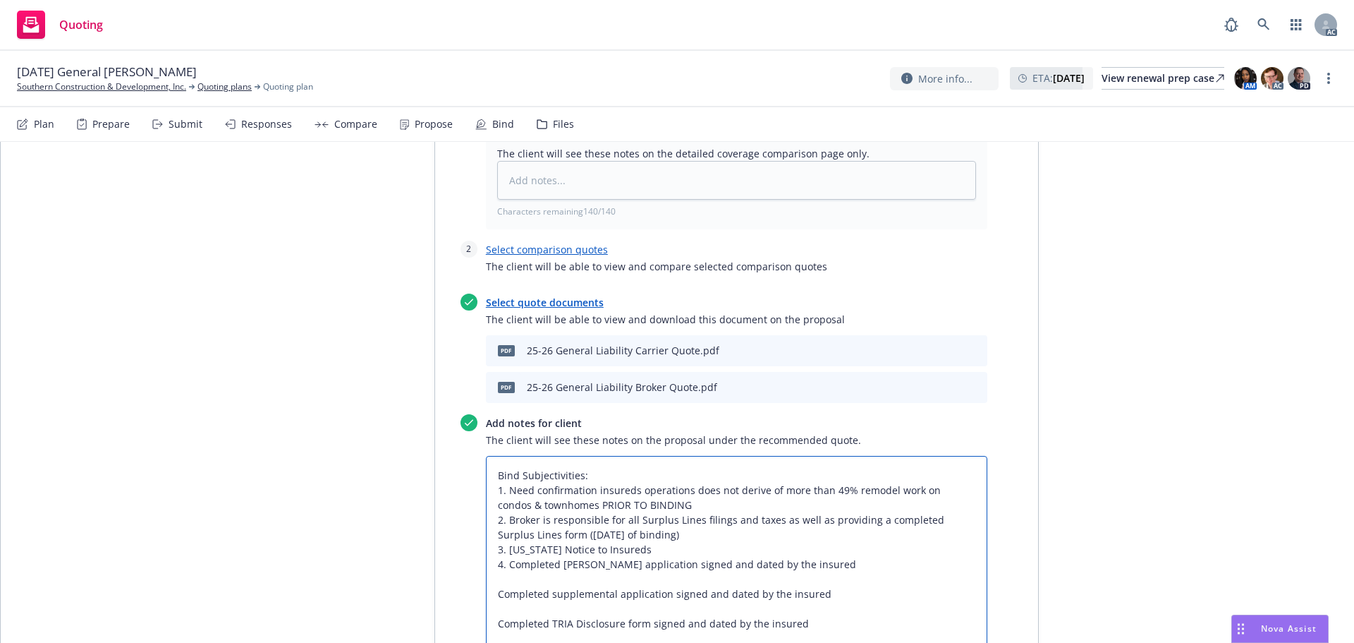
type textarea "Bind Subjectivities: 1. Need confirmation insureds operations does not derive o…"
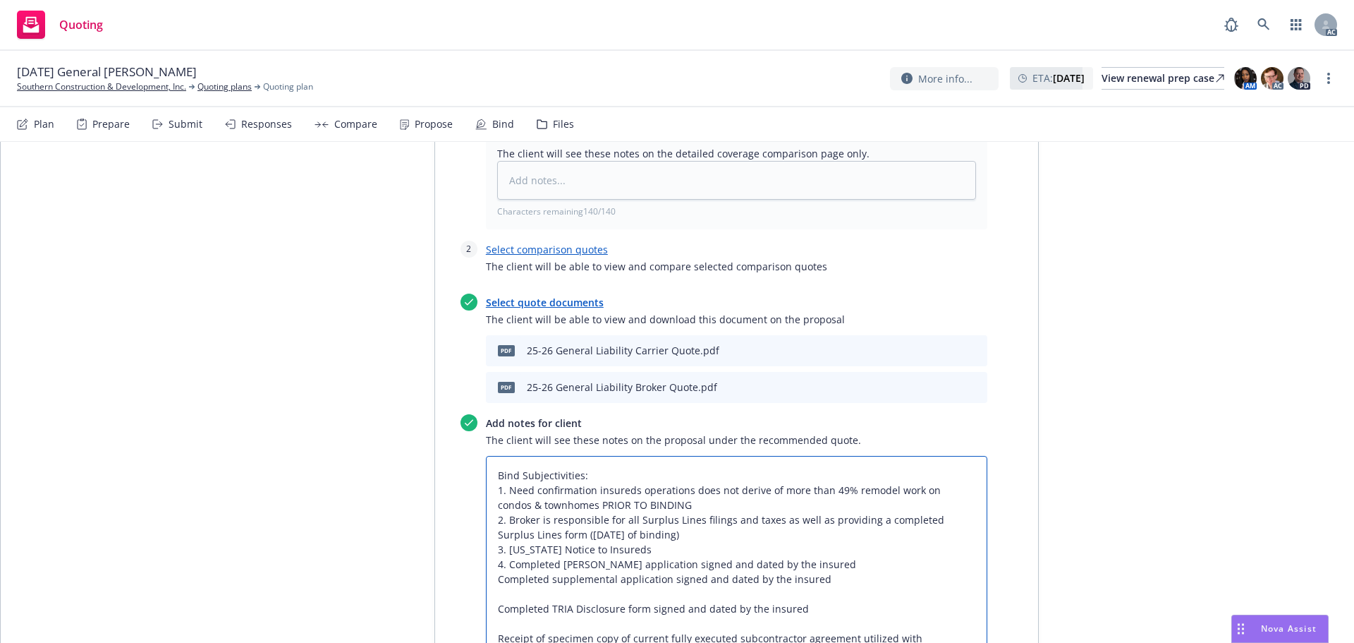
drag, startPoint x: 486, startPoint y: 502, endPoint x: 493, endPoint y: 500, distance: 7.2
click at [486, 501] on textarea "Bind Subjectivities: 1. Need confirmation insureds operations does not derive o…" at bounding box center [737, 564] width 502 height 217
type textarea "x"
type textarea "Bind Subjectivities: 1. Need confirmation insureds operations does not derive o…"
type textarea "x"
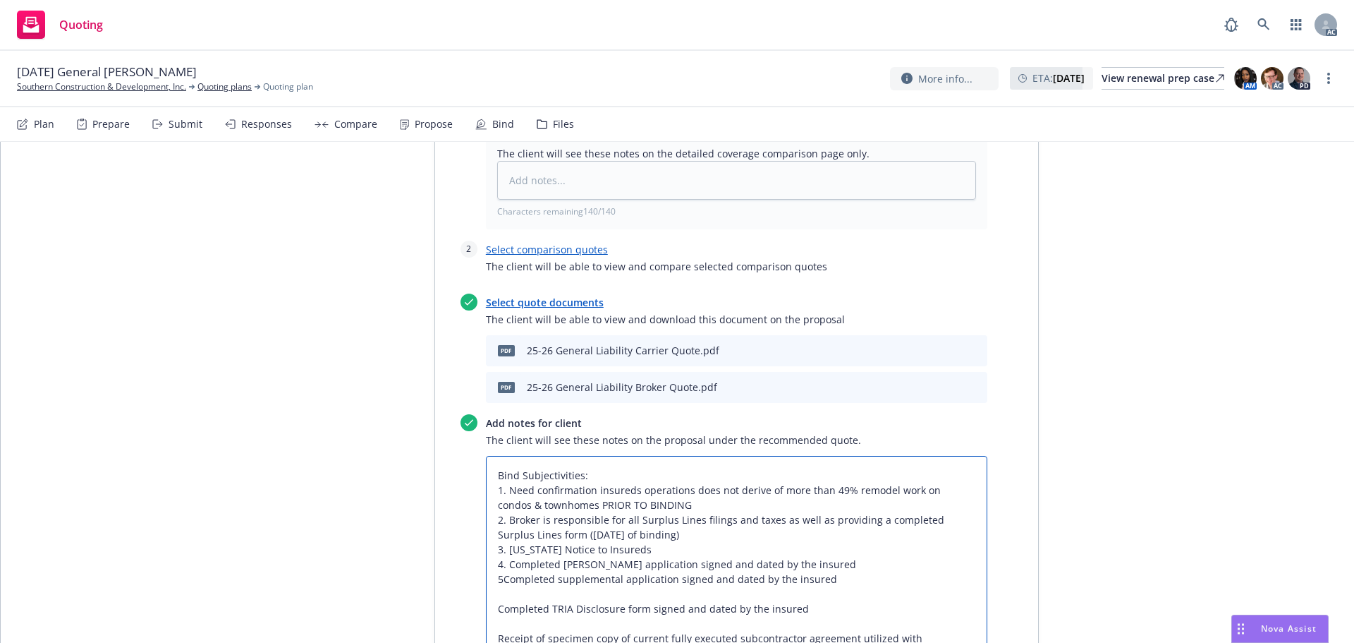
type textarea "Bind Subjectivities: 1. Need confirmation insureds operations does not derive o…"
type textarea "x"
type textarea "Bind Subjectivities: 1. Need confirmation insureds operations does not derive o…"
click at [487, 532] on textarea "Bind Subjectivities: 1. Need confirmation insureds operations does not derive o…" at bounding box center [737, 564] width 502 height 217
type textarea "x"
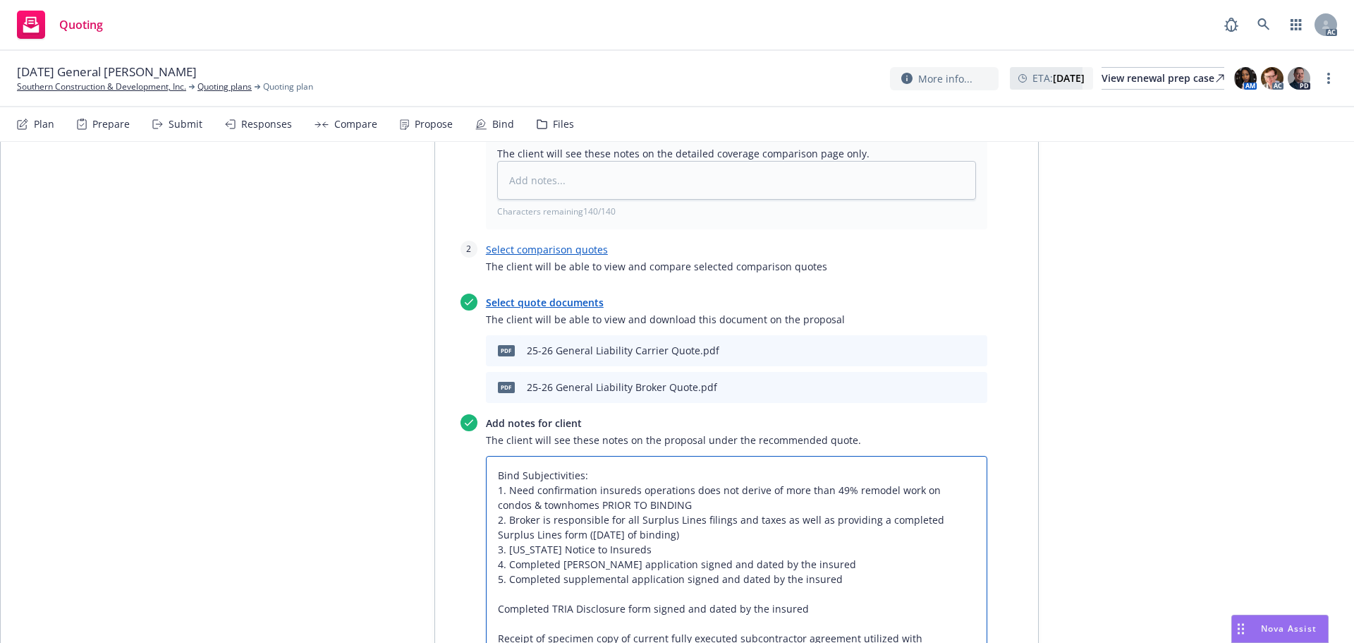
type textarea "Bind Subjectivities: 1. Need confirmation insureds operations does not derive o…"
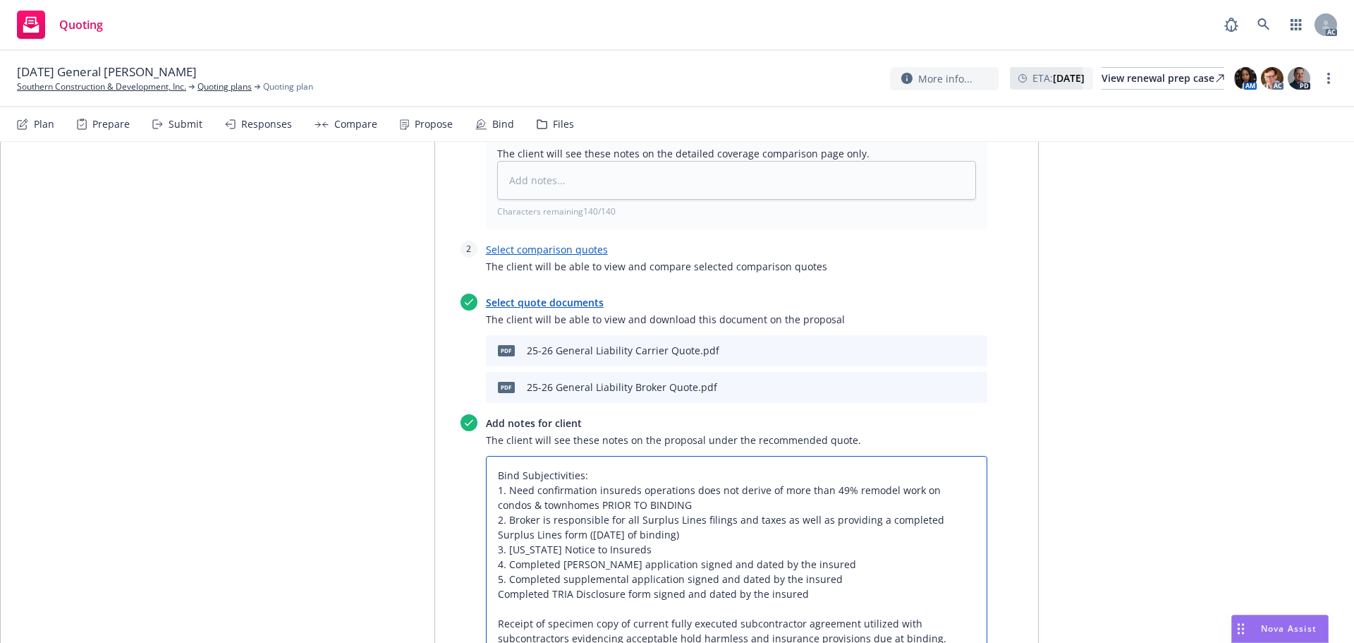
type textarea "x"
type textarea "Bind Subjectivities: 1. Need confirmation insureds operations does not derive o…"
type textarea "x"
type textarea "Bind Subjectivities: 1. Need confirmation insureds operations does not derive o…"
type textarea "x"
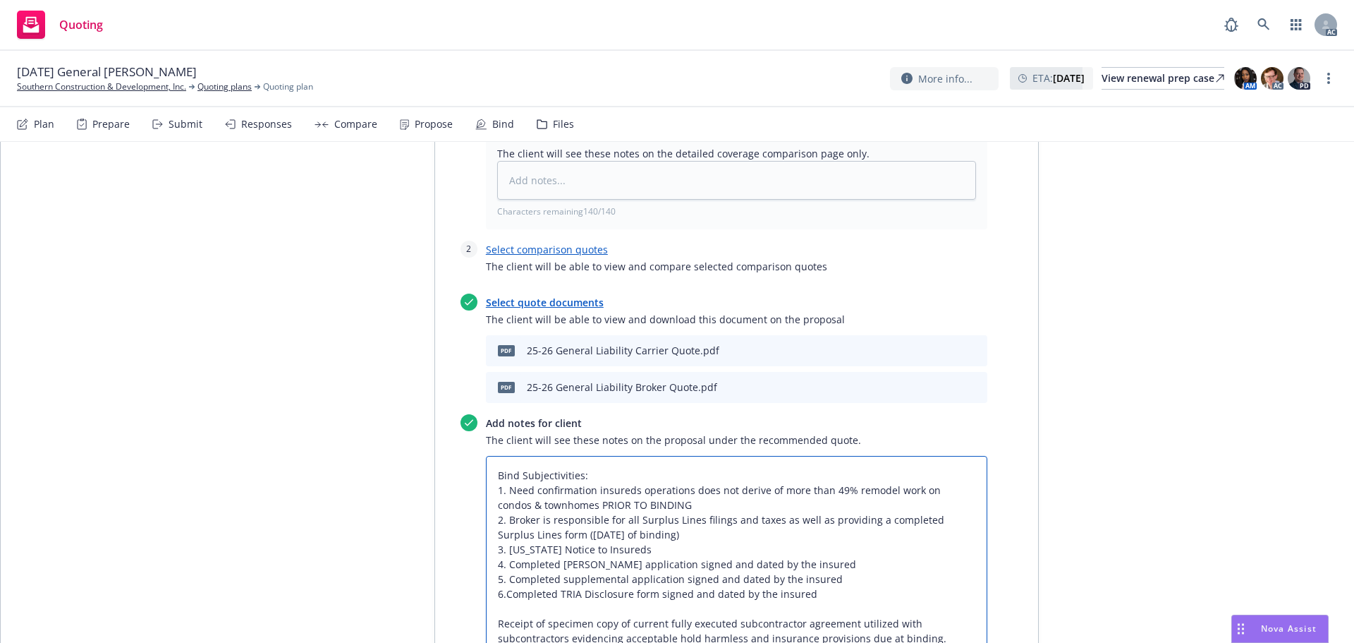
type textarea "Bind Subjectivities: 1. Need confirmation insureds operations does not derive o…"
click at [488, 545] on textarea "Bind Subjectivities: 1. Need confirmation insureds operations does not derive o…" at bounding box center [737, 557] width 502 height 202
type textarea "x"
type textarea "Bind Subjectivities: 1. Need confirmation insureds operations does not derive o…"
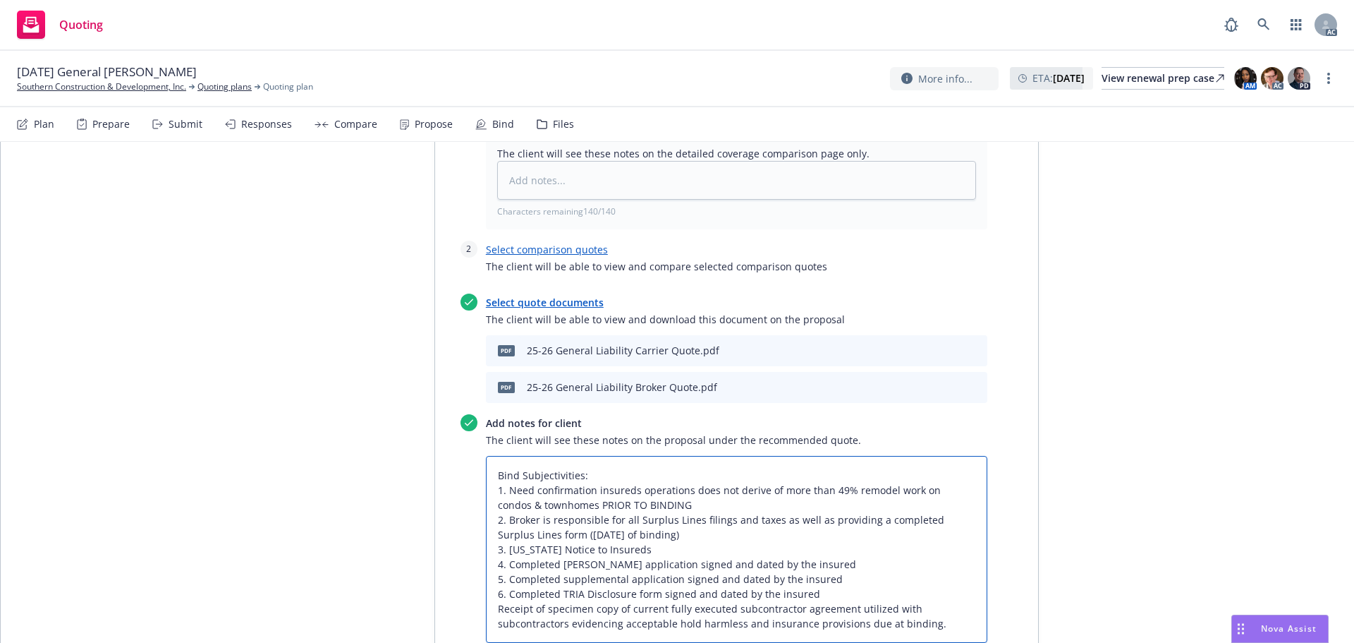
type textarea "x"
type textarea "Bind Subjectivities: 1. Need confirmation insureds operations does not derive o…"
type textarea "x"
type textarea "Bind Subjectivities: 1. Need confirmation insureds operations does not derive o…"
type textarea "x"
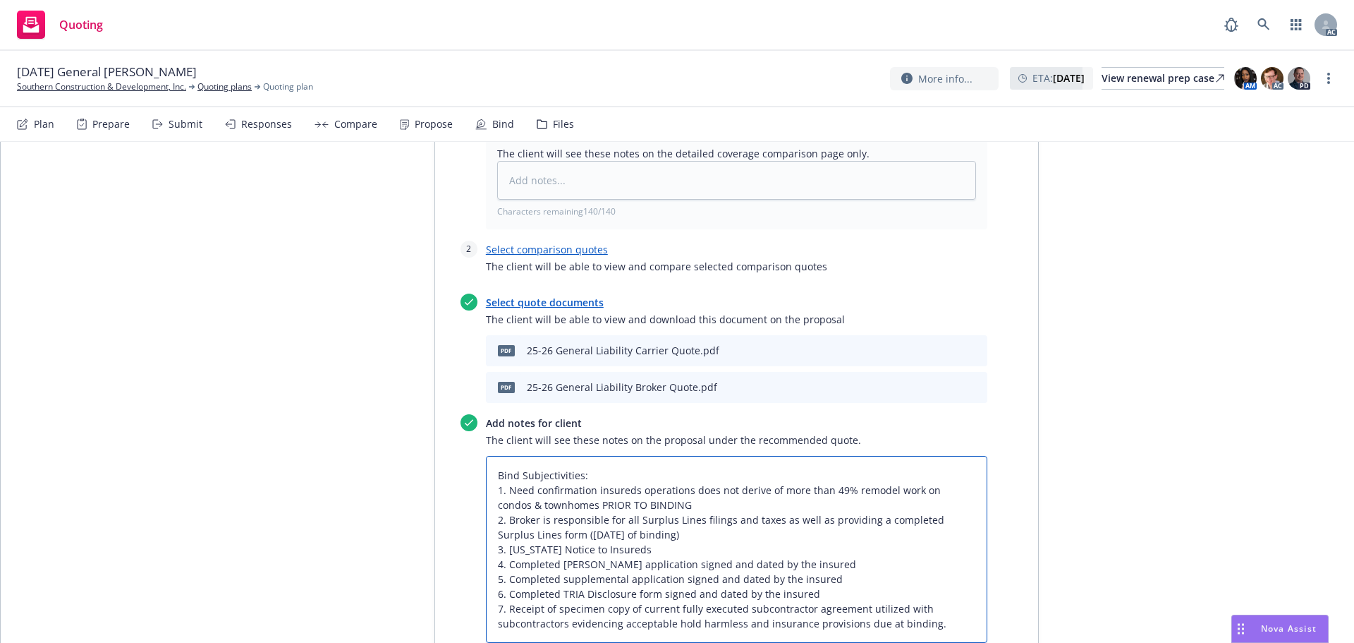
type textarea "Bind Subjectivities: 1. Need confirmation insureds operations does not derive o…"
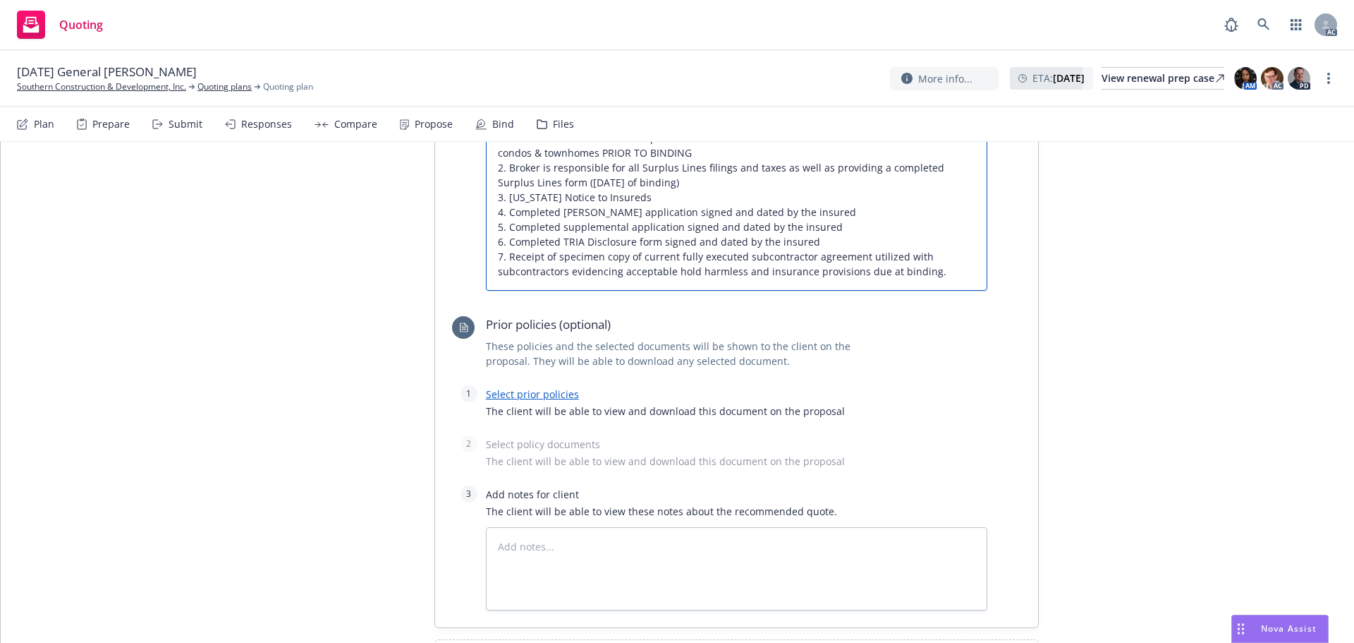
scroll to position [1133, 0]
click at [517, 387] on link "Select prior policies" at bounding box center [532, 393] width 93 height 13
type textarea "x"
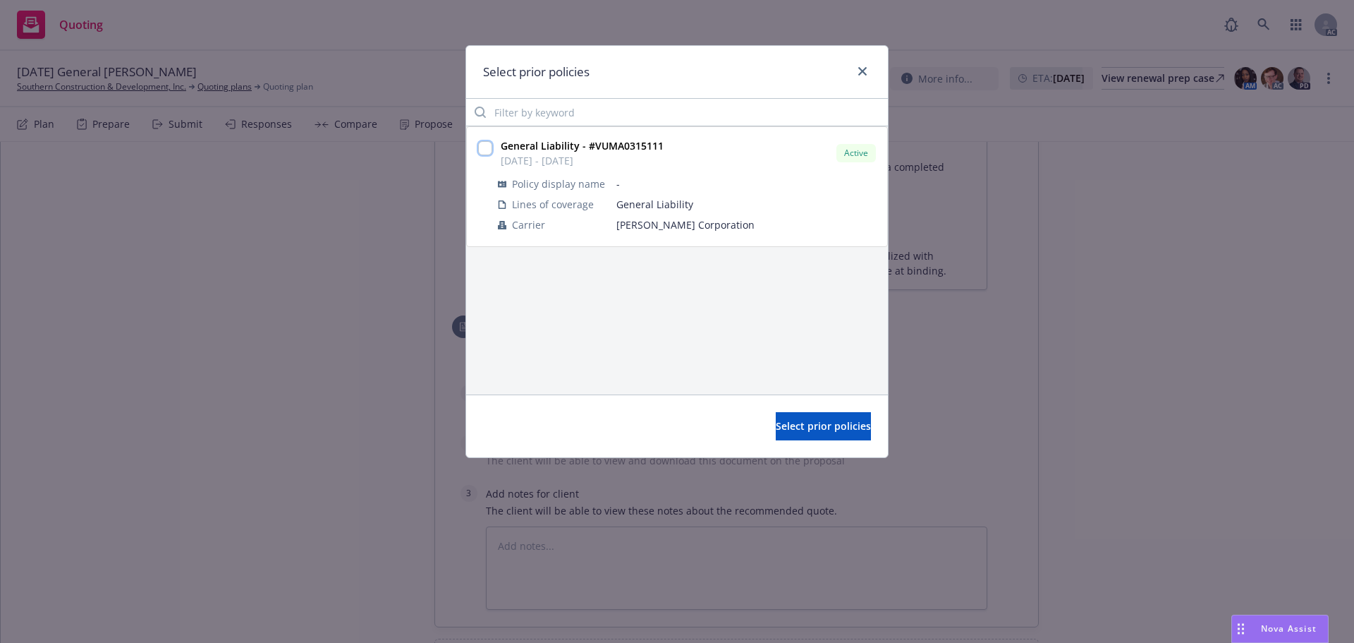
click at [485, 152] on input "checkbox" at bounding box center [485, 148] width 14 height 14
checkbox input "true"
click at [776, 421] on span "Select prior policies" at bounding box center [823, 425] width 95 height 13
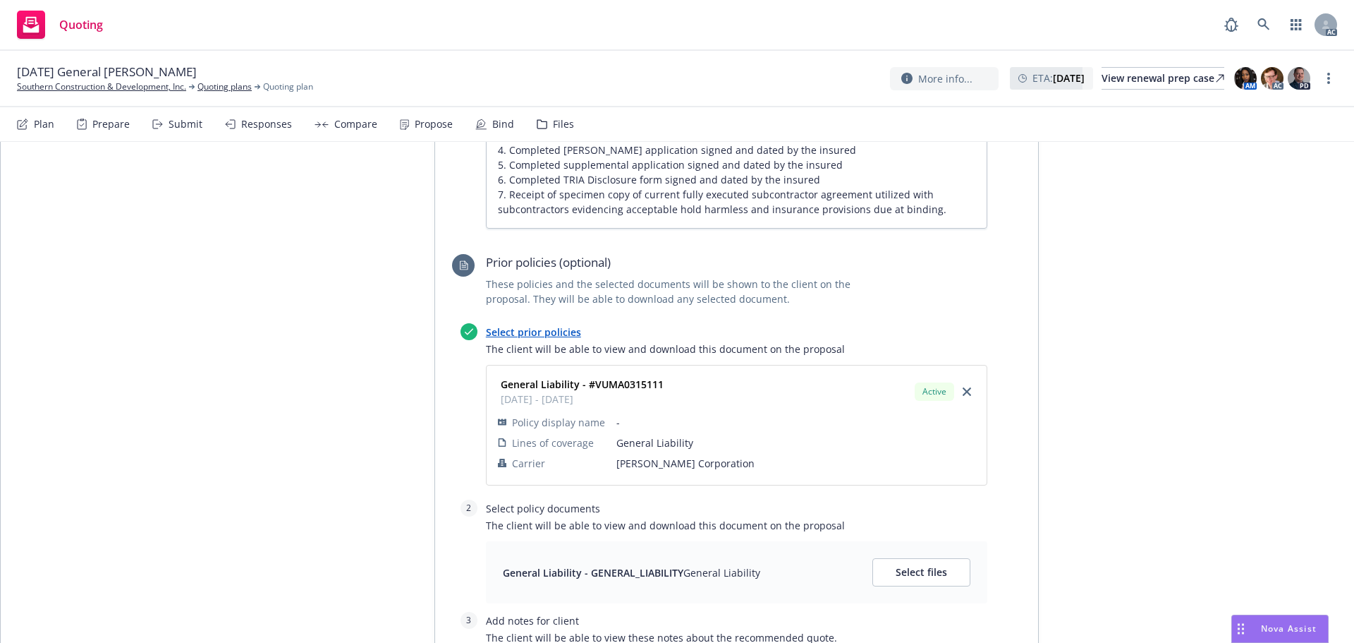
scroll to position [1274, 0]
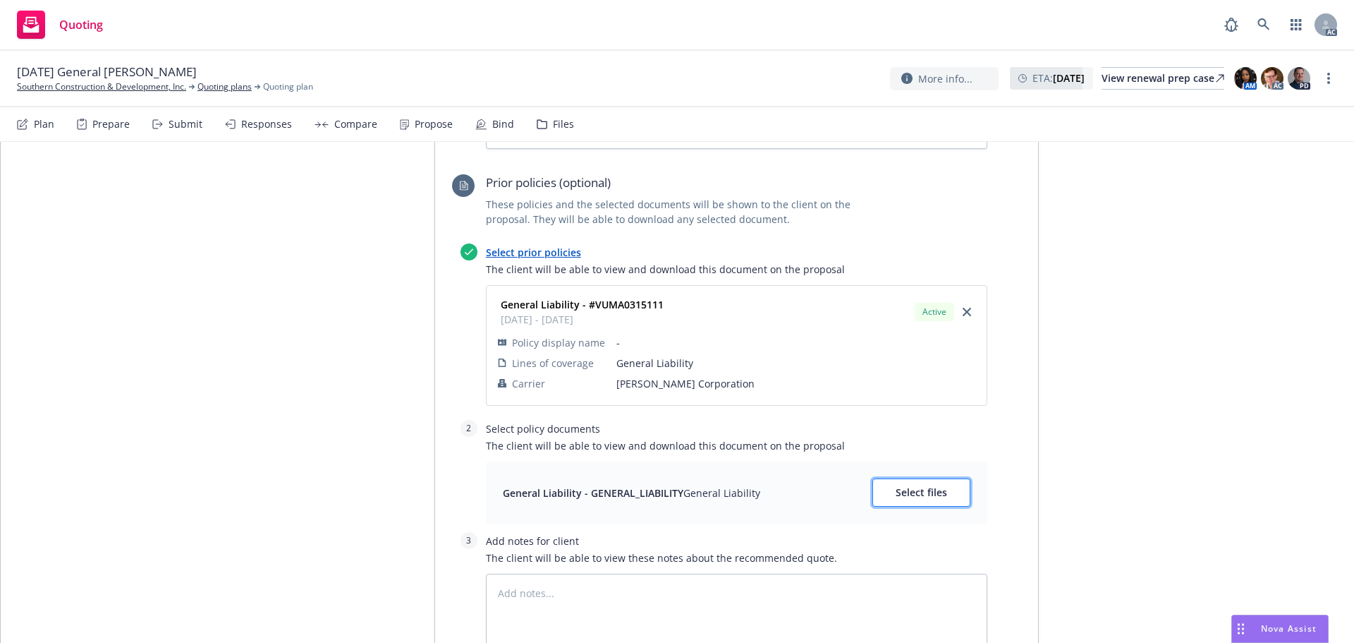
click at [905, 485] on span "Select files" at bounding box center [921, 491] width 51 height 13
type textarea "x"
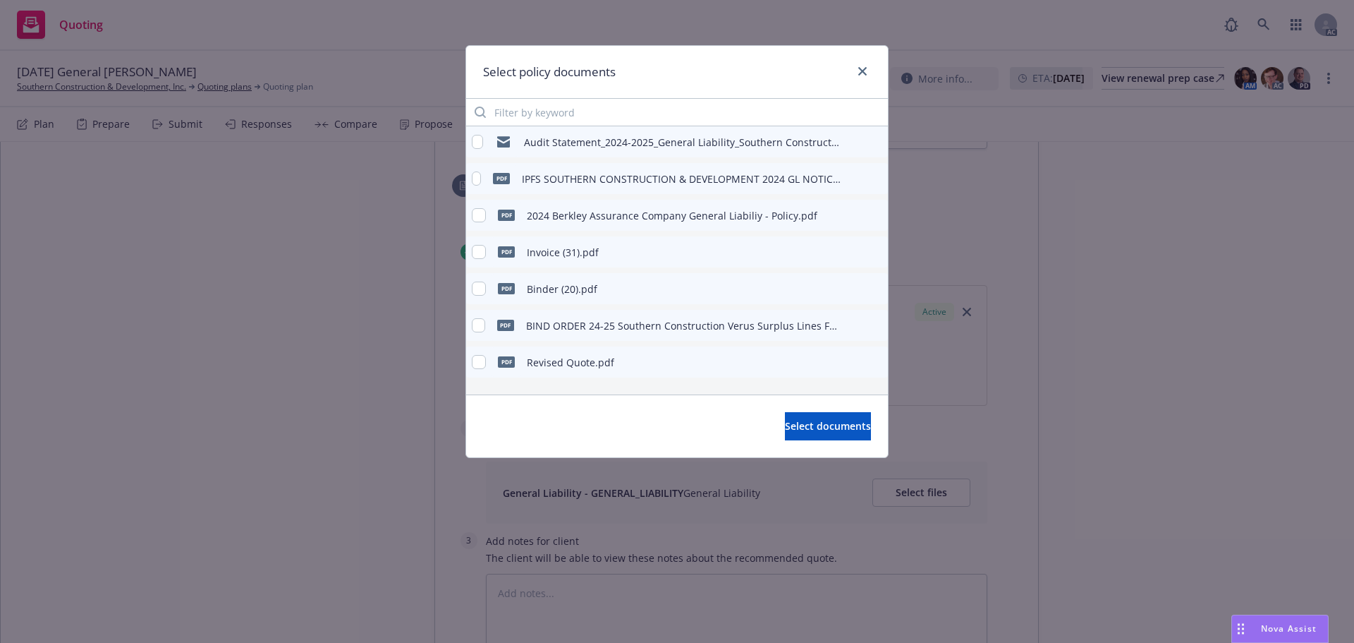
click at [471, 214] on div "pdf 2024 Berkley Assurance Company General Liabiliy - Policy.pdf" at bounding box center [677, 215] width 422 height 31
click at [477, 214] on input "checkbox" at bounding box center [479, 215] width 14 height 14
checkbox input "true"
click at [785, 421] on button "Select documents" at bounding box center [828, 426] width 86 height 28
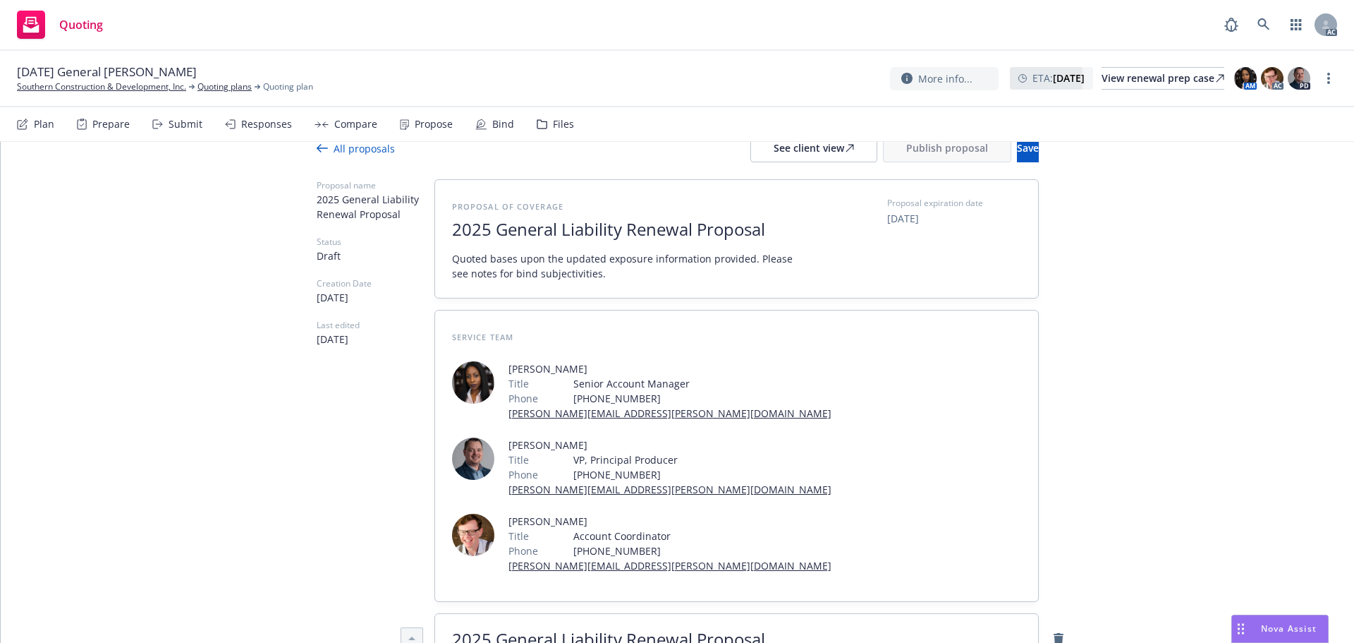
scroll to position [0, 0]
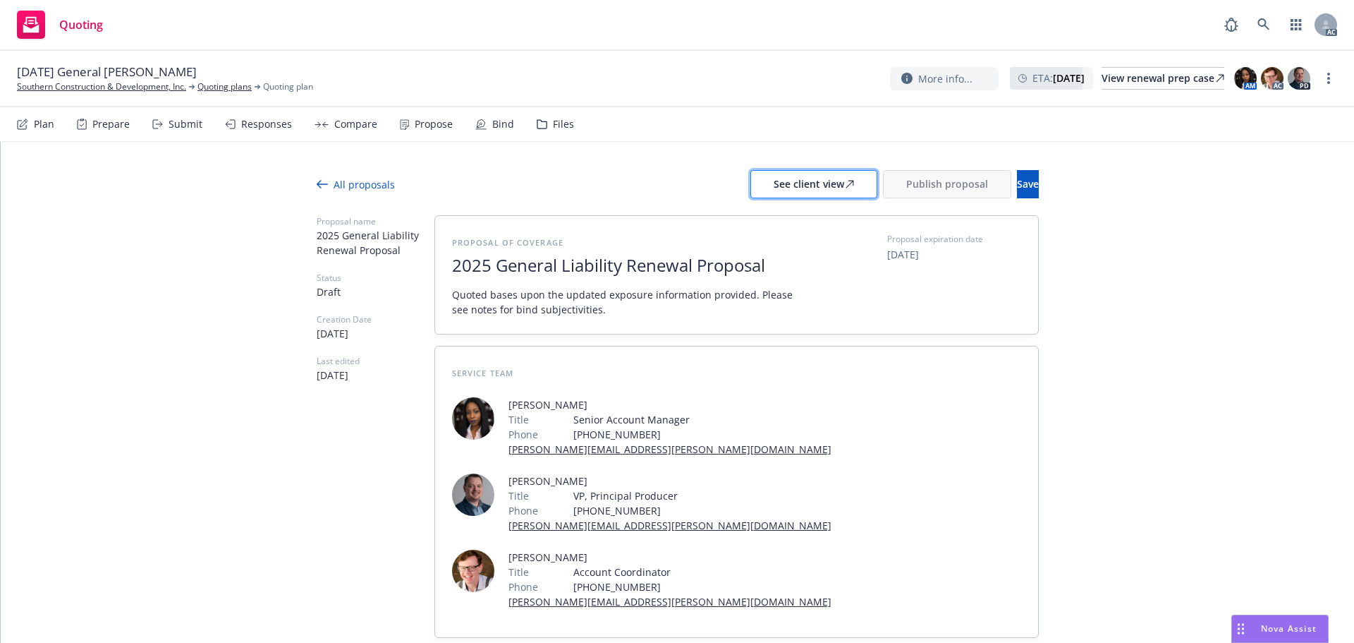
click at [774, 185] on div "See client view" at bounding box center [814, 184] width 80 height 27
type textarea "x"
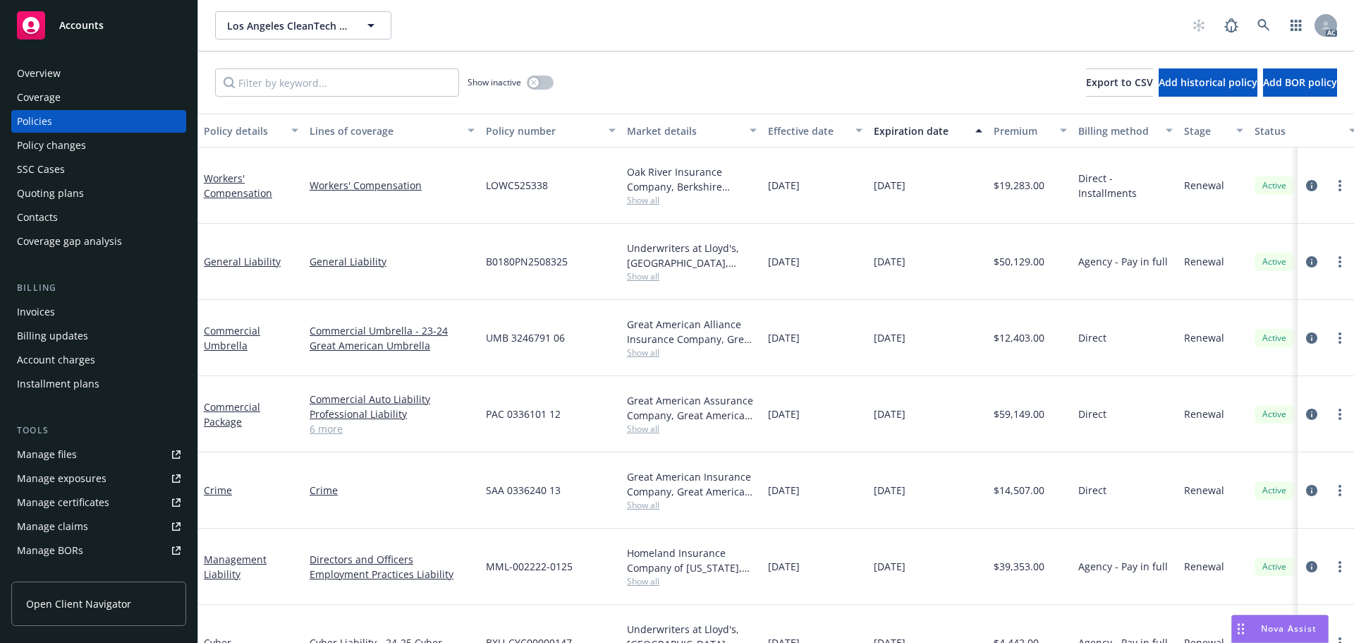
click at [1256, 632] on div "Nova Assist" at bounding box center [1289, 628] width 78 height 12
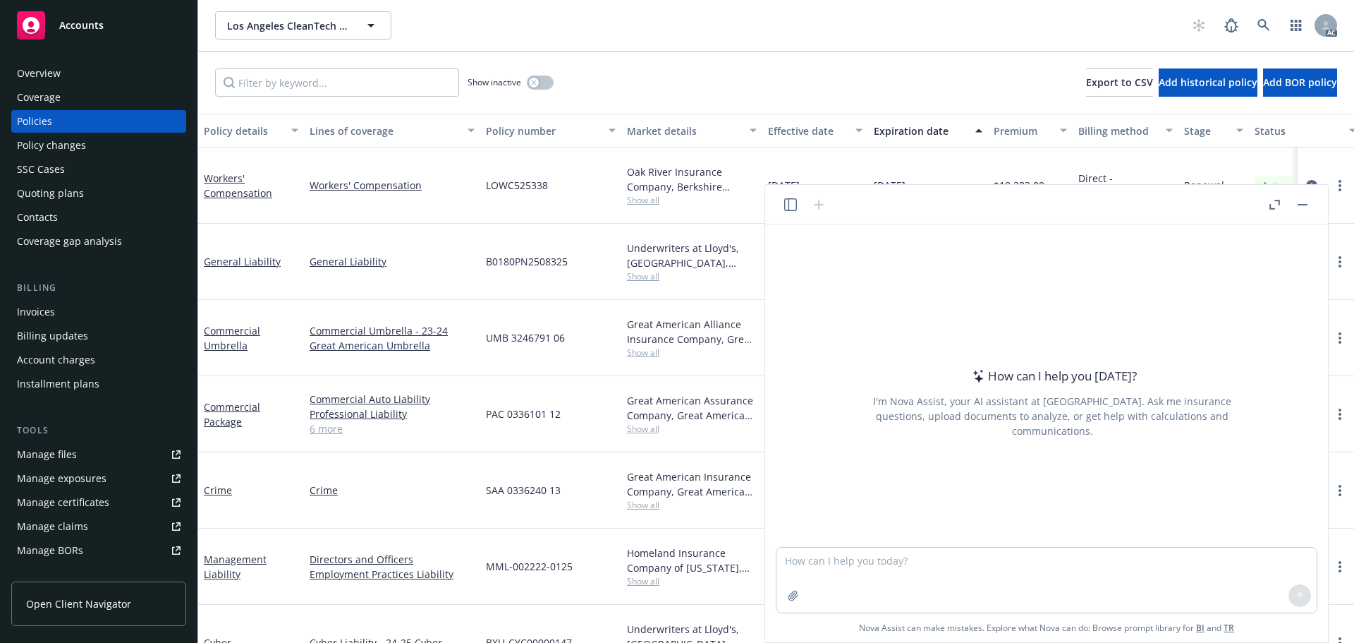
click at [1265, 207] on header at bounding box center [1046, 205] width 563 height 40
click at [1267, 206] on button "button" at bounding box center [1274, 204] width 17 height 17
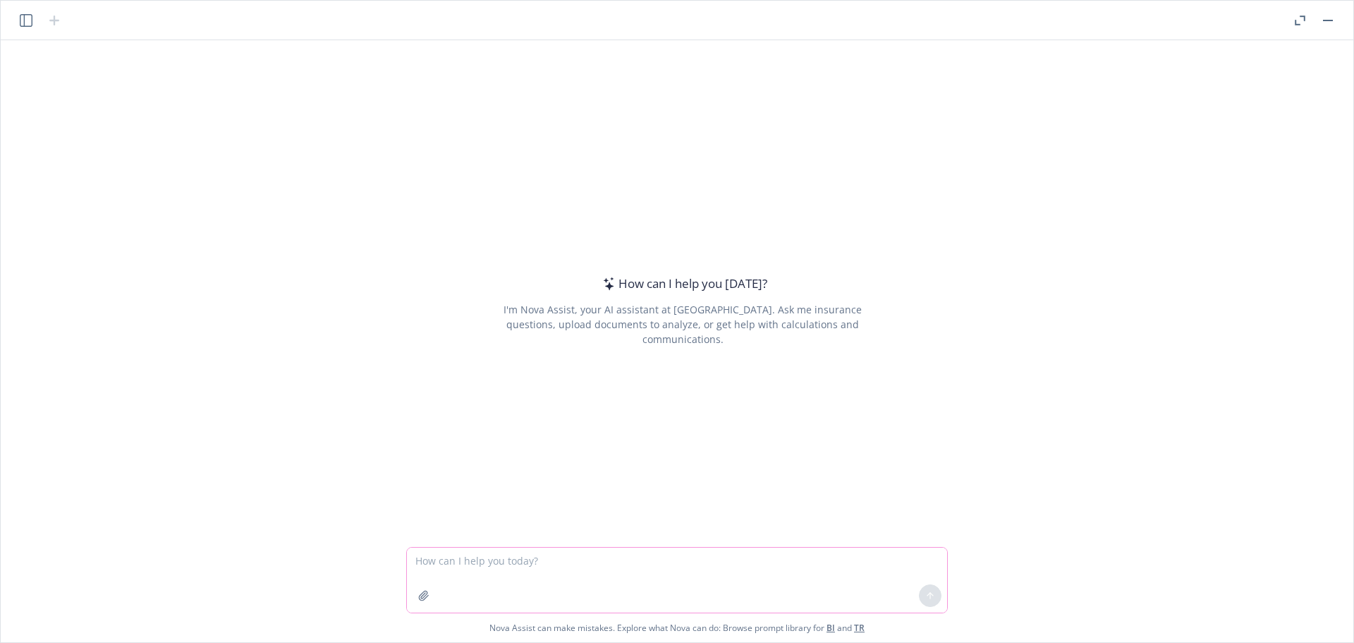
click at [423, 600] on icon "button" at bounding box center [423, 595] width 11 height 11
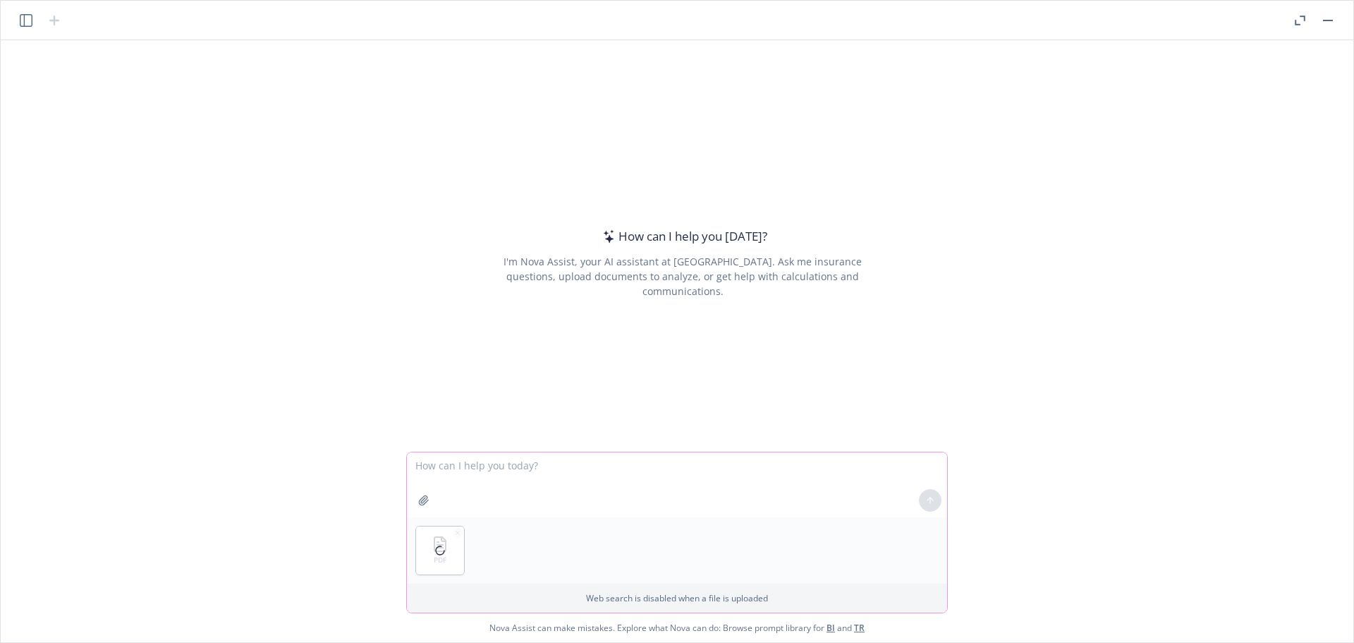
click at [490, 480] on textarea at bounding box center [677, 484] width 540 height 65
type textarea "please help summary subjectivities needed"
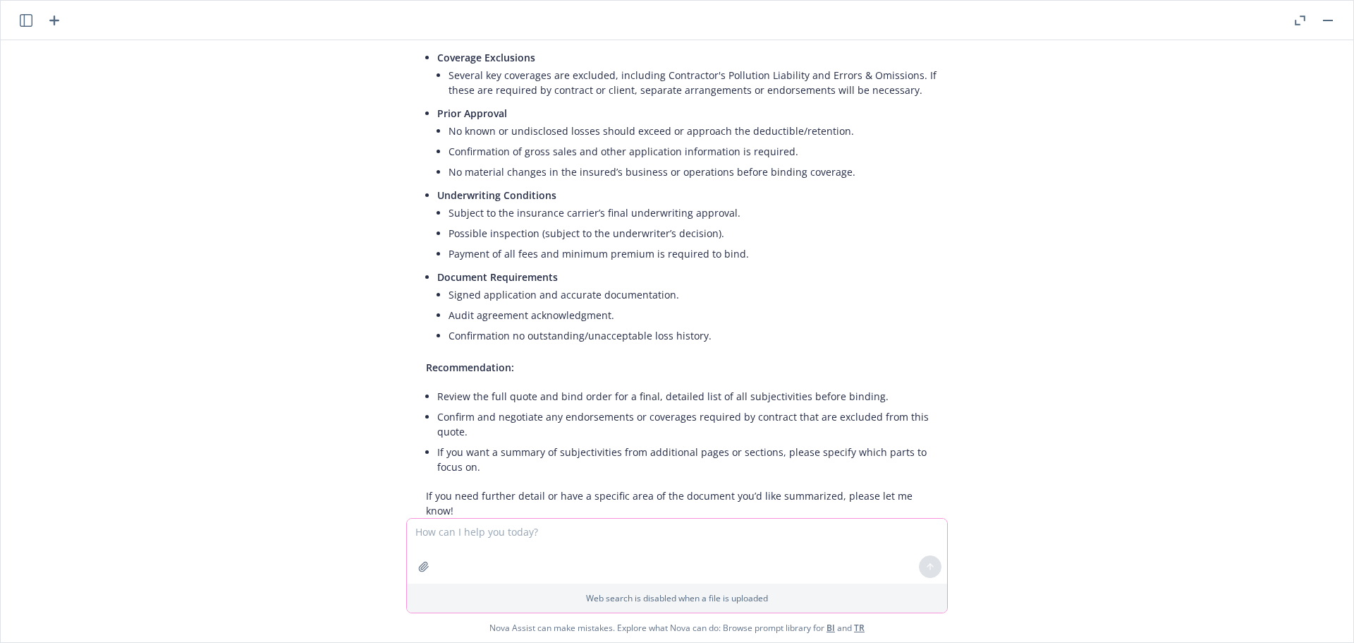
scroll to position [323, 0]
